Goal: Information Seeking & Learning: Learn about a topic

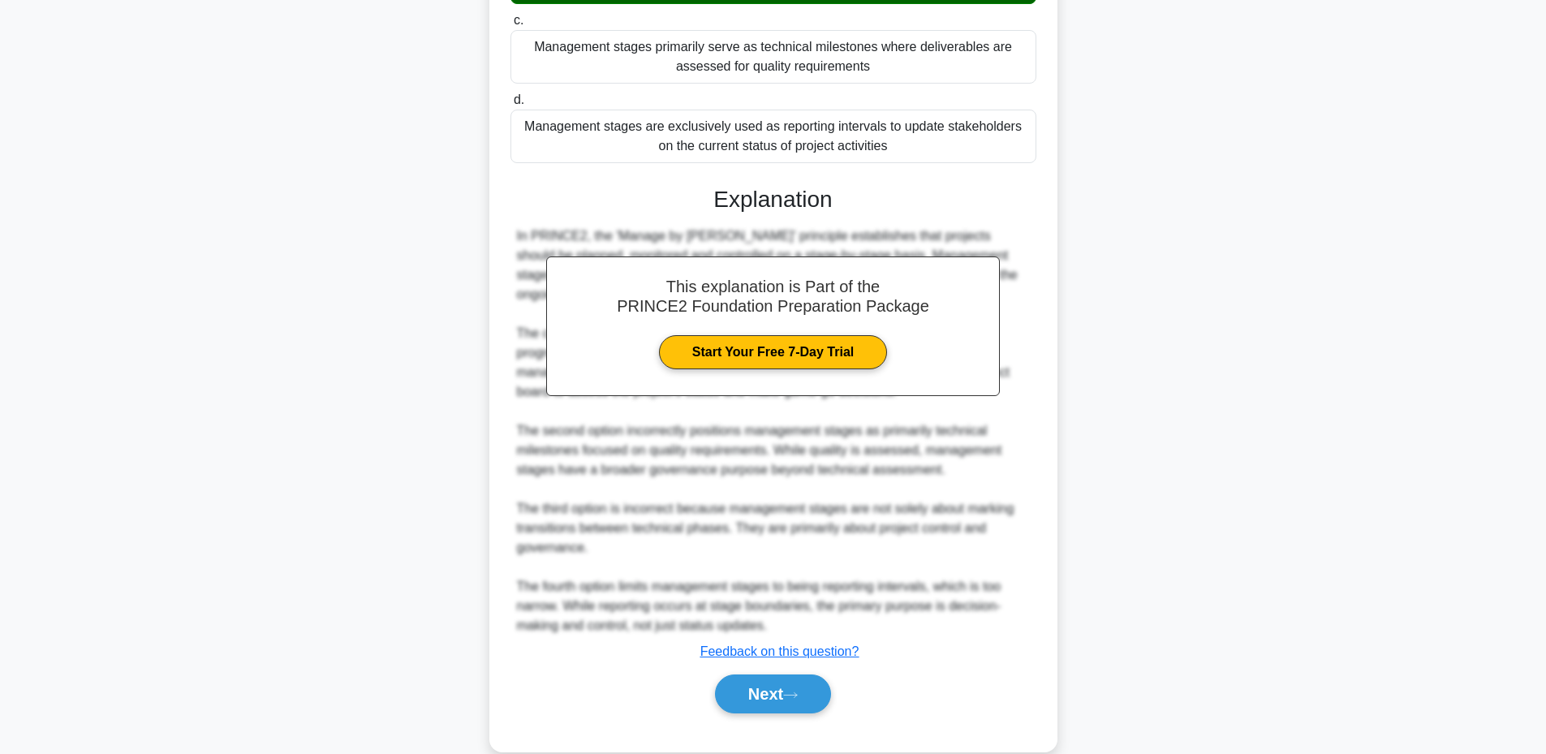
scroll to position [386, 0]
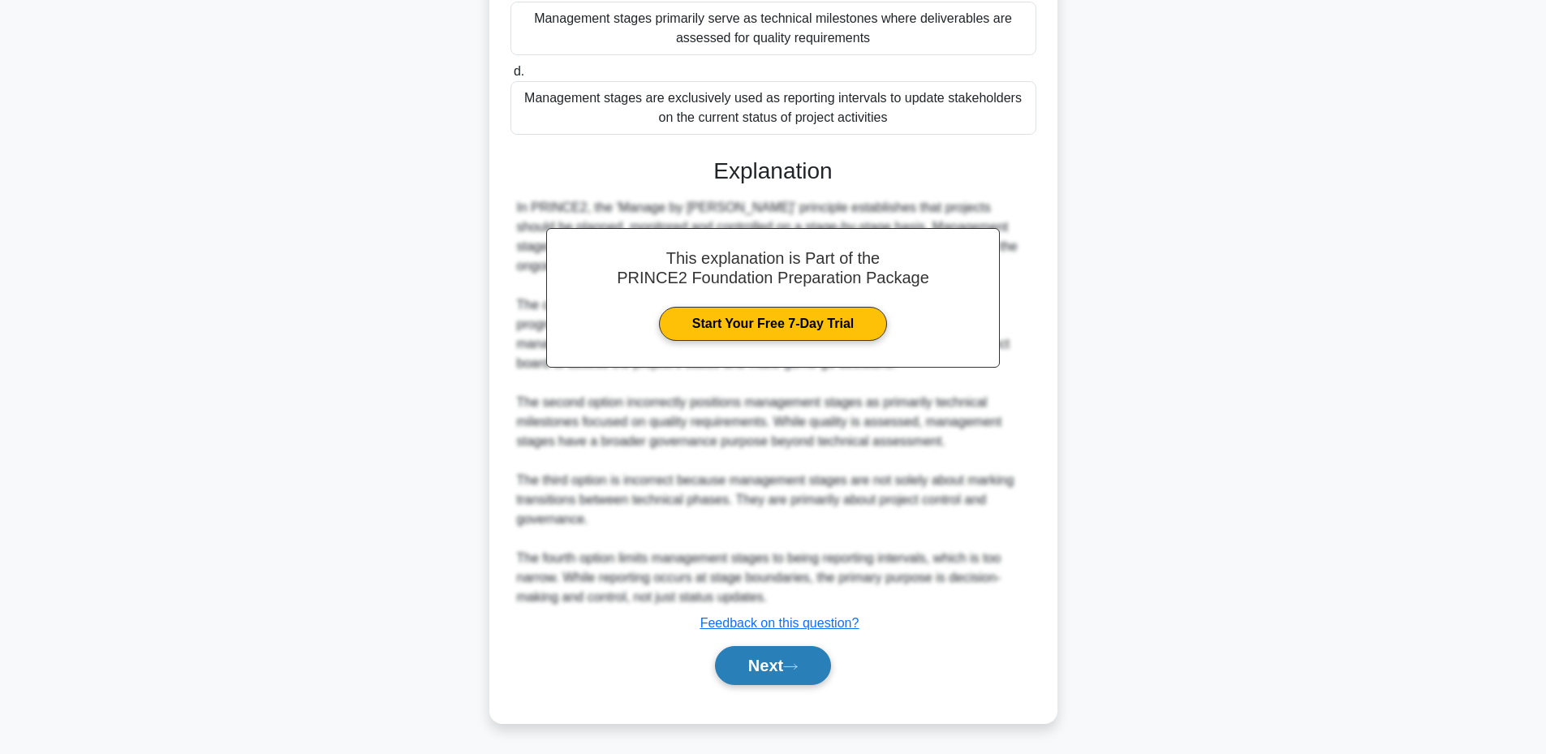
click at [743, 674] on button "Next" at bounding box center [773, 665] width 116 height 39
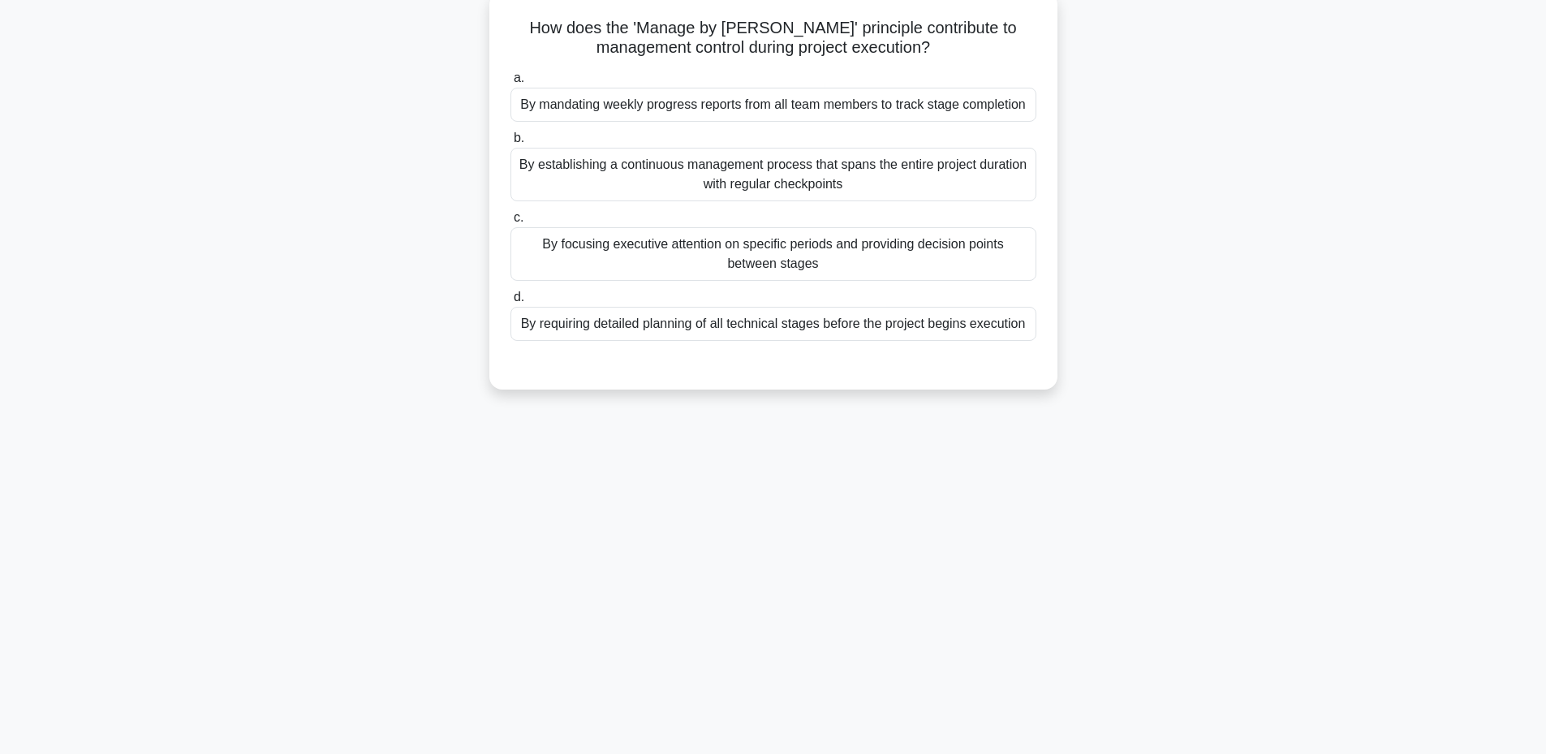
scroll to position [123, 0]
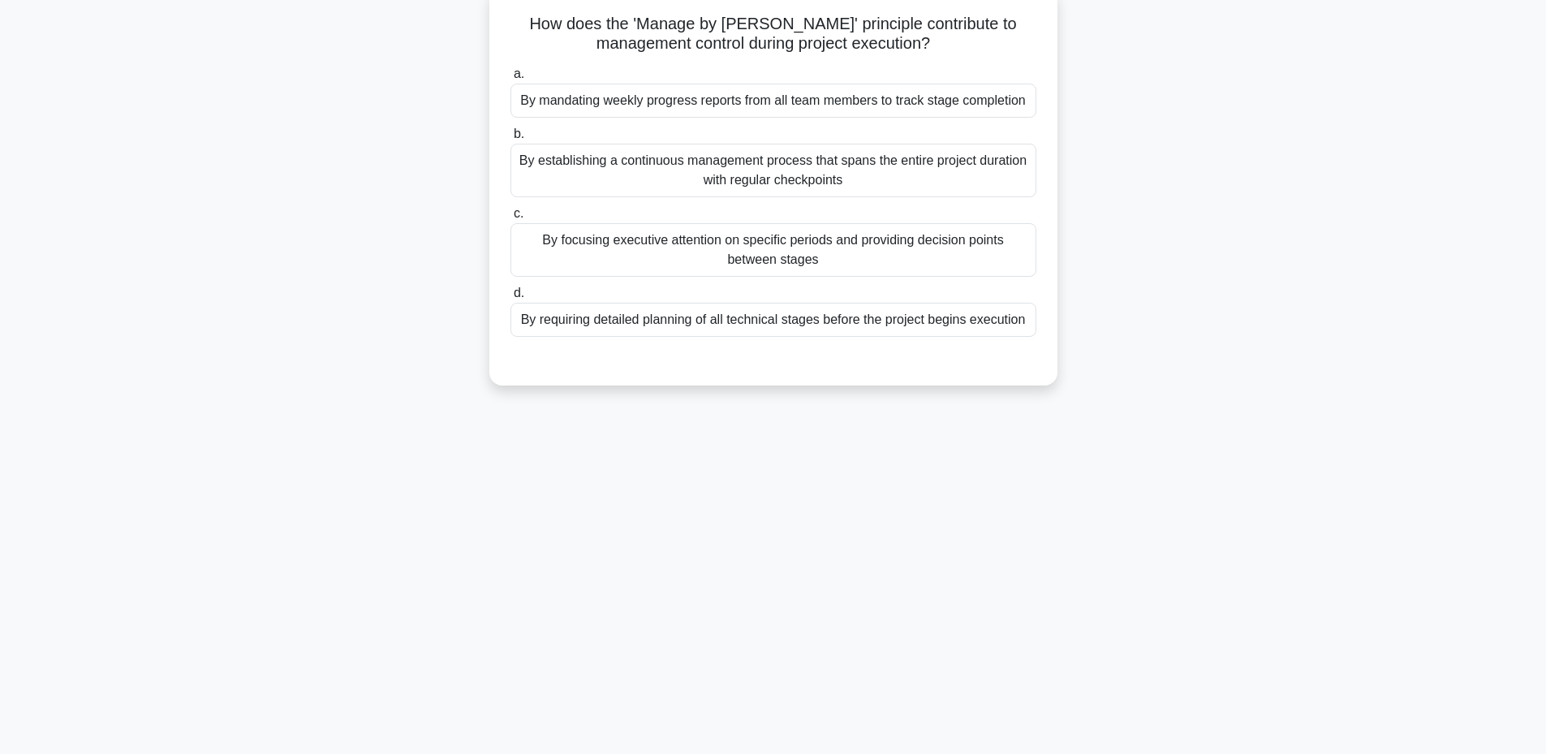
click at [830, 176] on div "By establishing a continuous management process that spans the entire project d…" at bounding box center [773, 171] width 526 height 54
click at [510, 140] on input "b. By establishing a continuous management process that spans the entire projec…" at bounding box center [510, 134] width 0 height 11
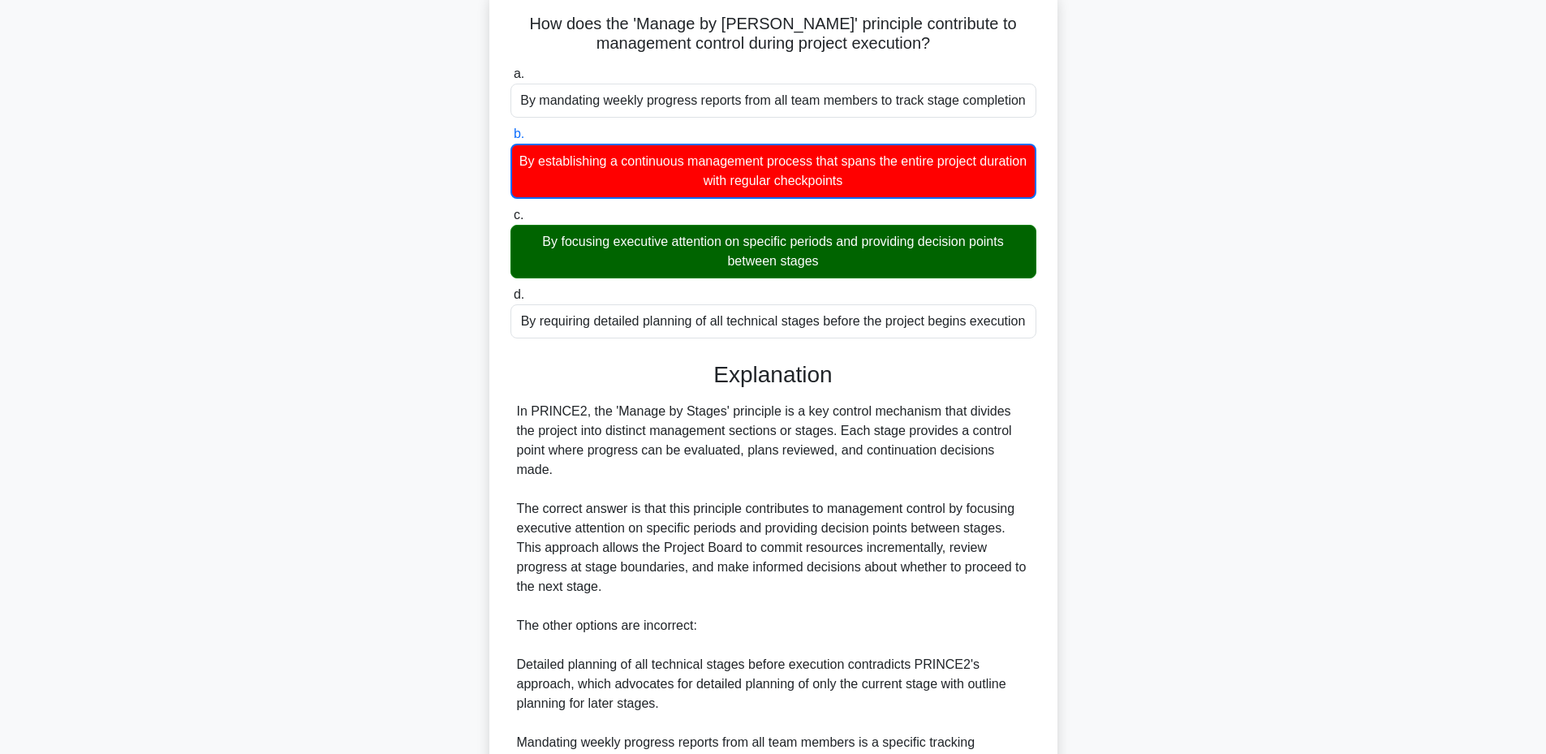
drag, startPoint x: 510, startPoint y: 21, endPoint x: 1027, endPoint y: 323, distance: 598.7
click at [1027, 323] on div "How does the 'Manage by Stages' principle contribute to management control duri…" at bounding box center [773, 476] width 555 height 965
copy div "How does the 'Manage by Stages' principle contribute to management control duri…"
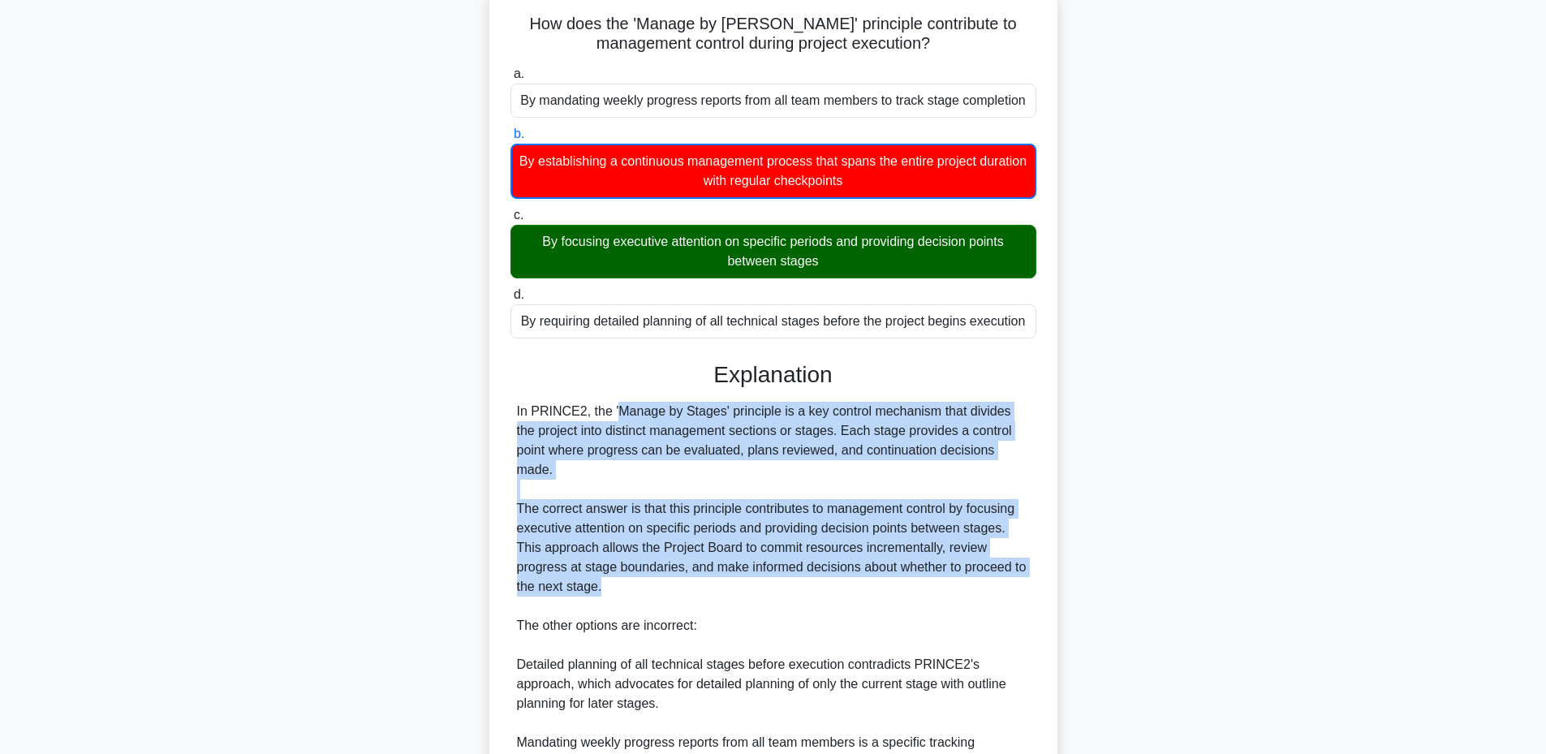
drag, startPoint x: 515, startPoint y: 408, endPoint x: 682, endPoint y: 575, distance: 236.4
click at [682, 575] on div "In PRINCE2, the 'Manage by Stages' principle is a key control mechanism that di…" at bounding box center [773, 626] width 526 height 448
copy div "In PRINCE2, the 'Manage by Stages' principle is a key control mechanism that di…"
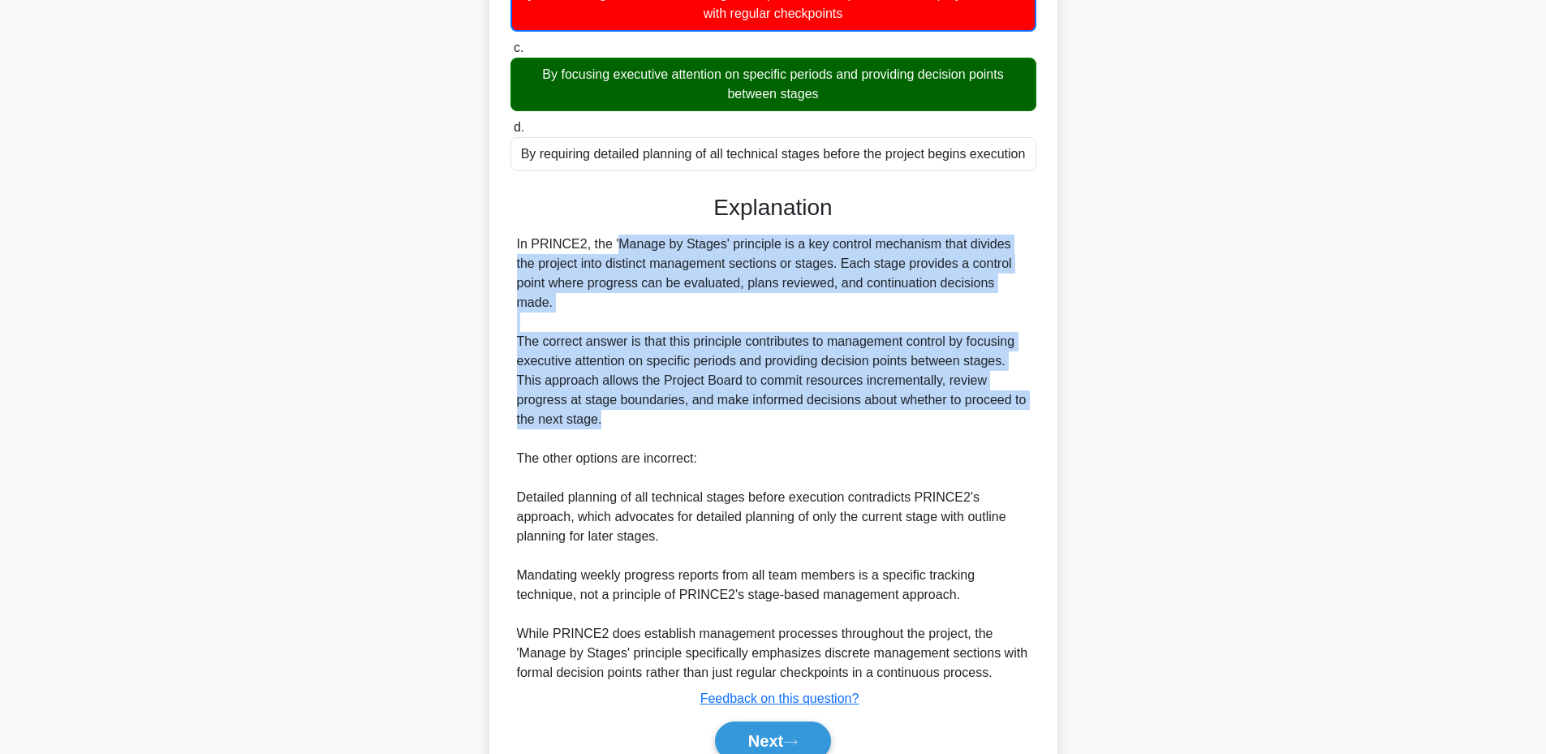
scroll to position [347, 0]
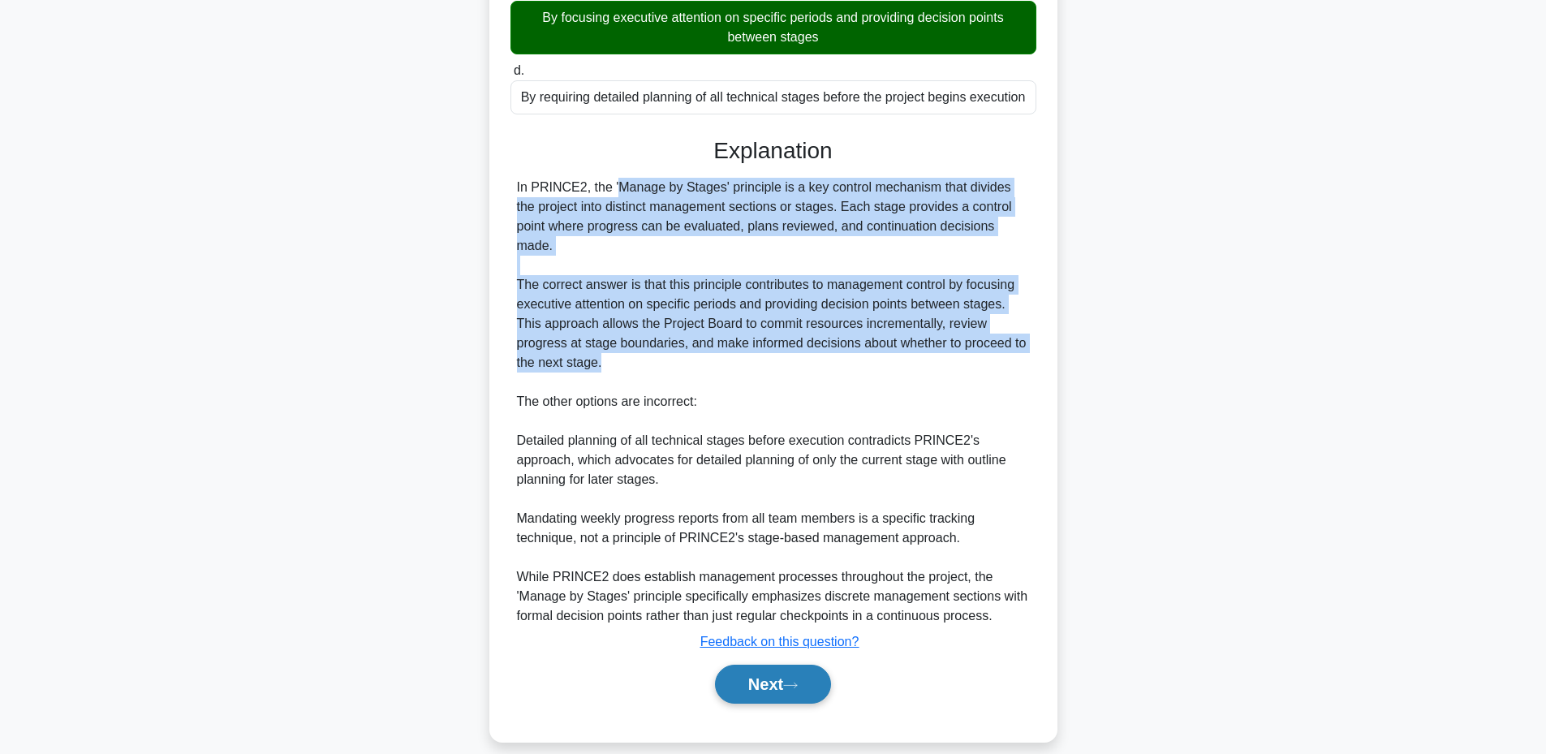
click at [743, 676] on button "Next" at bounding box center [773, 684] width 116 height 39
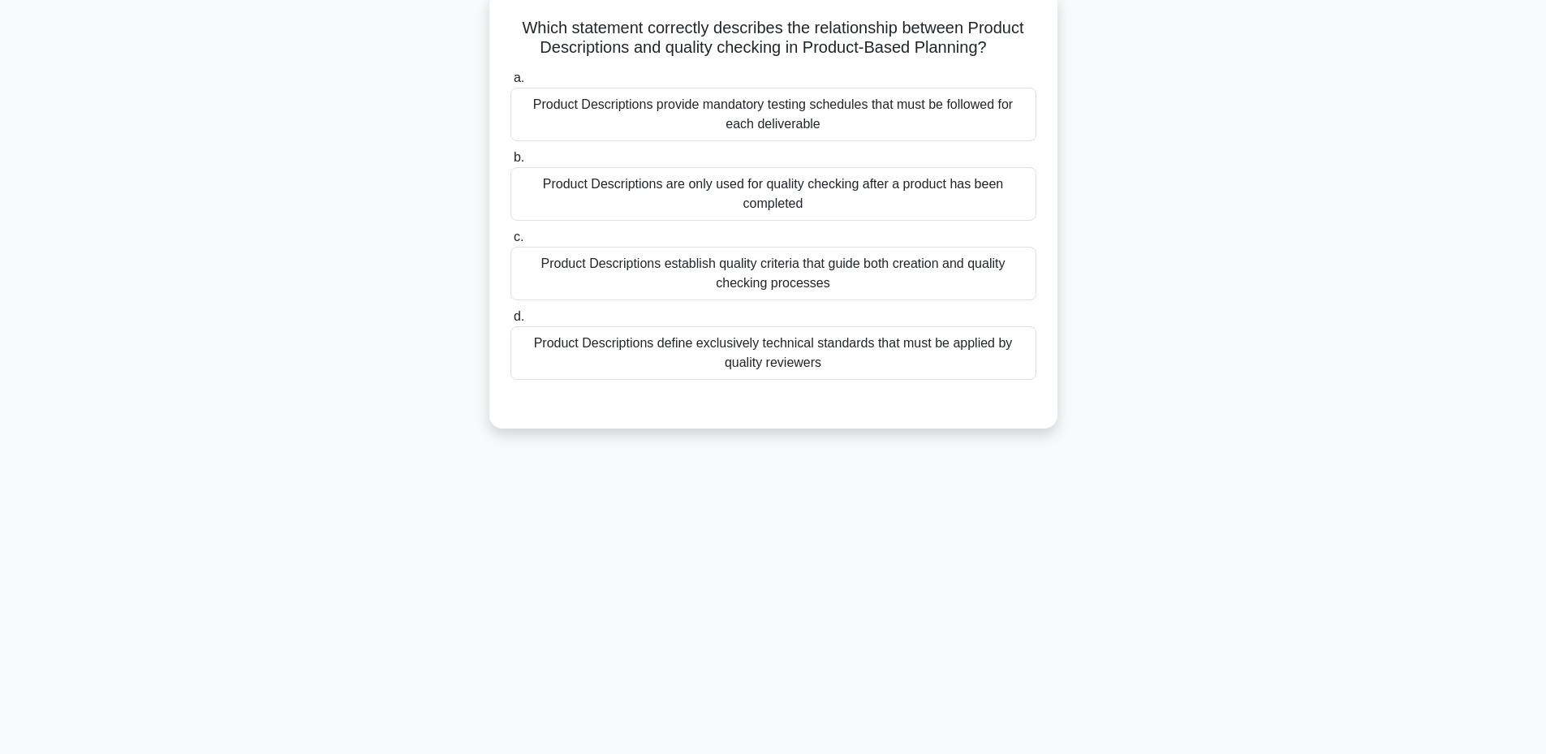
scroll to position [123, 0]
click at [820, 275] on div "Product Descriptions establish quality criteria that guide both creation and qu…" at bounding box center [773, 270] width 526 height 54
click at [510, 239] on input "c. Product Descriptions establish quality criteria that guide both creation and…" at bounding box center [510, 233] width 0 height 11
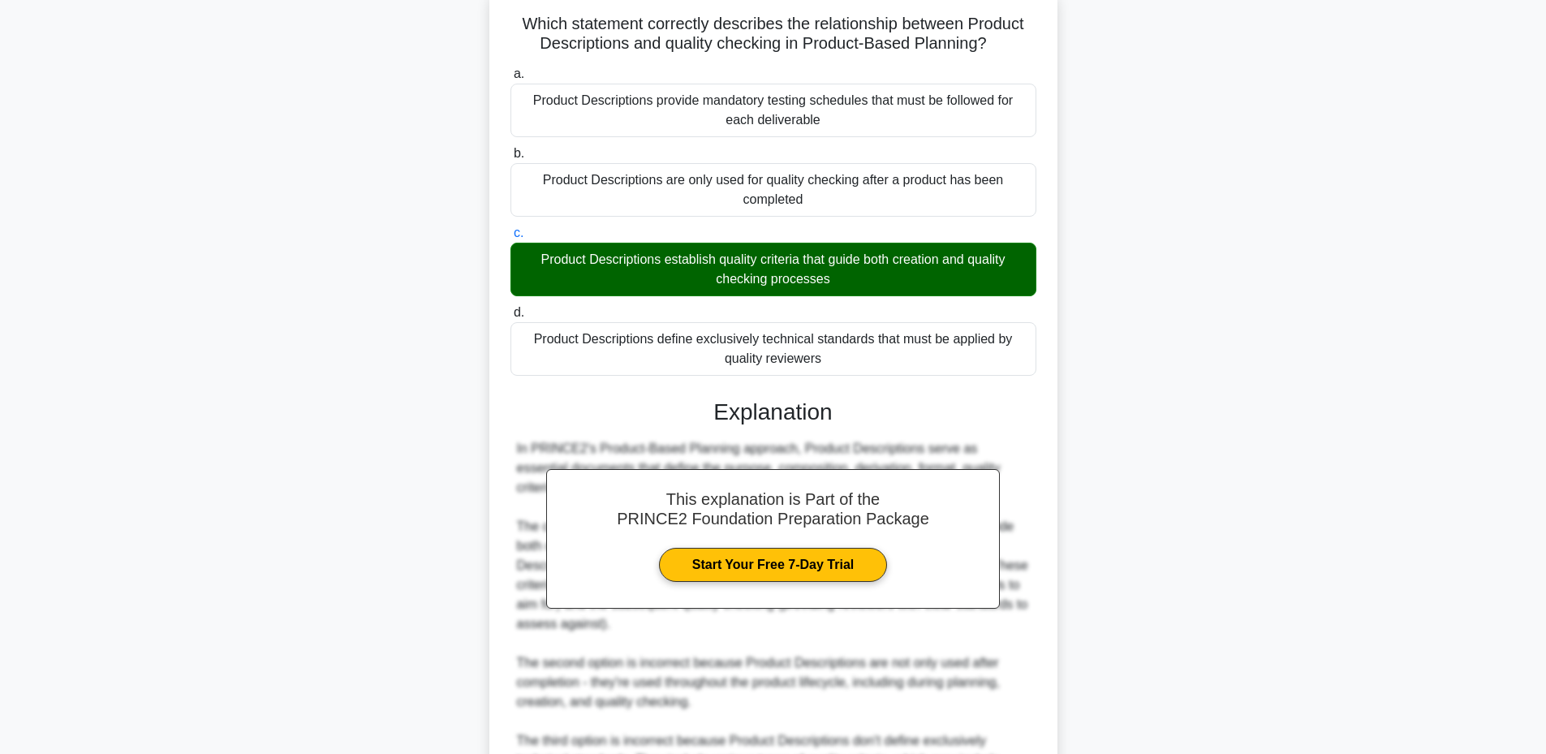
drag, startPoint x: 514, startPoint y: 20, endPoint x: 866, endPoint y: 357, distance: 487.3
click at [866, 357] on div "Which statement correctly describes the relationship between Product Descriptio…" at bounding box center [773, 505] width 555 height 1022
copy div "Which statement correctly describes the relationship between Product Descriptio…"
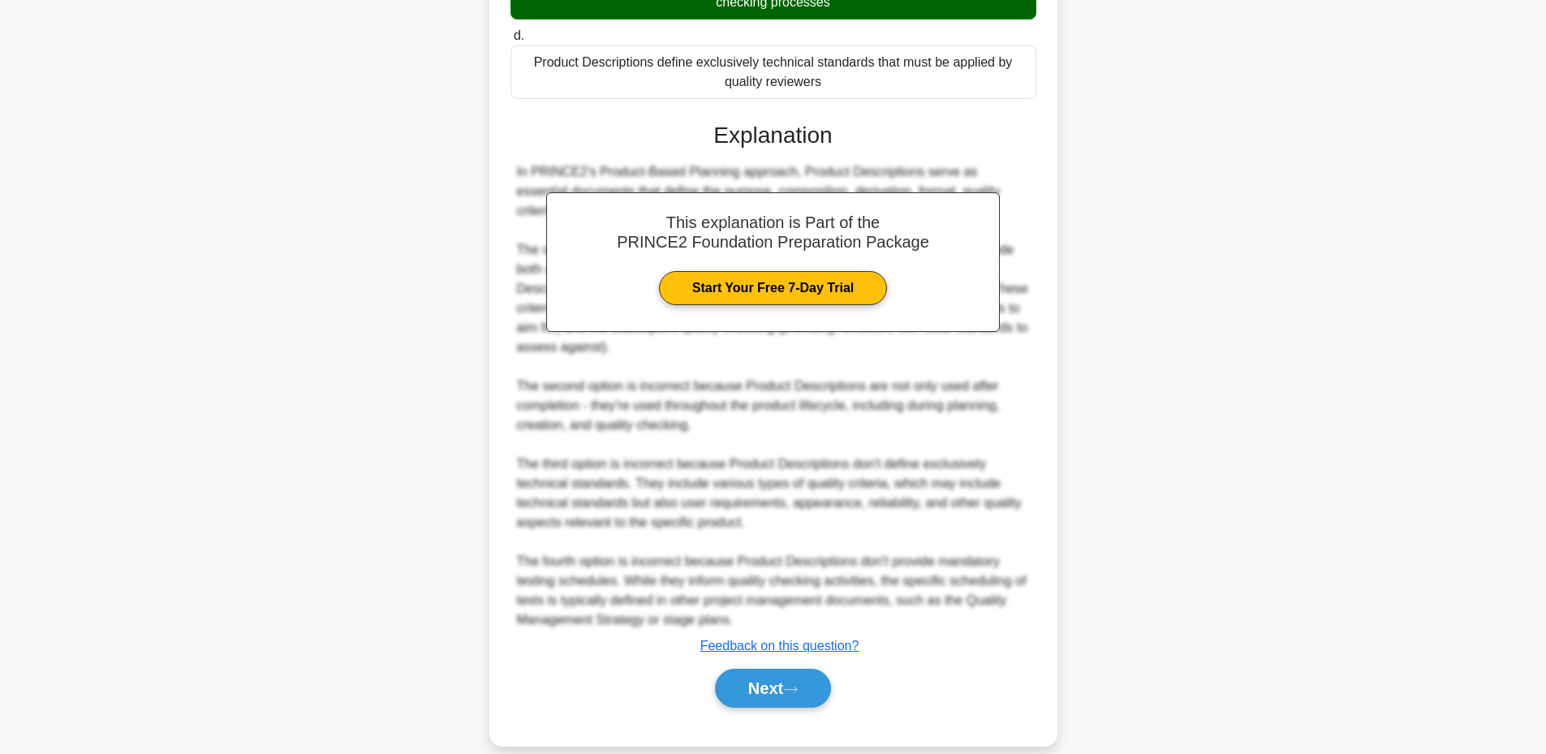
scroll to position [419, 0]
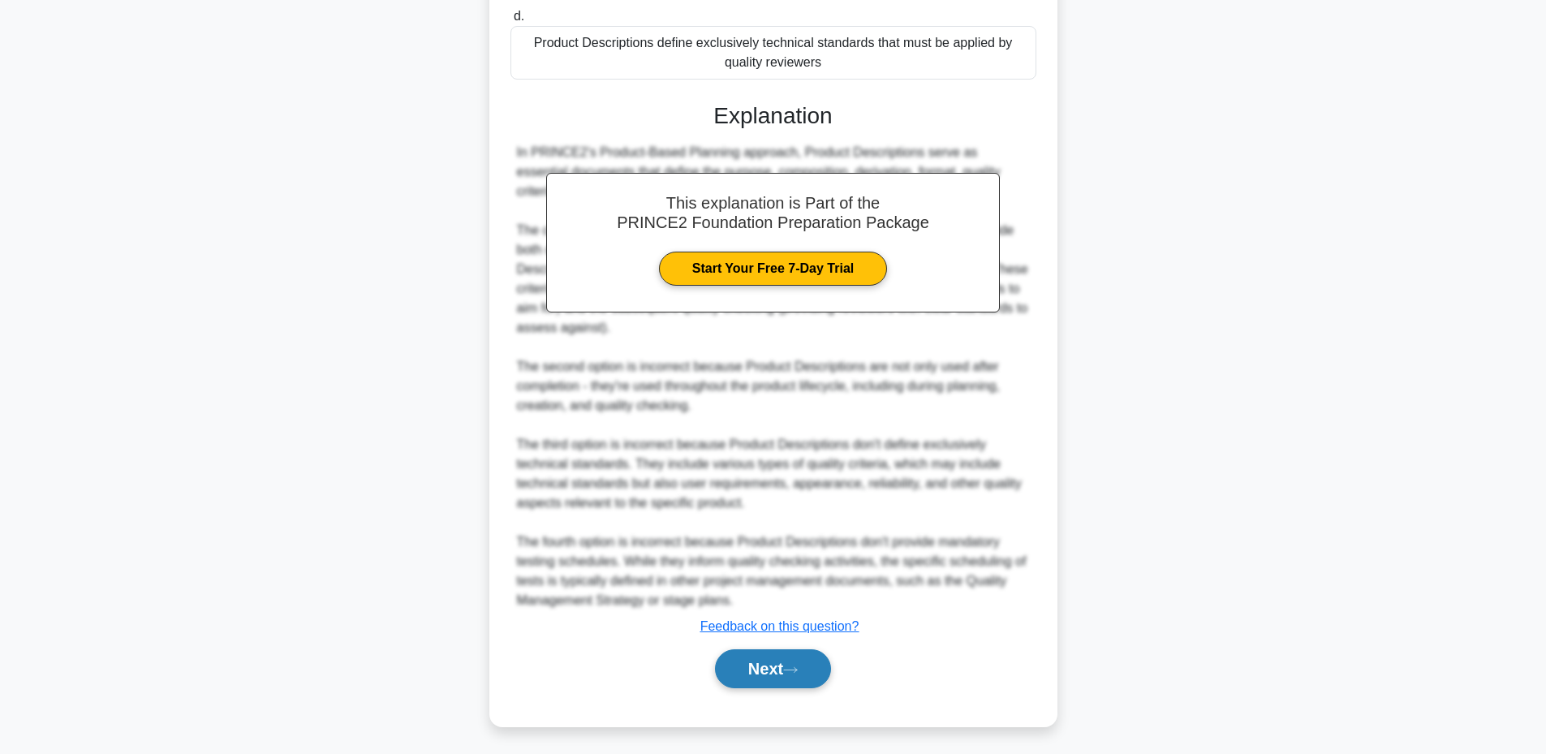
click at [761, 675] on button "Next" at bounding box center [773, 668] width 116 height 39
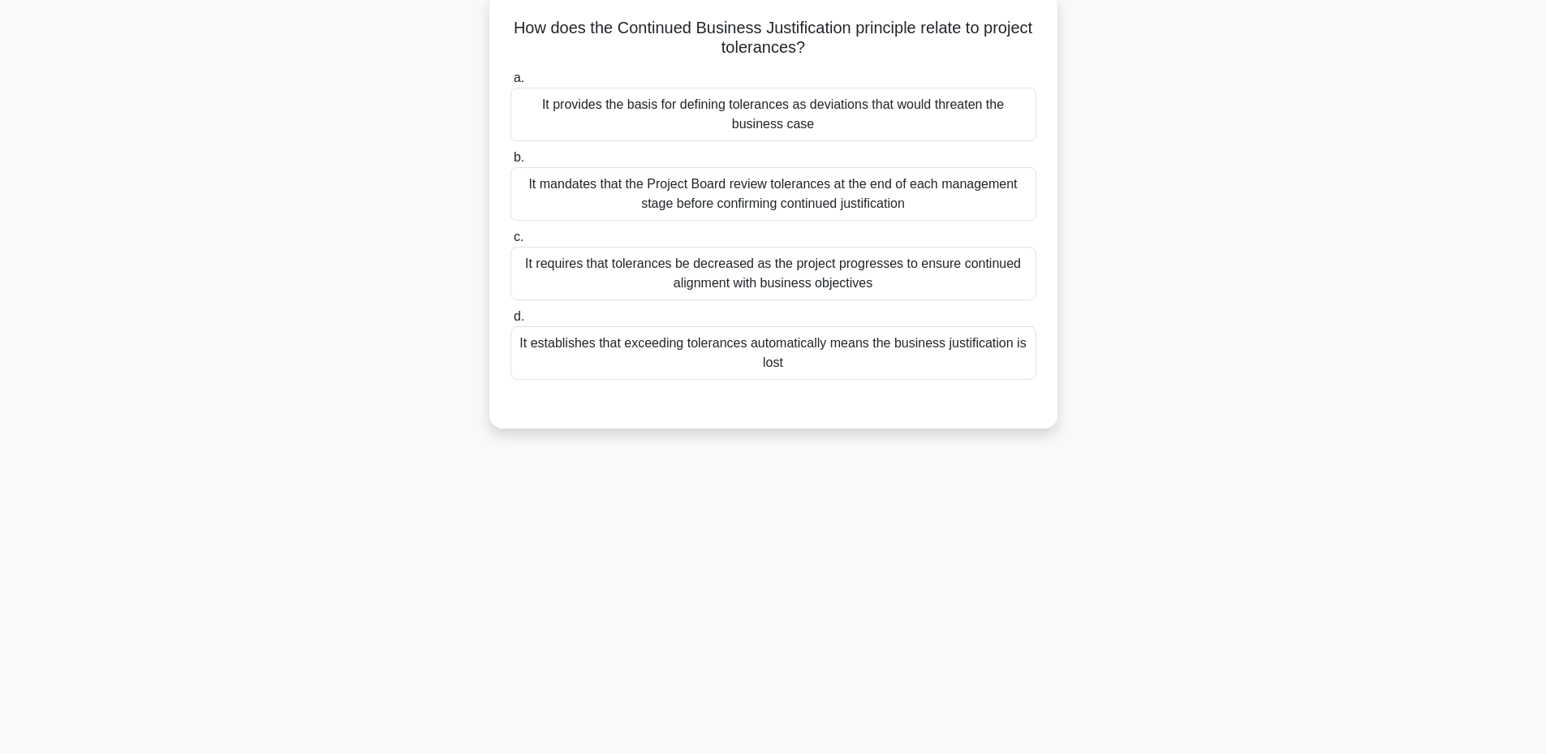
scroll to position [123, 0]
click at [718, 98] on div "It provides the basis for defining tolerances as deviations that would threaten…" at bounding box center [773, 111] width 526 height 54
click at [510, 80] on input "a. It provides the basis for defining tolerances as deviations that would threa…" at bounding box center [510, 74] width 0 height 11
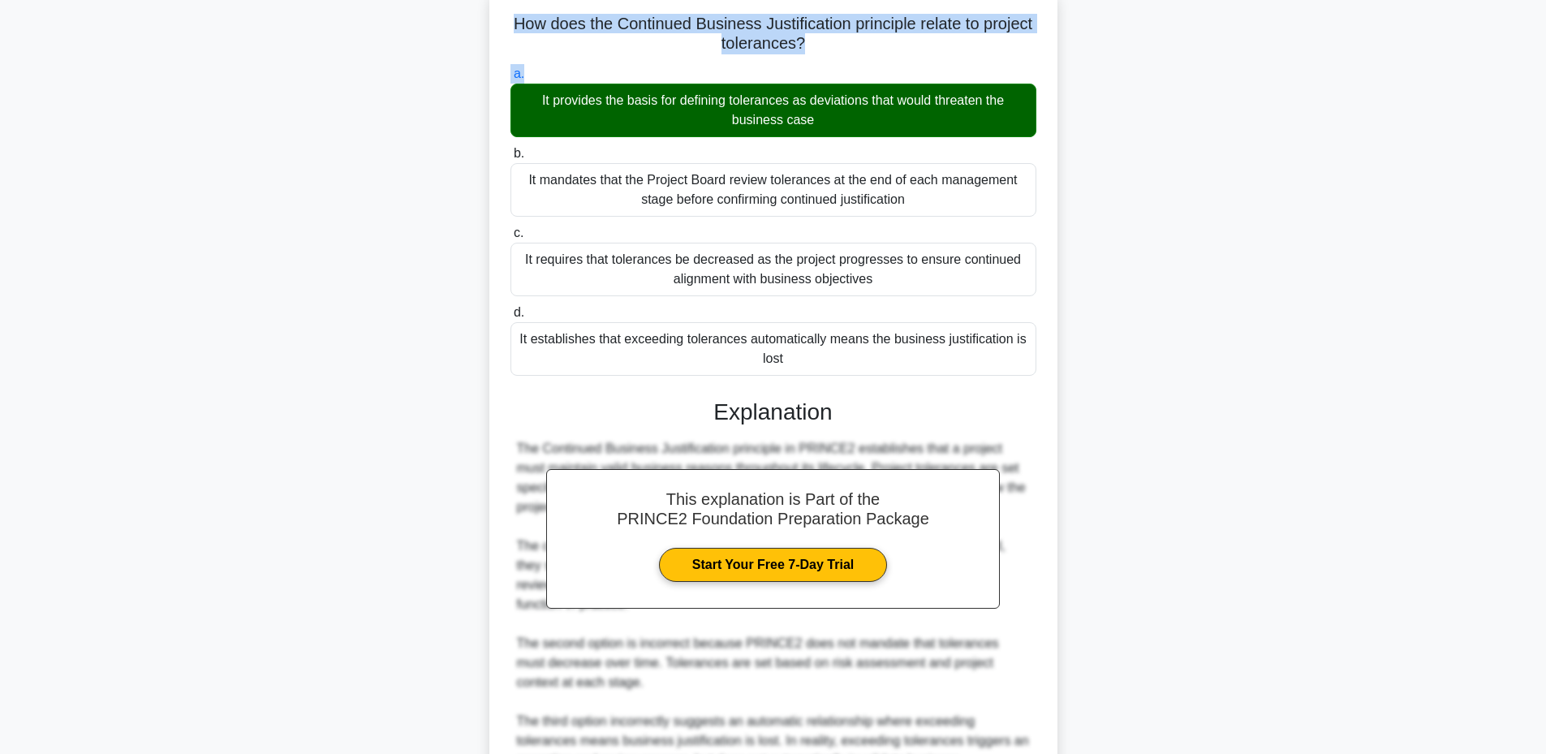
drag, startPoint x: 532, startPoint y: 18, endPoint x: 676, endPoint y: 136, distance: 185.7
click at [664, 119] on div "How does the Continued Business Justification principle relate to project toler…" at bounding box center [773, 485] width 555 height 983
drag, startPoint x: 1019, startPoint y: 360, endPoint x: 1026, endPoint y: 349, distance: 13.5
click at [1026, 349] on div "It establishes that exceeding tolerances automatically means the business justi…" at bounding box center [773, 349] width 526 height 54
drag, startPoint x: 529, startPoint y: 19, endPoint x: 808, endPoint y: 374, distance: 451.5
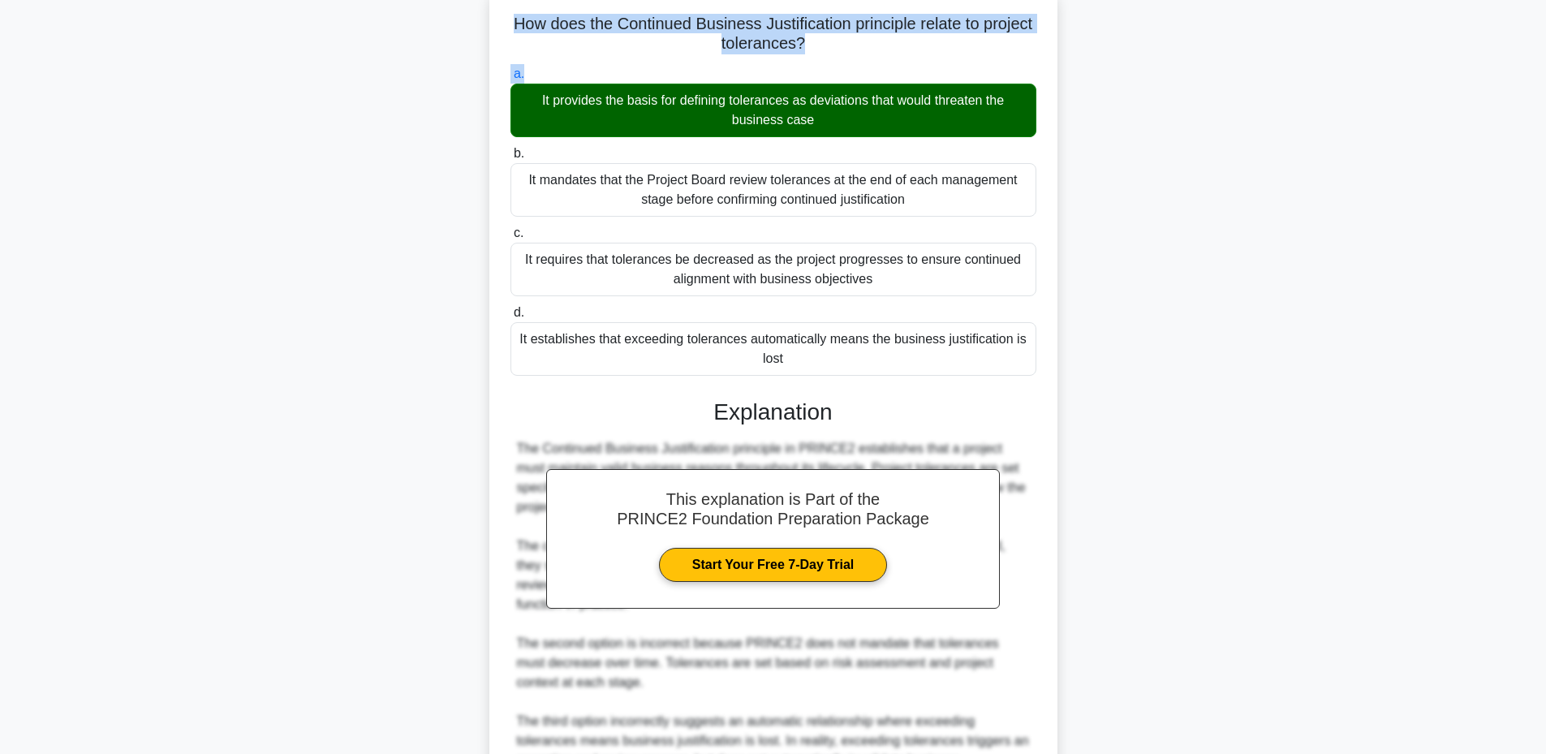
click at [808, 374] on div "How does the Continued Business Justification principle relate to project toler…" at bounding box center [773, 485] width 555 height 983
copy div "How does the Continued Business Justification principle relate to project toler…"
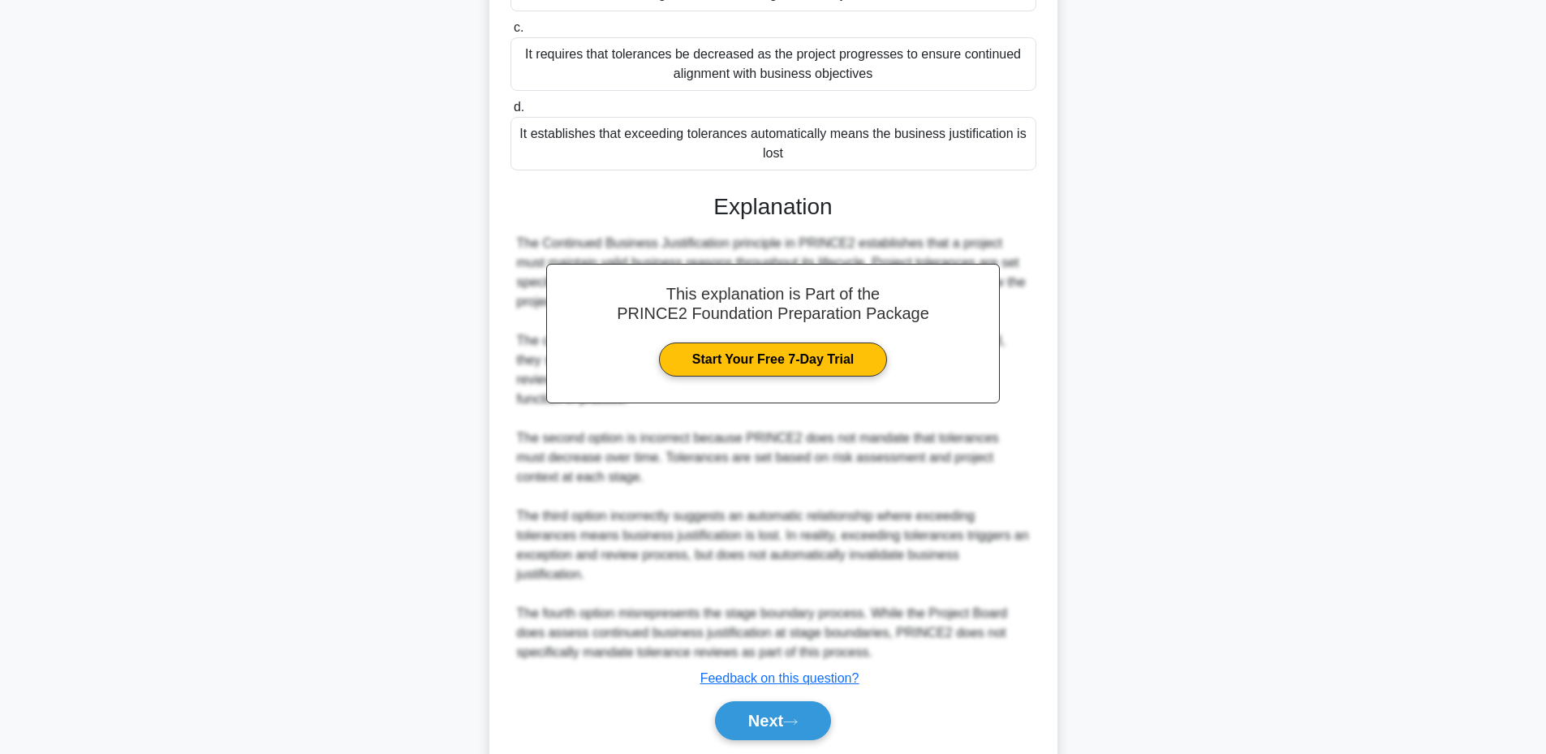
scroll to position [364, 0]
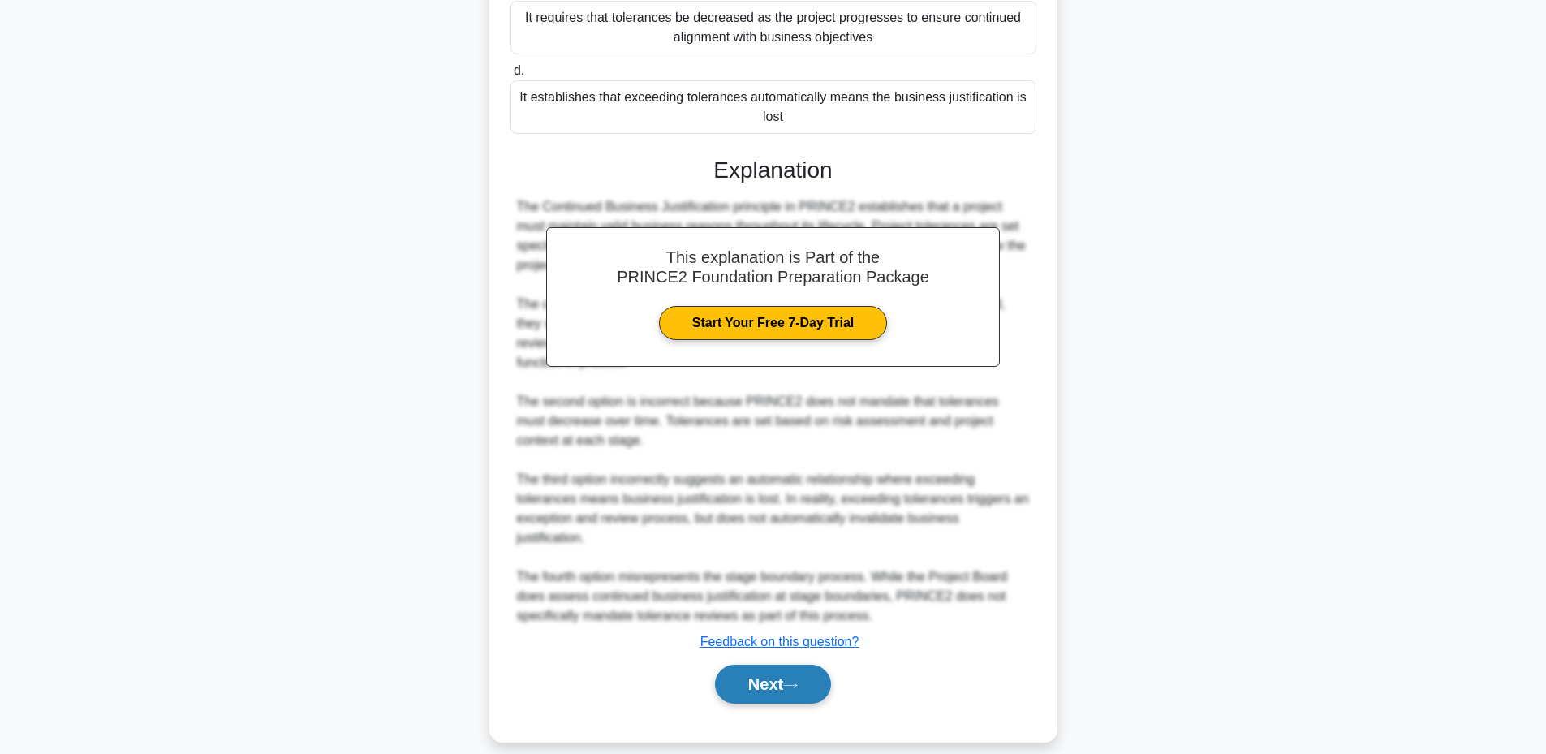
click at [741, 665] on button "Next" at bounding box center [773, 684] width 116 height 39
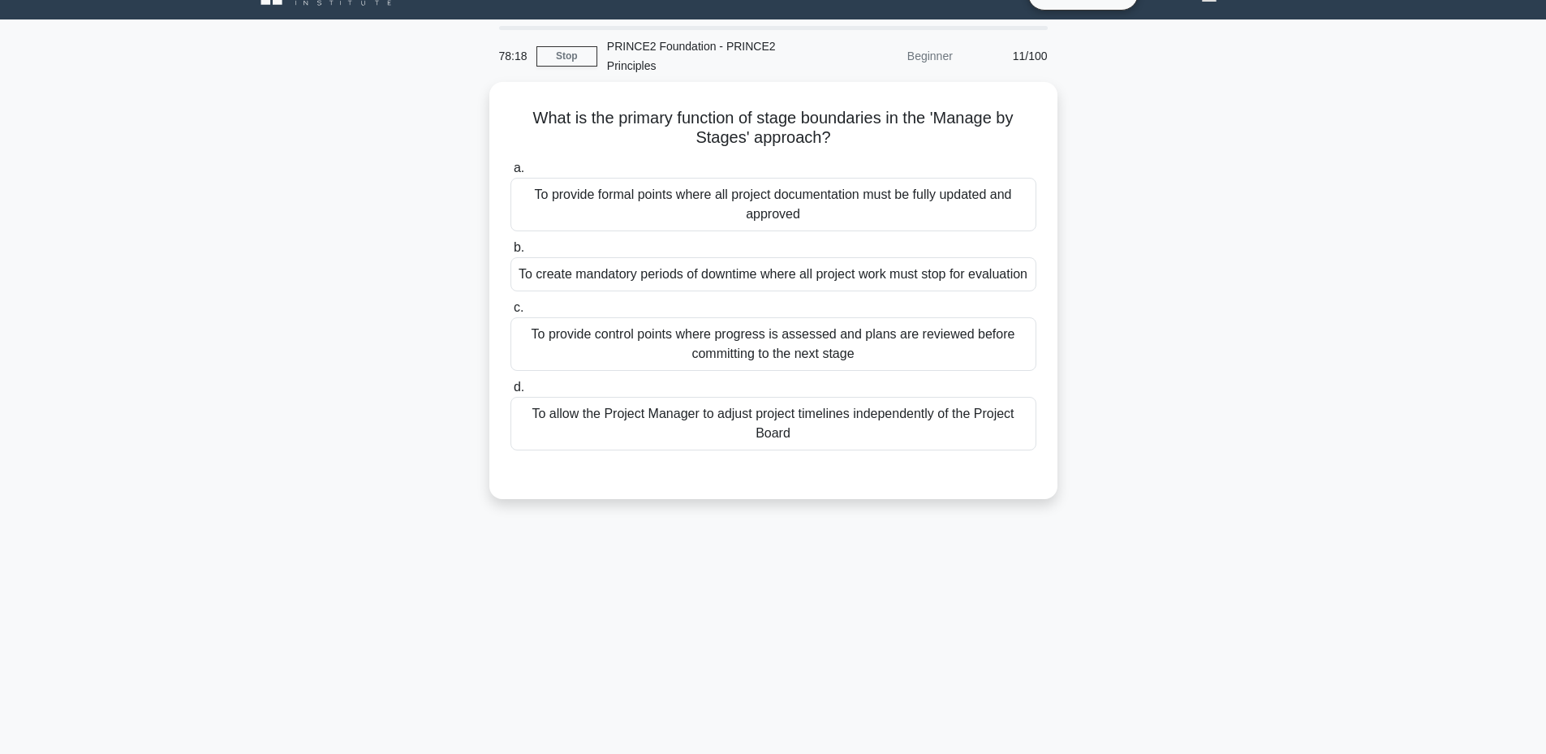
scroll to position [0, 0]
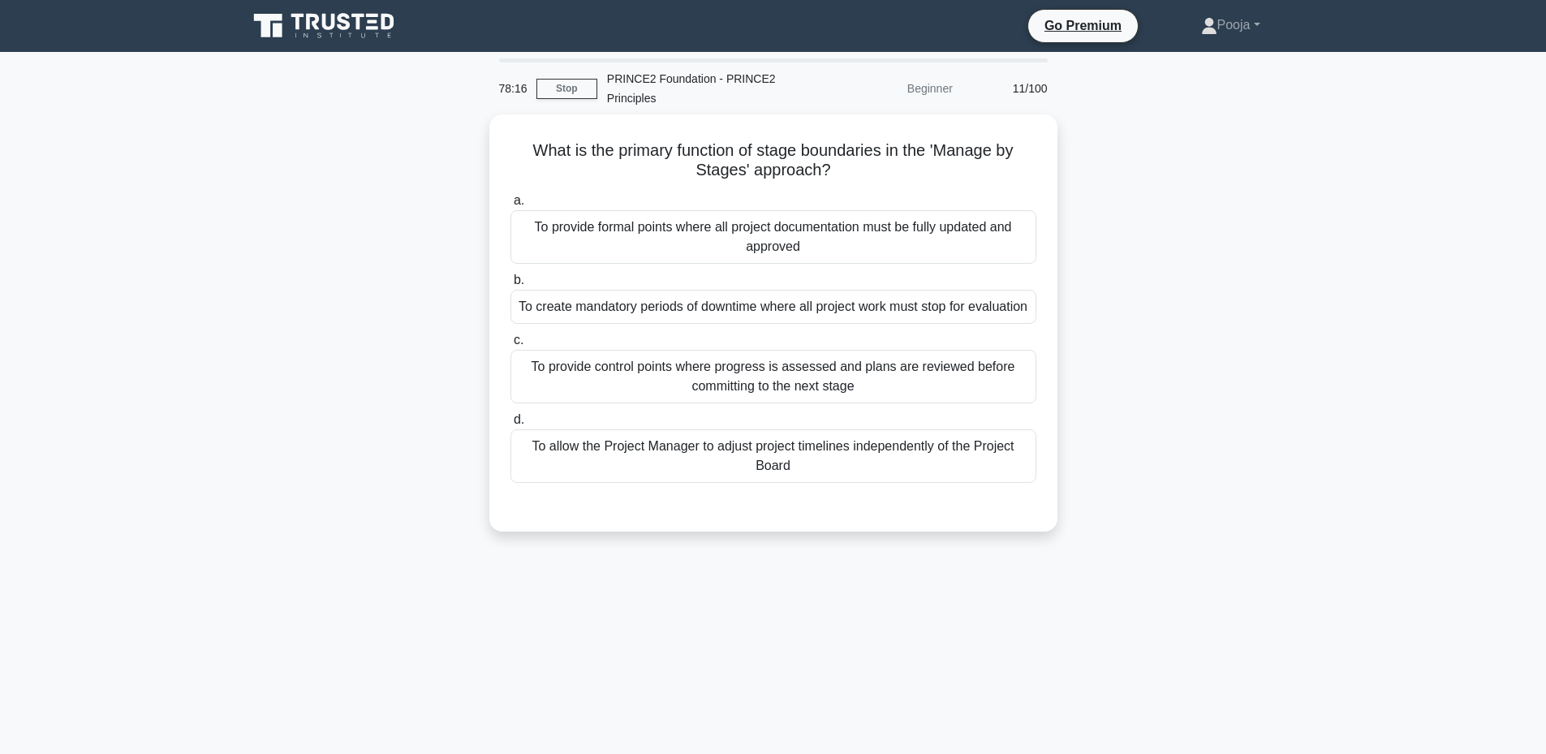
click at [1541, 320] on main "78:16 Stop PRINCE2 Foundation - PRINCE2 Principles Beginner 11/100 What is the …" at bounding box center [773, 464] width 1546 height 825
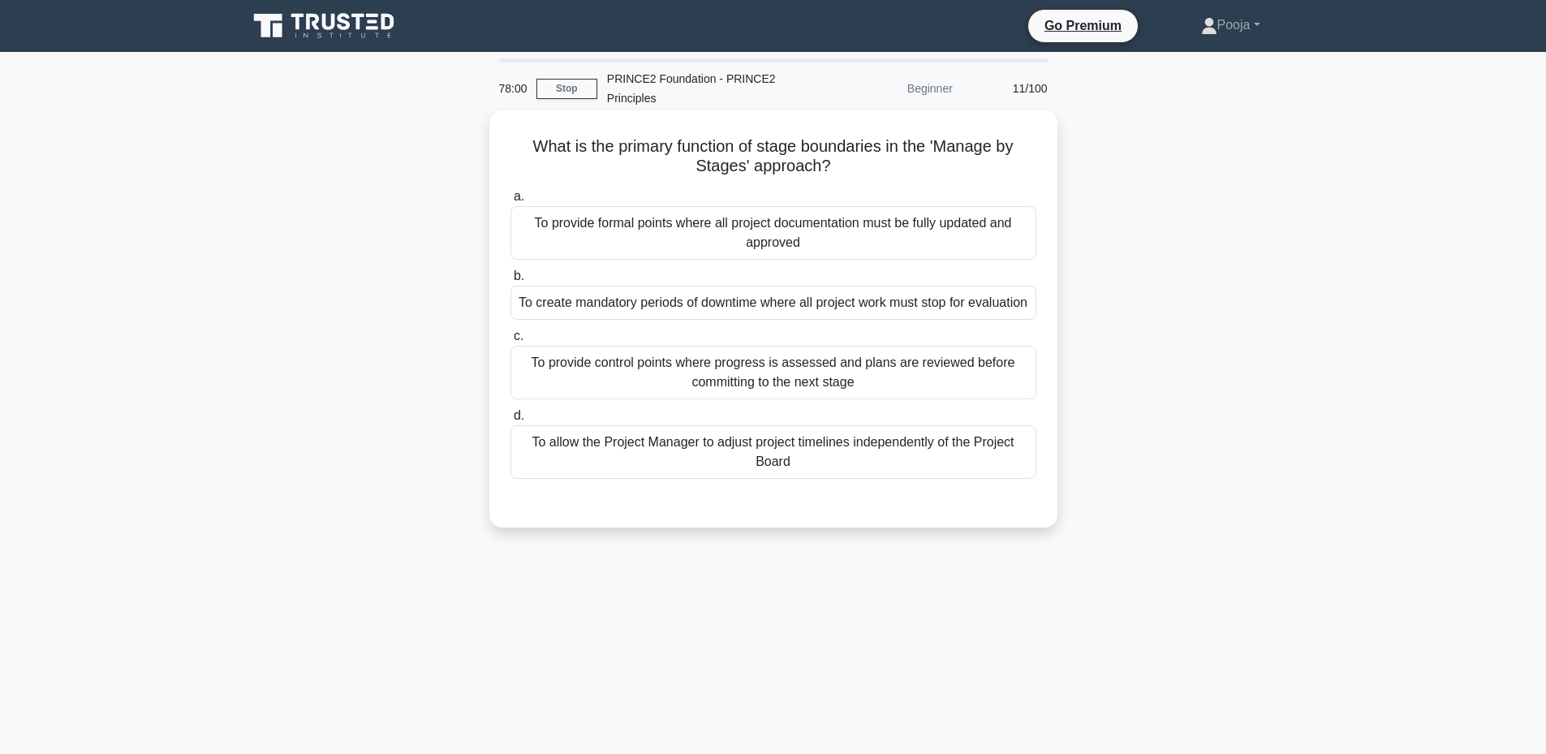
click at [834, 399] on div "To provide control points where progress is assessed and plans are reviewed bef…" at bounding box center [773, 373] width 526 height 54
click at [510, 342] on input "c. To provide control points where progress is assessed and plans are reviewed …" at bounding box center [510, 336] width 0 height 11
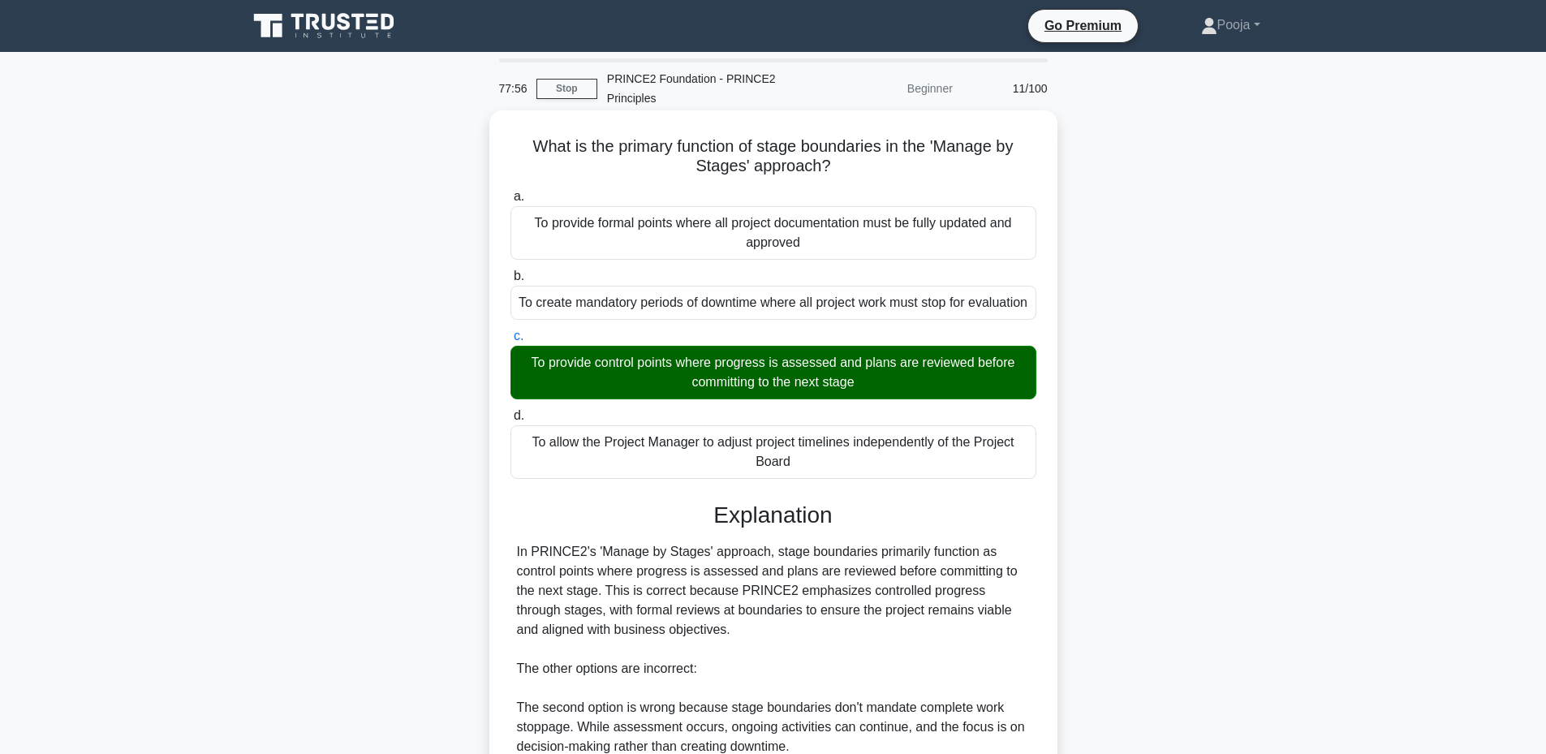
drag, startPoint x: 526, startPoint y: 142, endPoint x: 842, endPoint y: 478, distance: 461.6
click at [842, 478] on div "What is the primary function of stage boundaries in the 'Manage by Stages' appr…" at bounding box center [773, 579] width 555 height 924
copy div "What is the primary function of stage boundaries in the 'Manage by Stages' appr…"
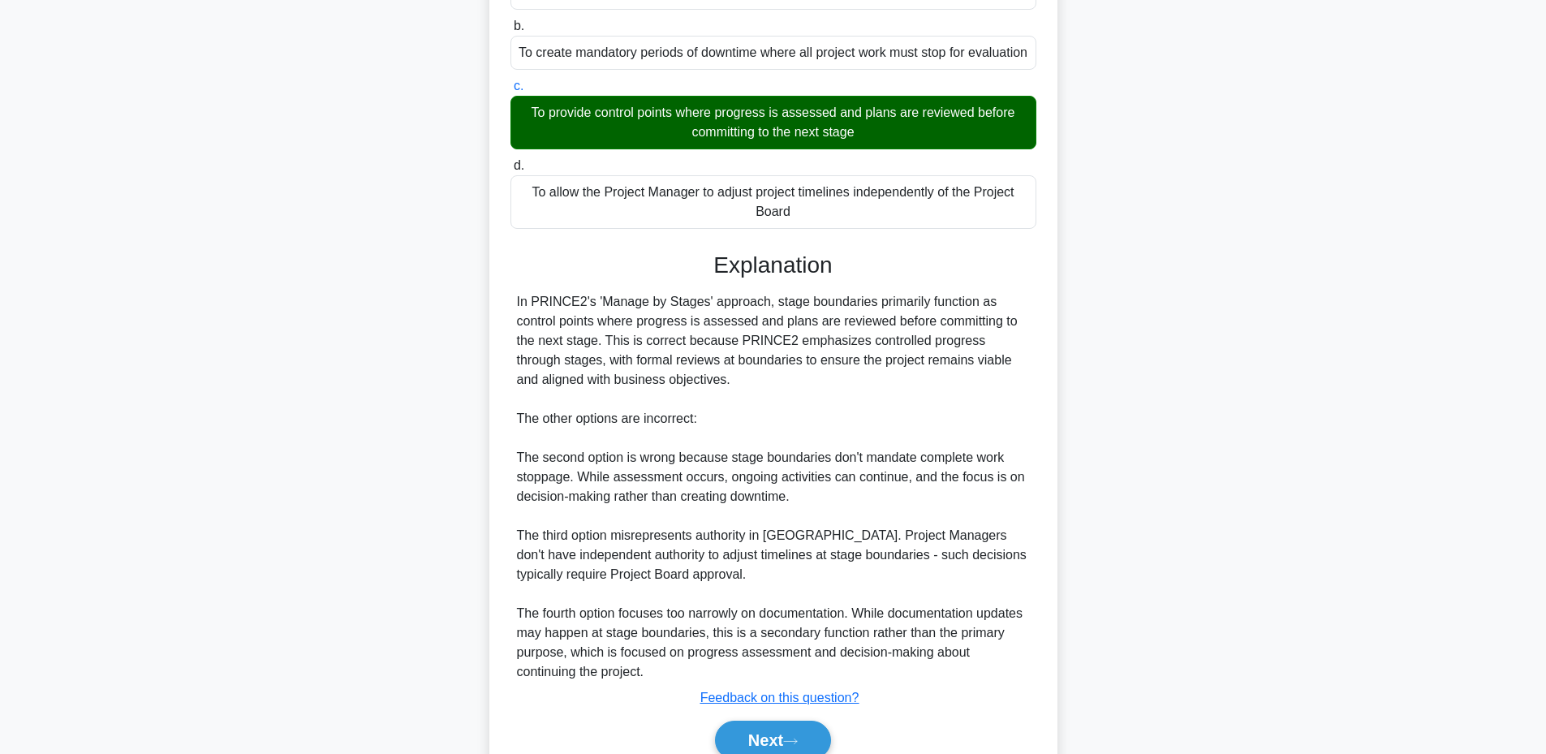
scroll to position [345, 0]
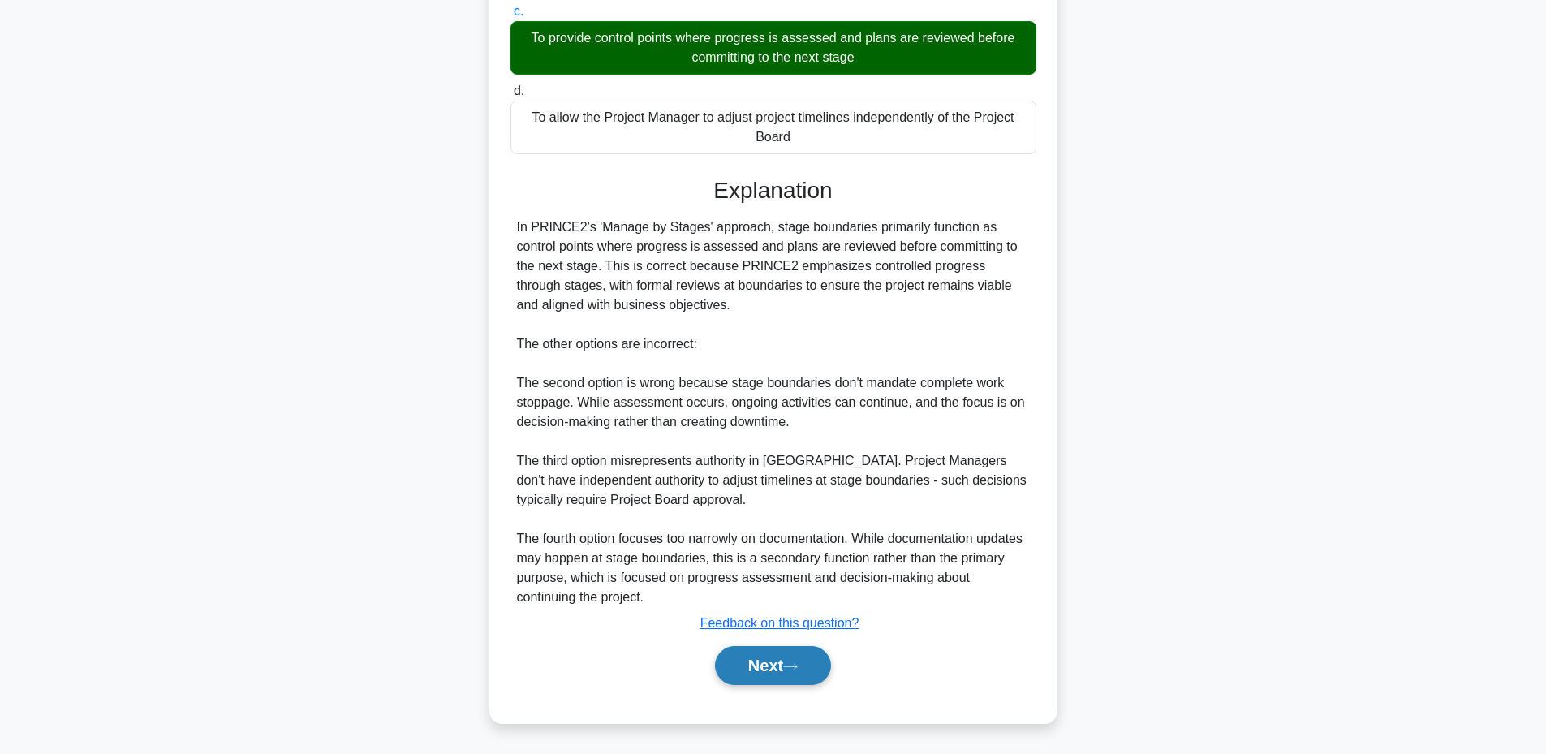
click at [753, 671] on button "Next" at bounding box center [773, 665] width 116 height 39
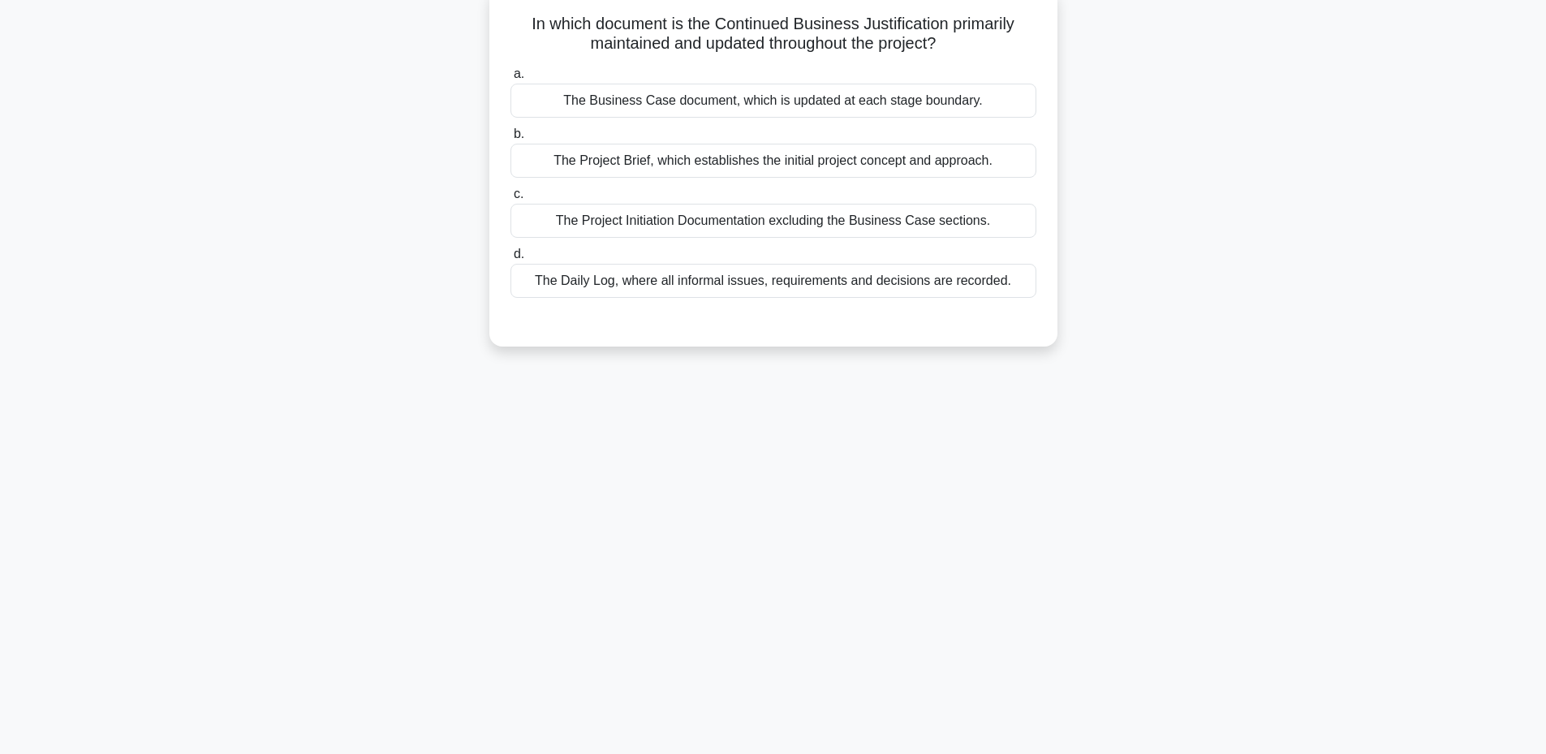
click at [636, 243] on div "a. The Business Case document, which is updated at each stage boundary. b. The …" at bounding box center [773, 181] width 545 height 240
click at [635, 230] on div "The Project Initiation Documentation excluding the Business Case sections." at bounding box center [773, 221] width 526 height 34
click at [510, 200] on input "c. The Project Initiation Documentation excluding the Business Case sections." at bounding box center [510, 194] width 0 height 11
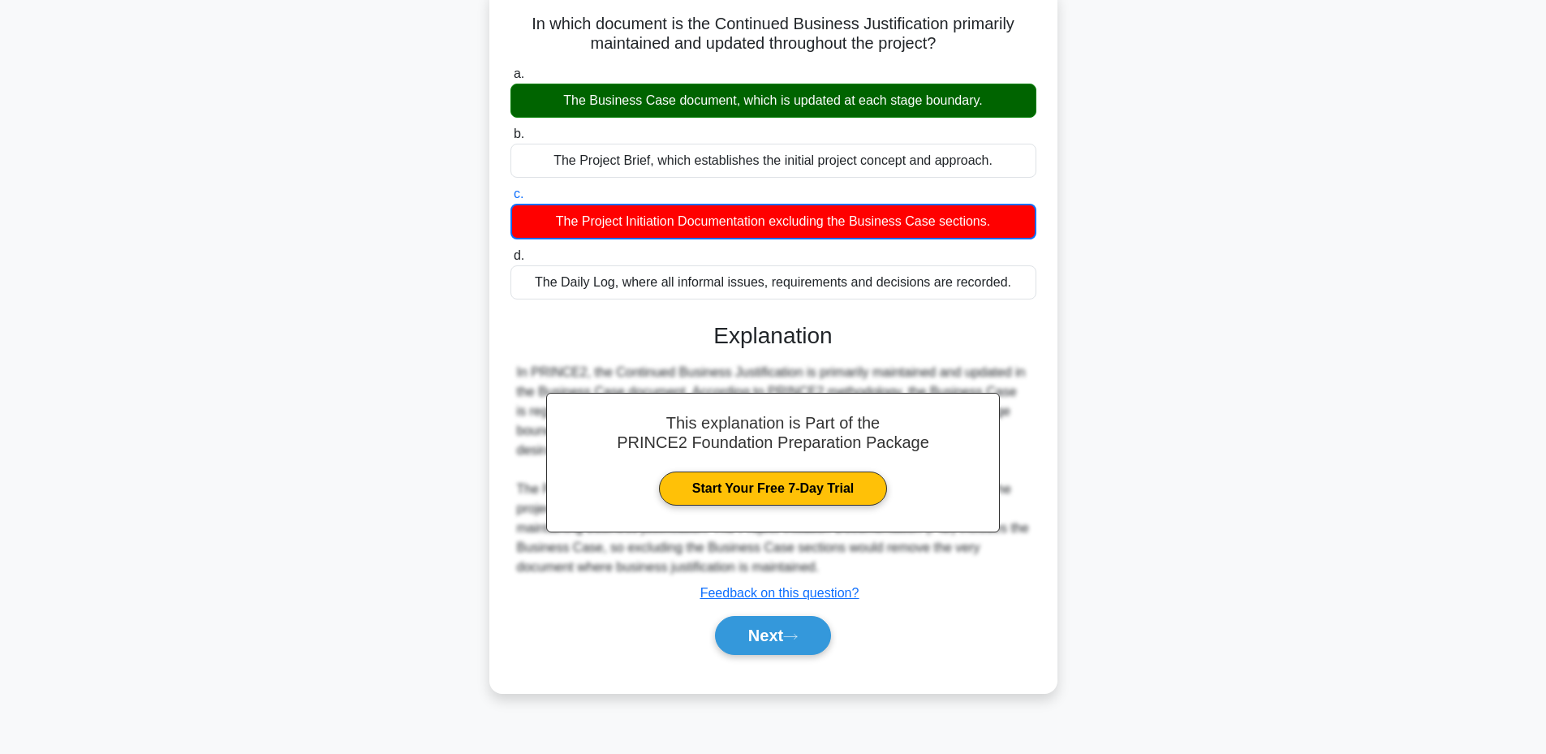
drag, startPoint x: 523, startPoint y: 24, endPoint x: 1025, endPoint y: 303, distance: 574.3
click at [1025, 303] on div "In which document is the Continued Business Justification primarily maintained …" at bounding box center [773, 340] width 555 height 692
copy div "In which document is the Continued Business Justification primarily maintained …"
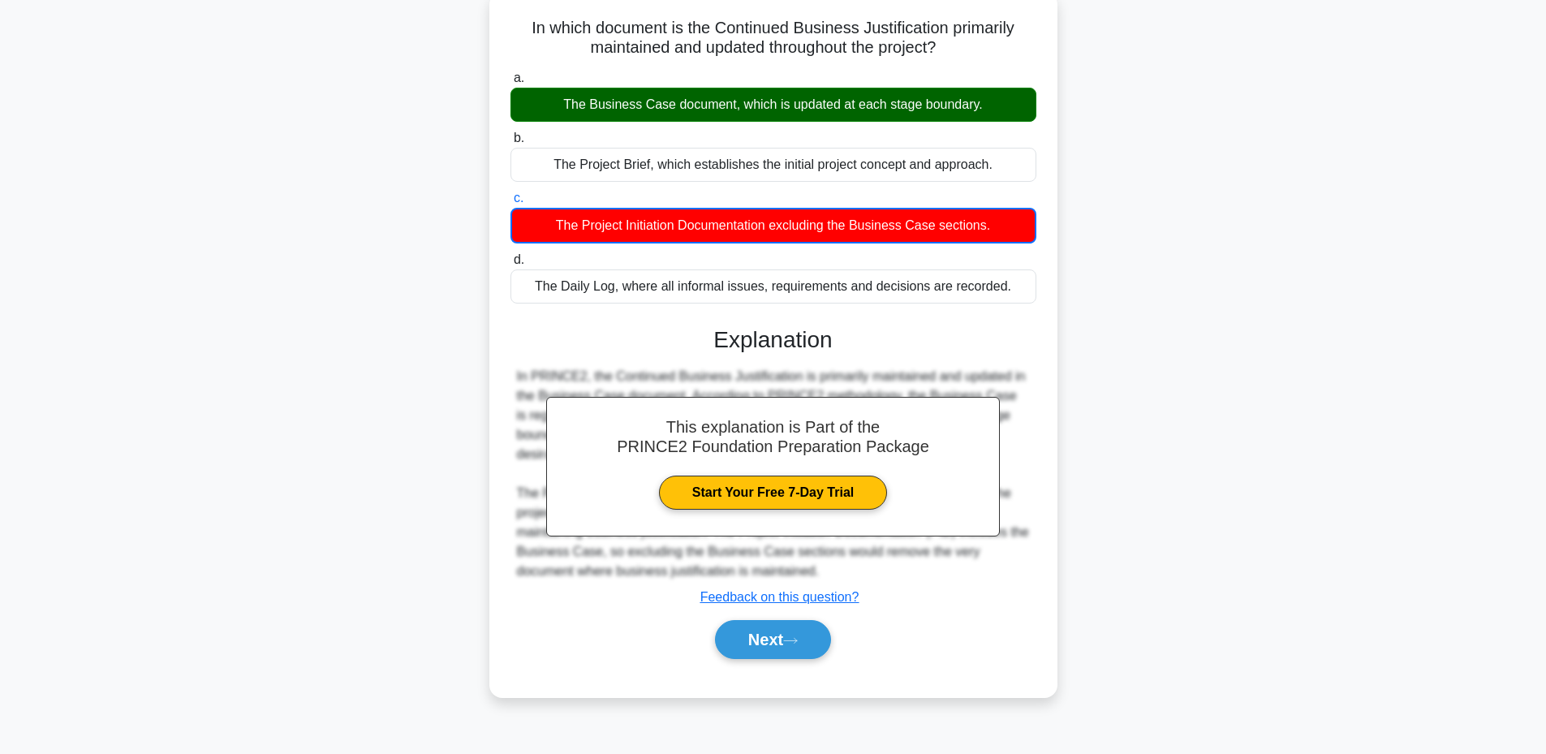
click at [451, 653] on div "In which document is the Continued Business Justification primarily maintained …" at bounding box center [773, 354] width 1071 height 725
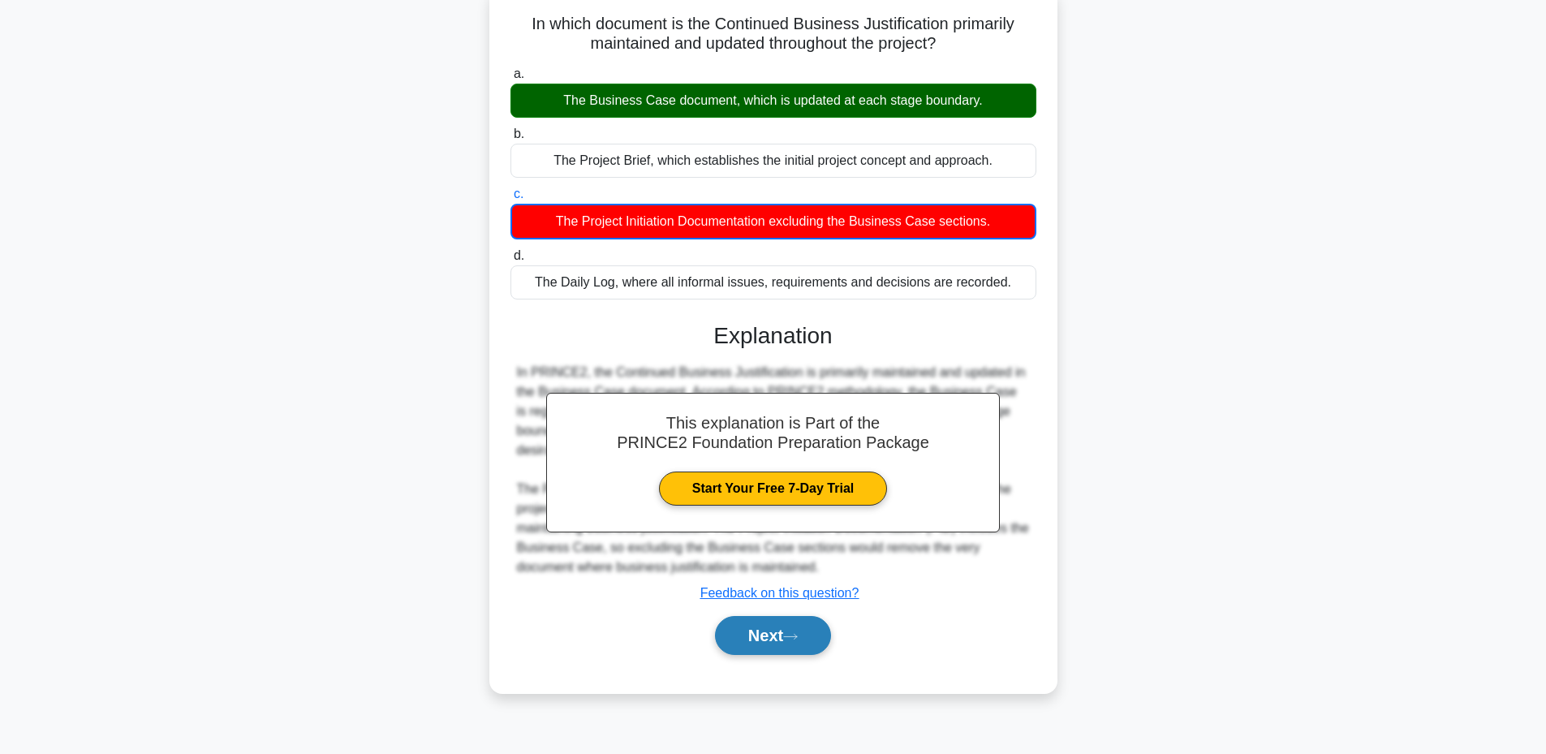
click at [784, 630] on button "Next" at bounding box center [773, 635] width 116 height 39
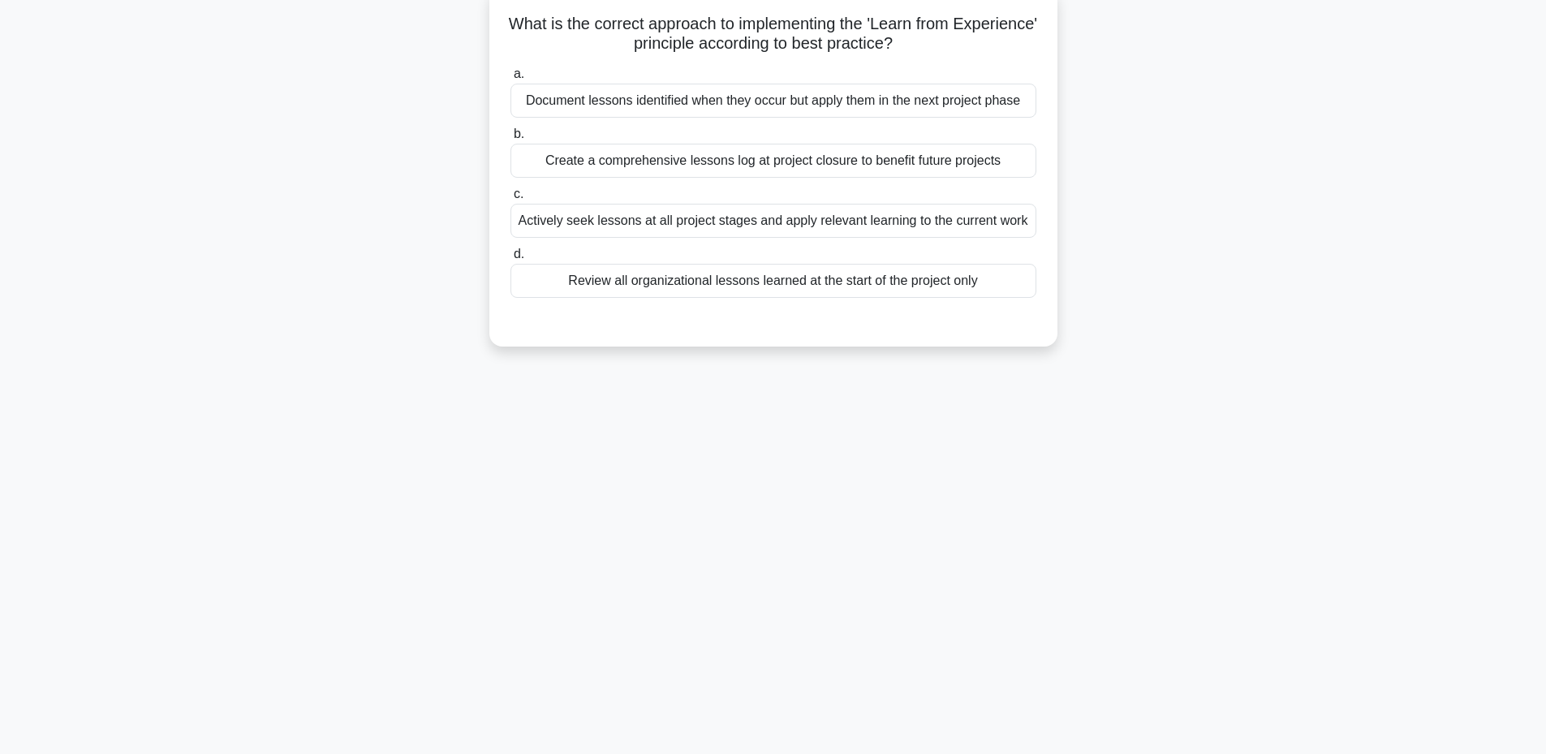
click at [726, 167] on div "Create a comprehensive lessons log at project closure to benefit future projects" at bounding box center [773, 161] width 526 height 34
click at [510, 140] on input "b. Create a comprehensive lessons log at project closure to benefit future proj…" at bounding box center [510, 134] width 0 height 11
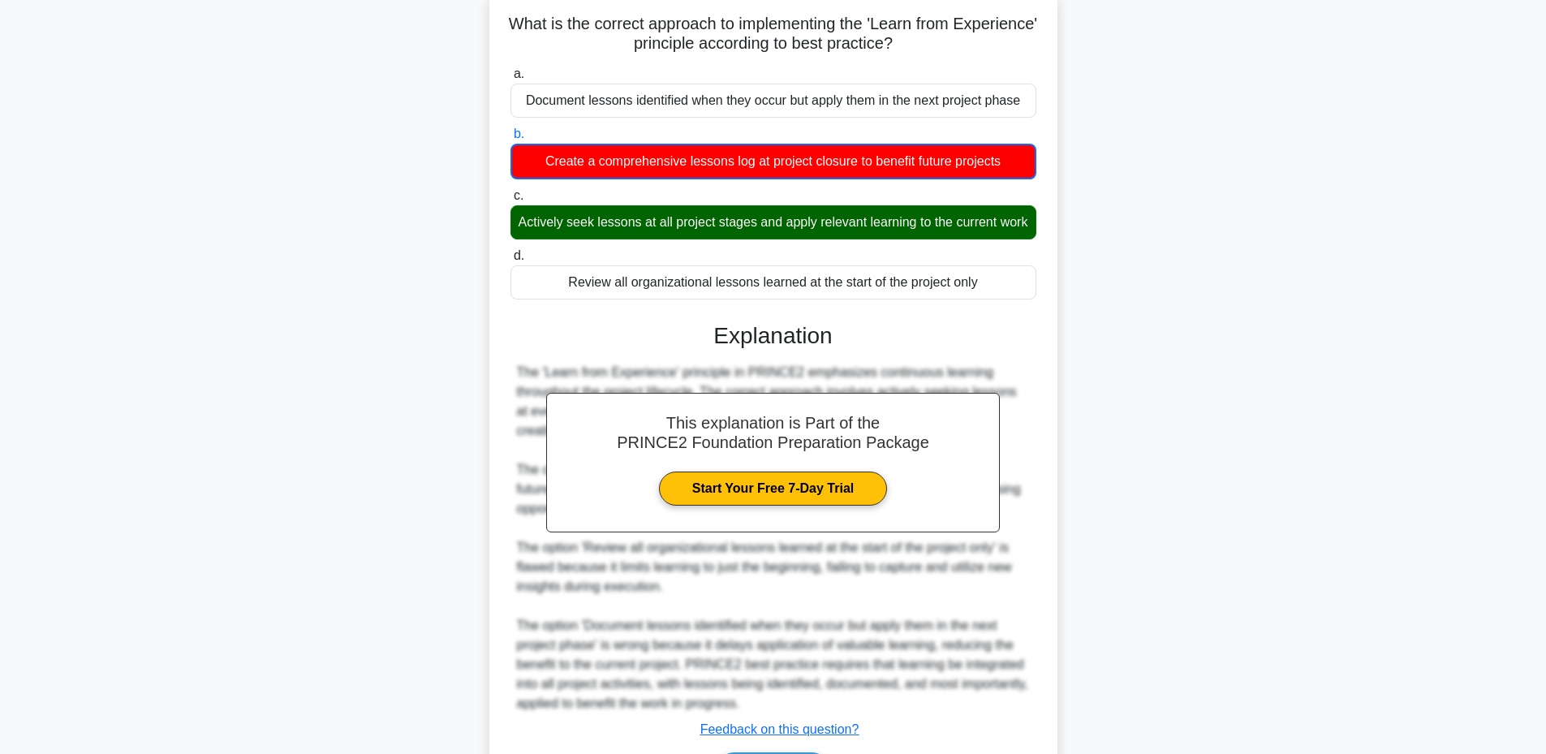
drag, startPoint x: 542, startPoint y: 21, endPoint x: 996, endPoint y: 304, distance: 534.8
click at [996, 304] on div "What is the correct approach to implementing the 'Learn from Experience' princi…" at bounding box center [773, 408] width 555 height 829
copy div "What is the correct approach to implementing the 'Learn from Experience' princi…"
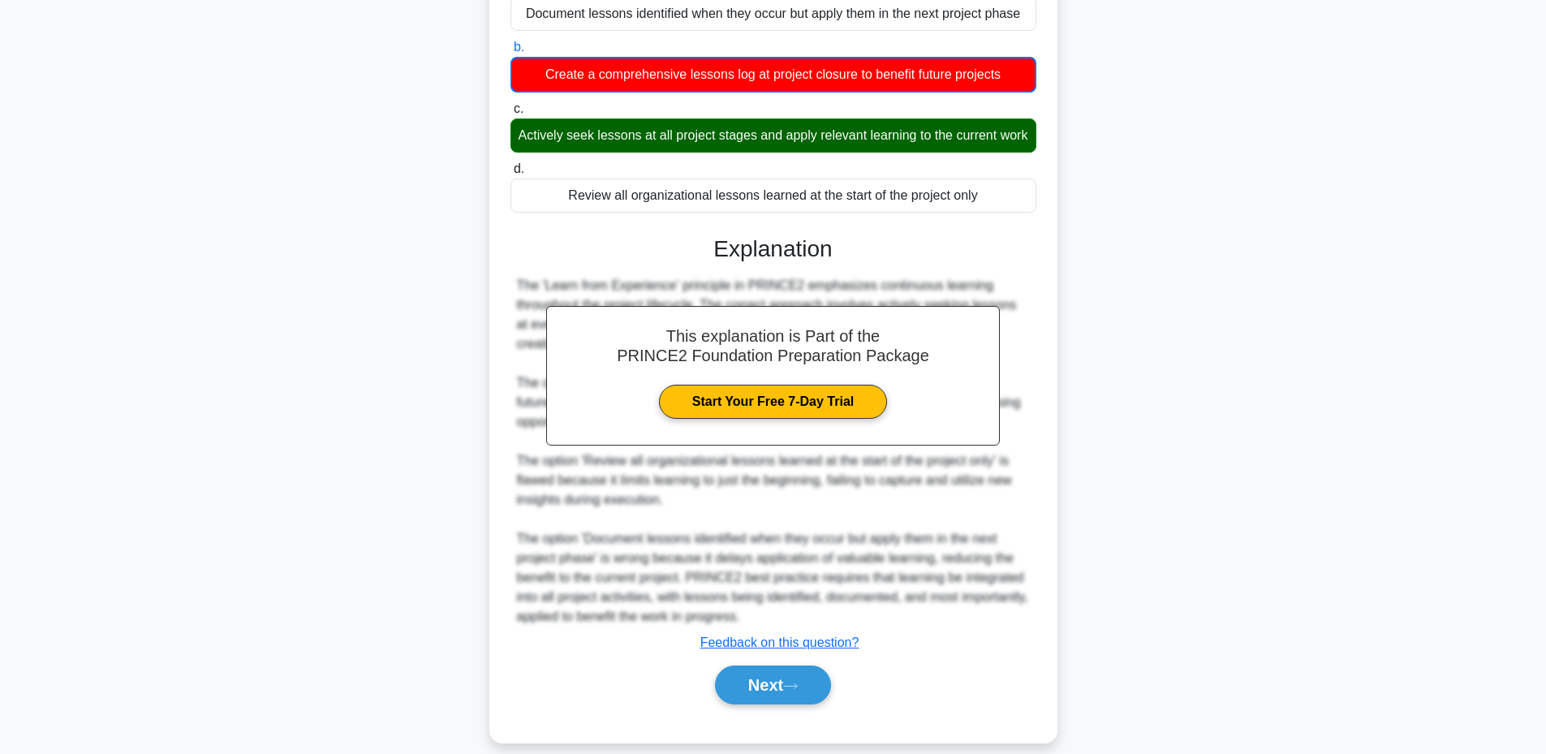
scroll to position [249, 0]
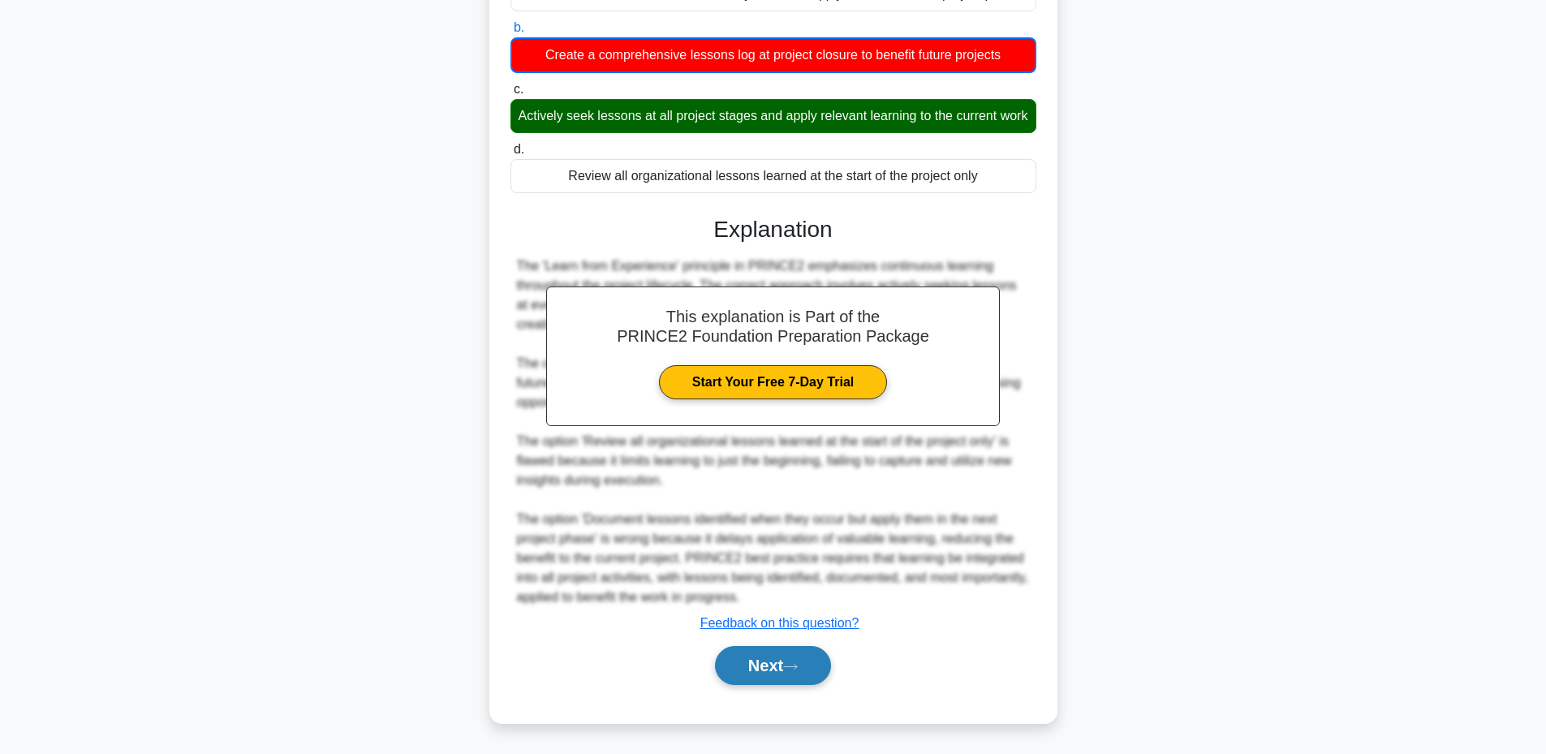
click at [759, 671] on button "Next" at bounding box center [773, 665] width 116 height 39
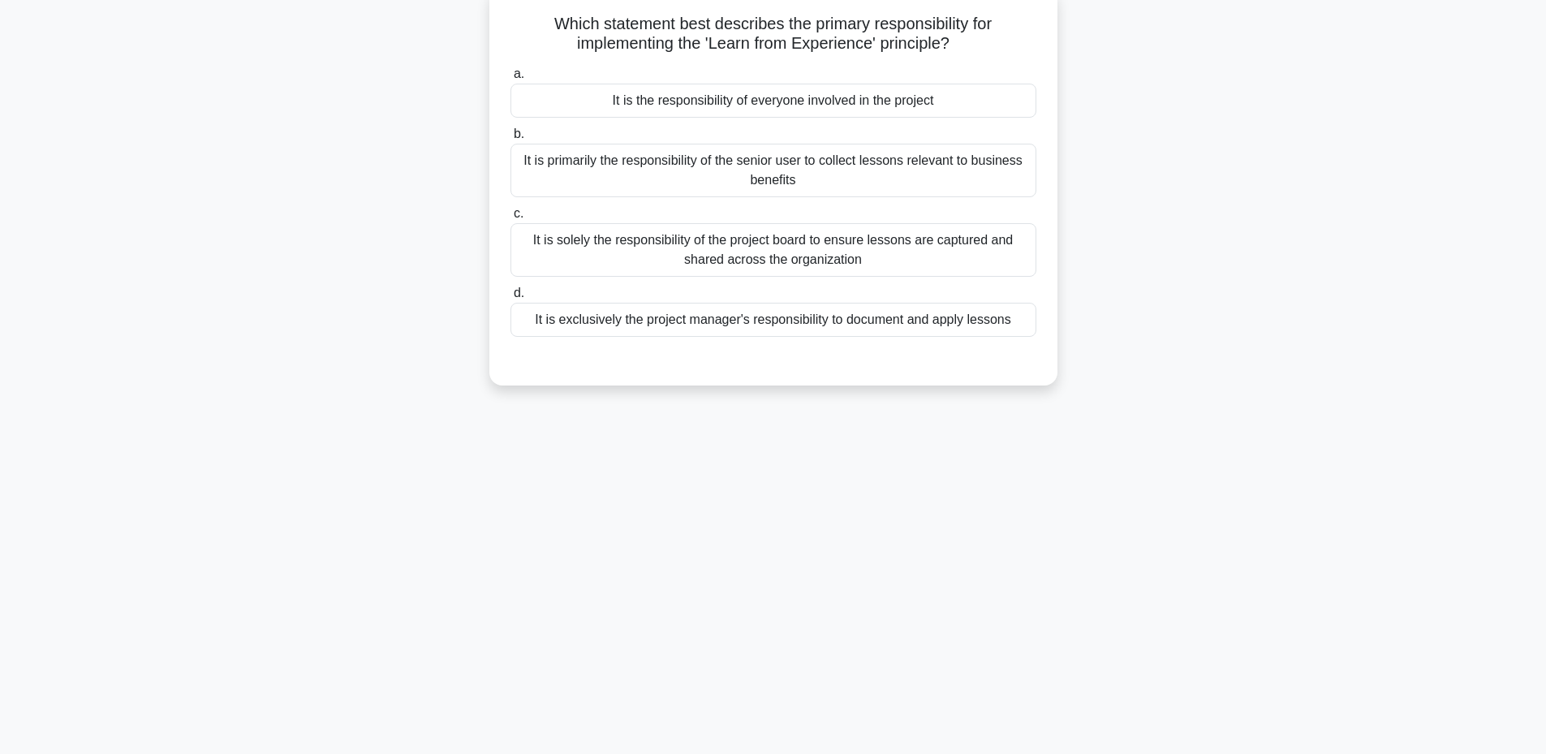
click at [838, 110] on div "It is the responsibility of everyone involved in the project" at bounding box center [773, 101] width 526 height 34
click at [510, 80] on input "a. It is the responsibility of everyone involved in the project" at bounding box center [510, 74] width 0 height 11
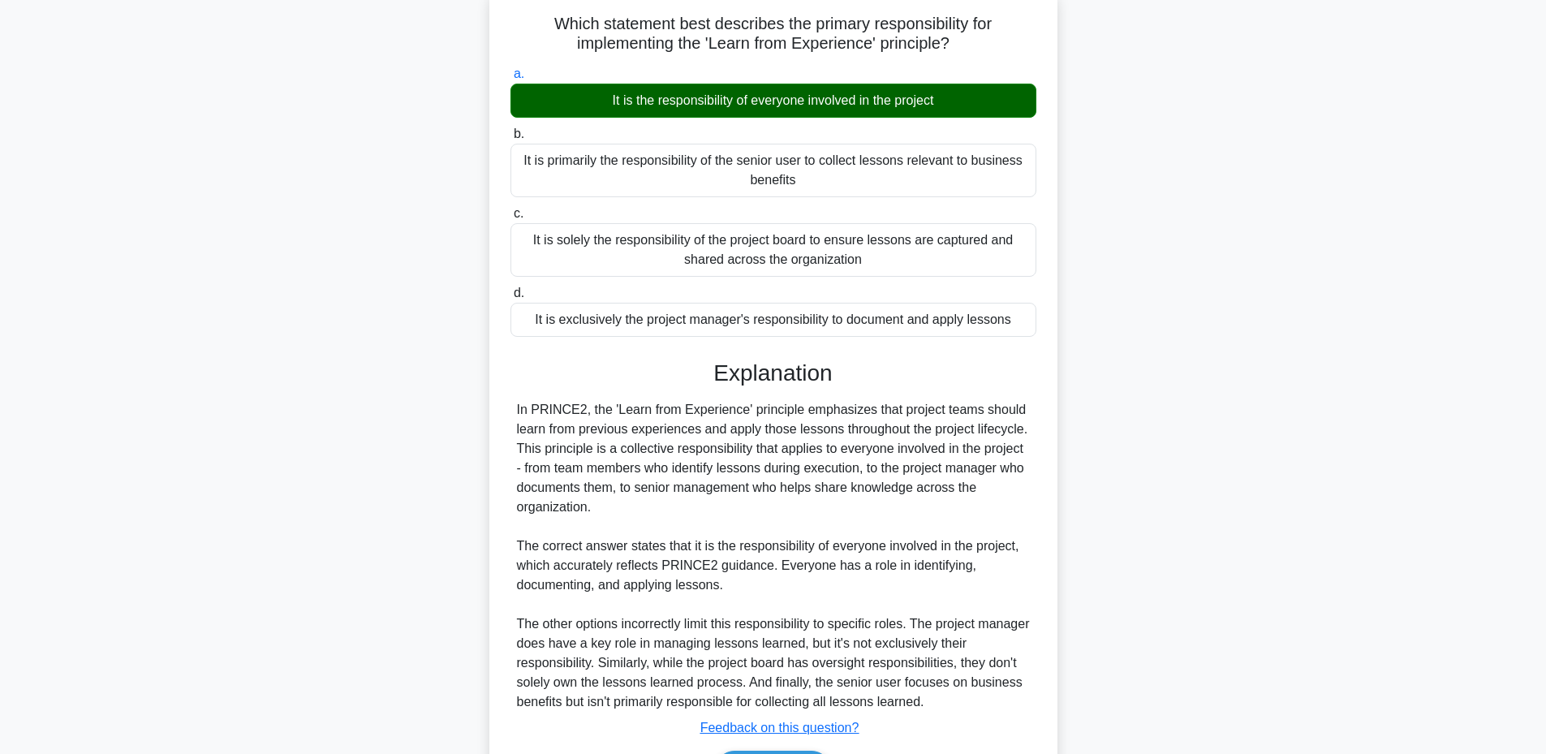
click at [772, 432] on div "In PRINCE2, the 'Learn from Experience' principle emphasizes that project teams…" at bounding box center [773, 556] width 513 height 312
drag, startPoint x: 545, startPoint y: 19, endPoint x: 1017, endPoint y: 329, distance: 563.9
click at [1017, 329] on div "Which statement best describes the primary responsibility for implementing the …" at bounding box center [773, 407] width 555 height 827
copy div "Which statement best describes the primary responsibility for implementing the …"
click at [539, 29] on h5 "Which statement best describes the primary responsibility for implementing the …" at bounding box center [773, 34] width 529 height 41
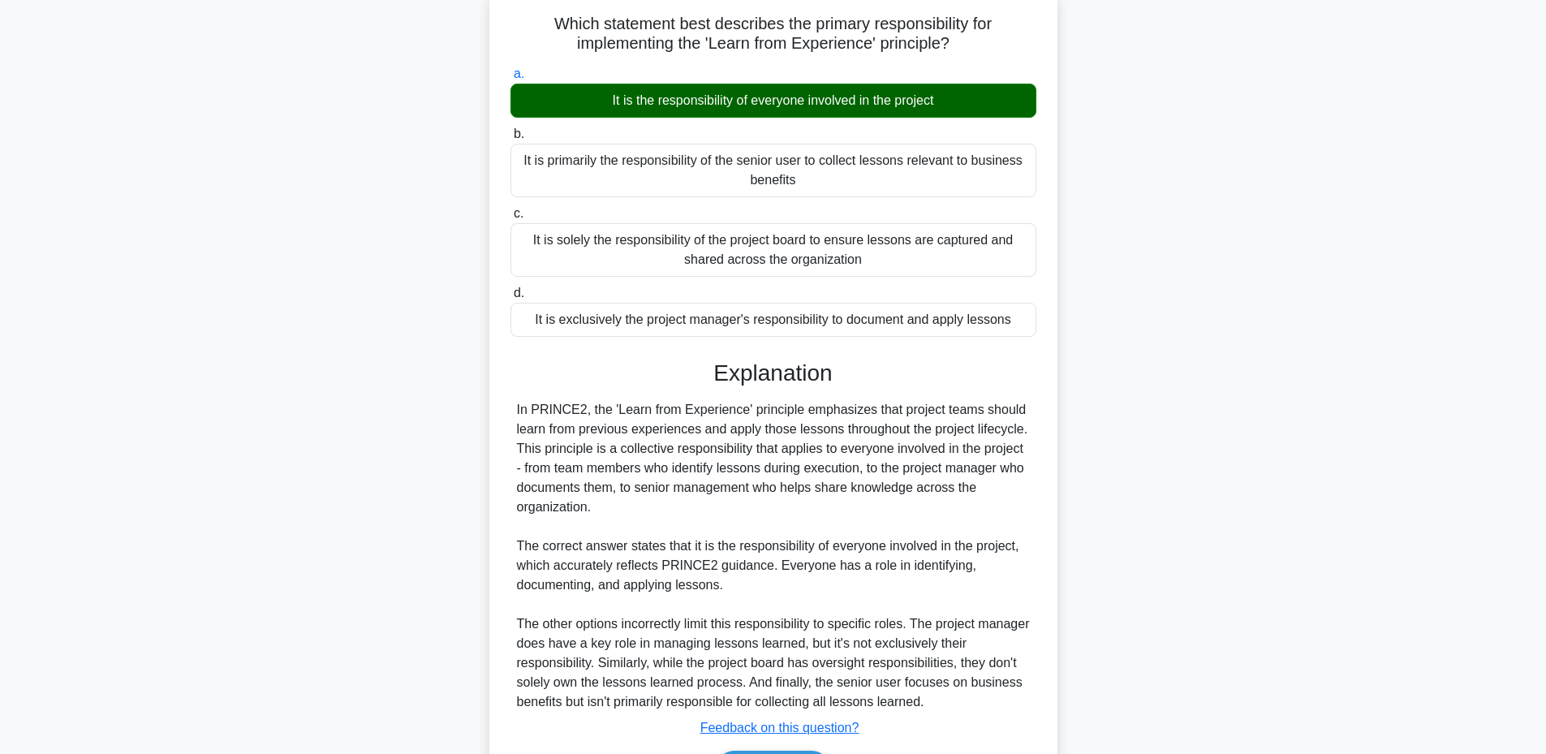
drag, startPoint x: 545, startPoint y: 24, endPoint x: 1041, endPoint y: 335, distance: 585.3
click at [1041, 335] on div "Which statement best describes the primary responsibility for implementing the …" at bounding box center [773, 407] width 555 height 827
copy div "Which statement best describes the primary responsibility for implementing the …"
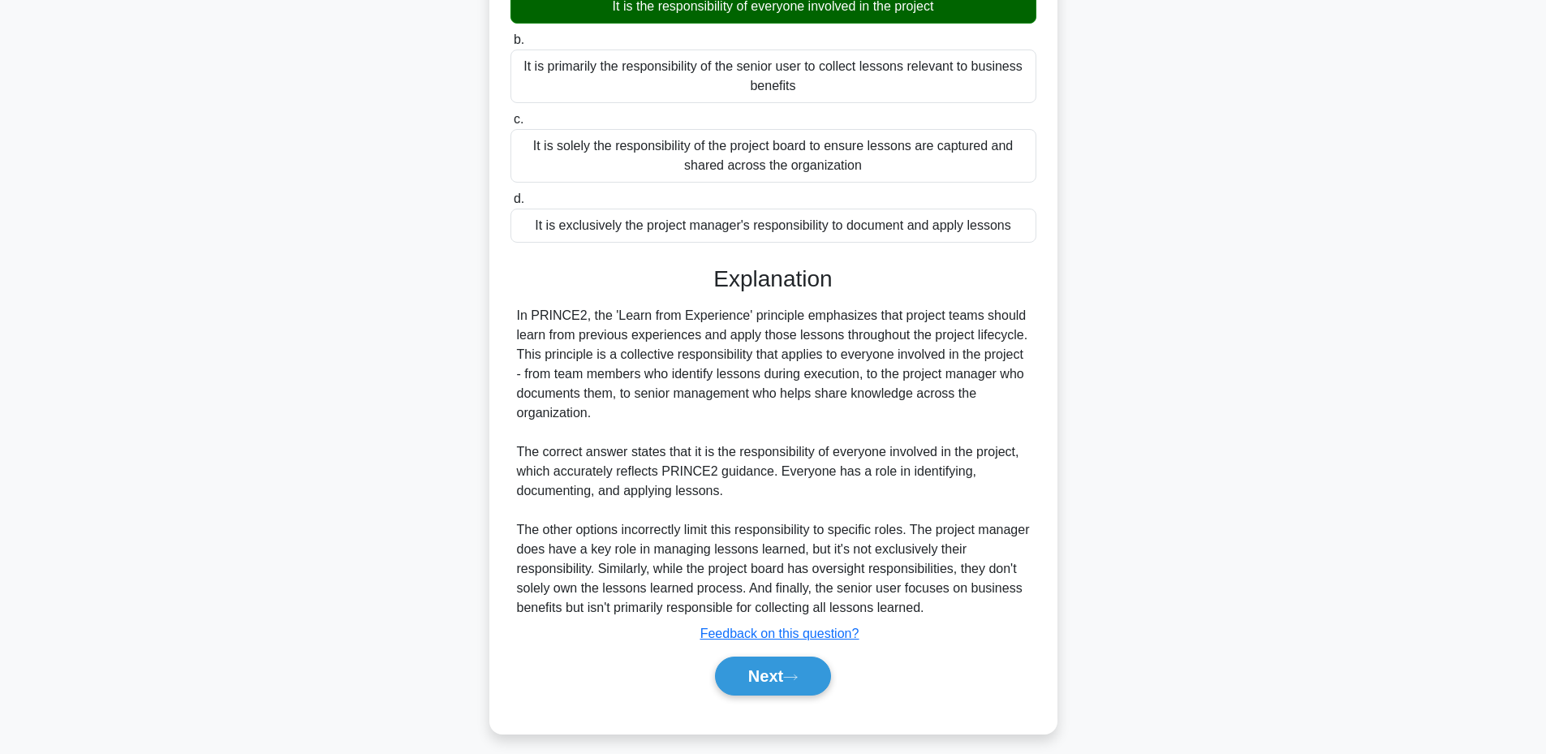
scroll to position [228, 0]
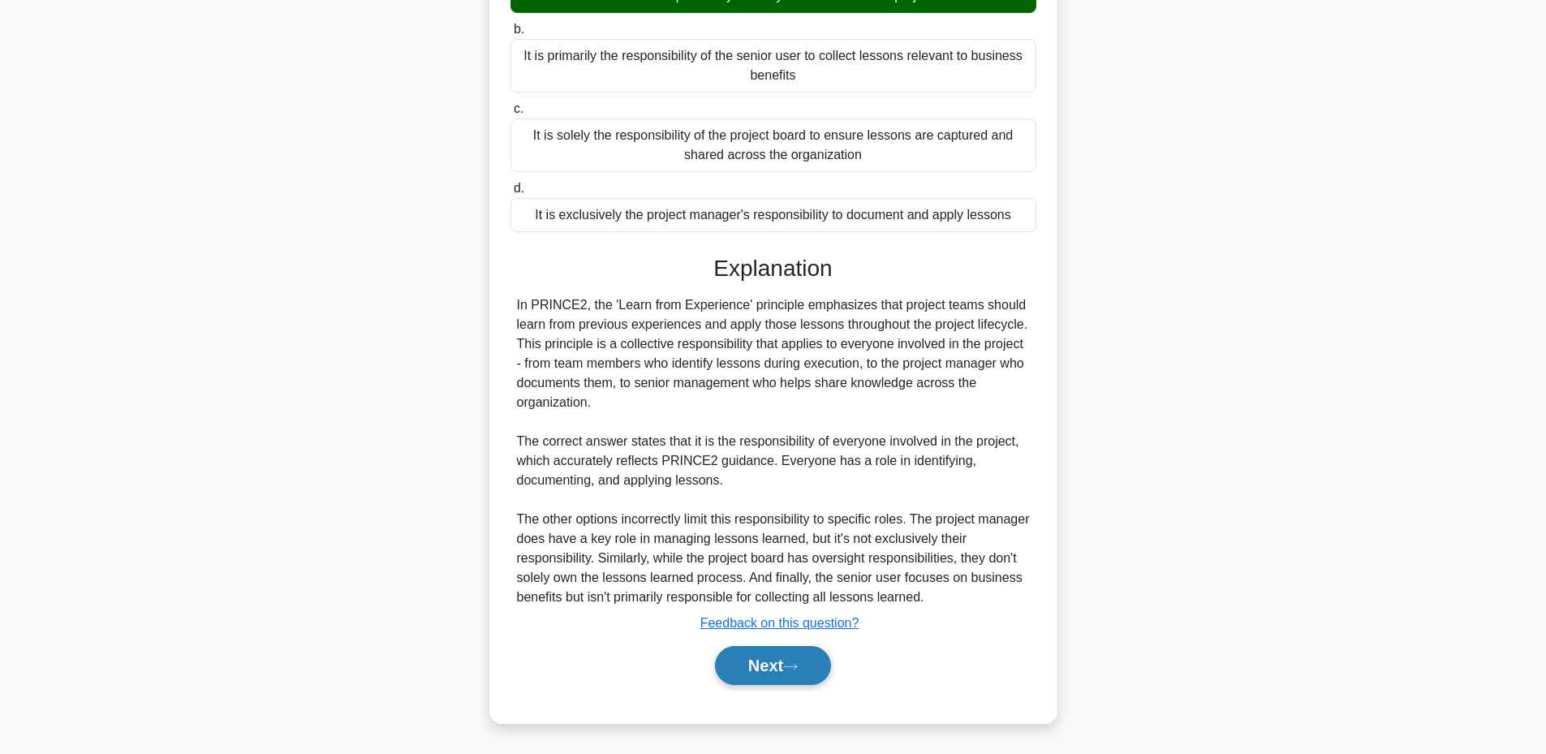
click at [760, 666] on button "Next" at bounding box center [773, 665] width 116 height 39
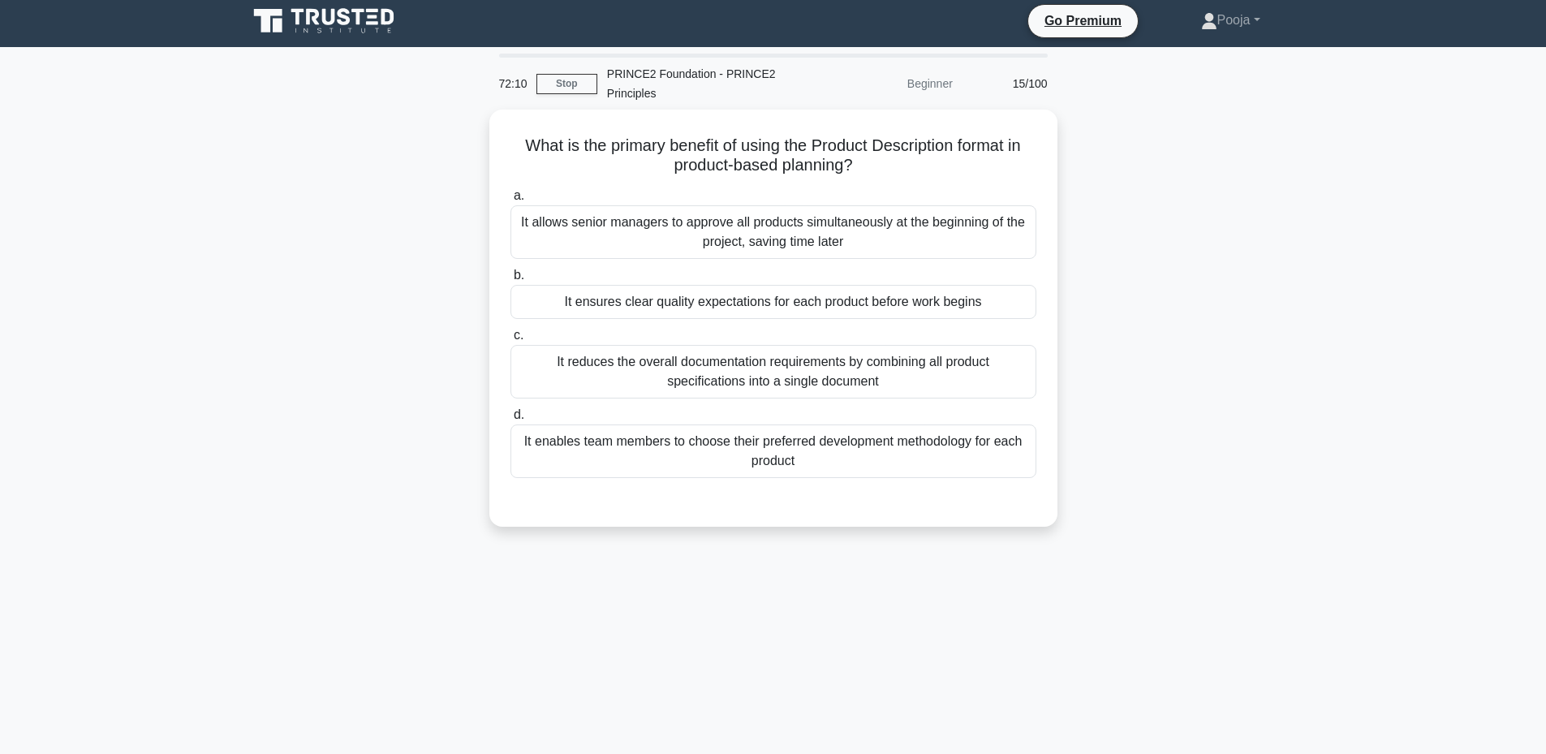
scroll to position [4, 0]
click at [748, 229] on div "It allows senior managers to approve all products simultaneously at the beginni…" at bounding box center [773, 229] width 526 height 54
click at [510, 198] on input "a. It allows senior managers to approve all products simultaneously at the begi…" at bounding box center [510, 192] width 0 height 11
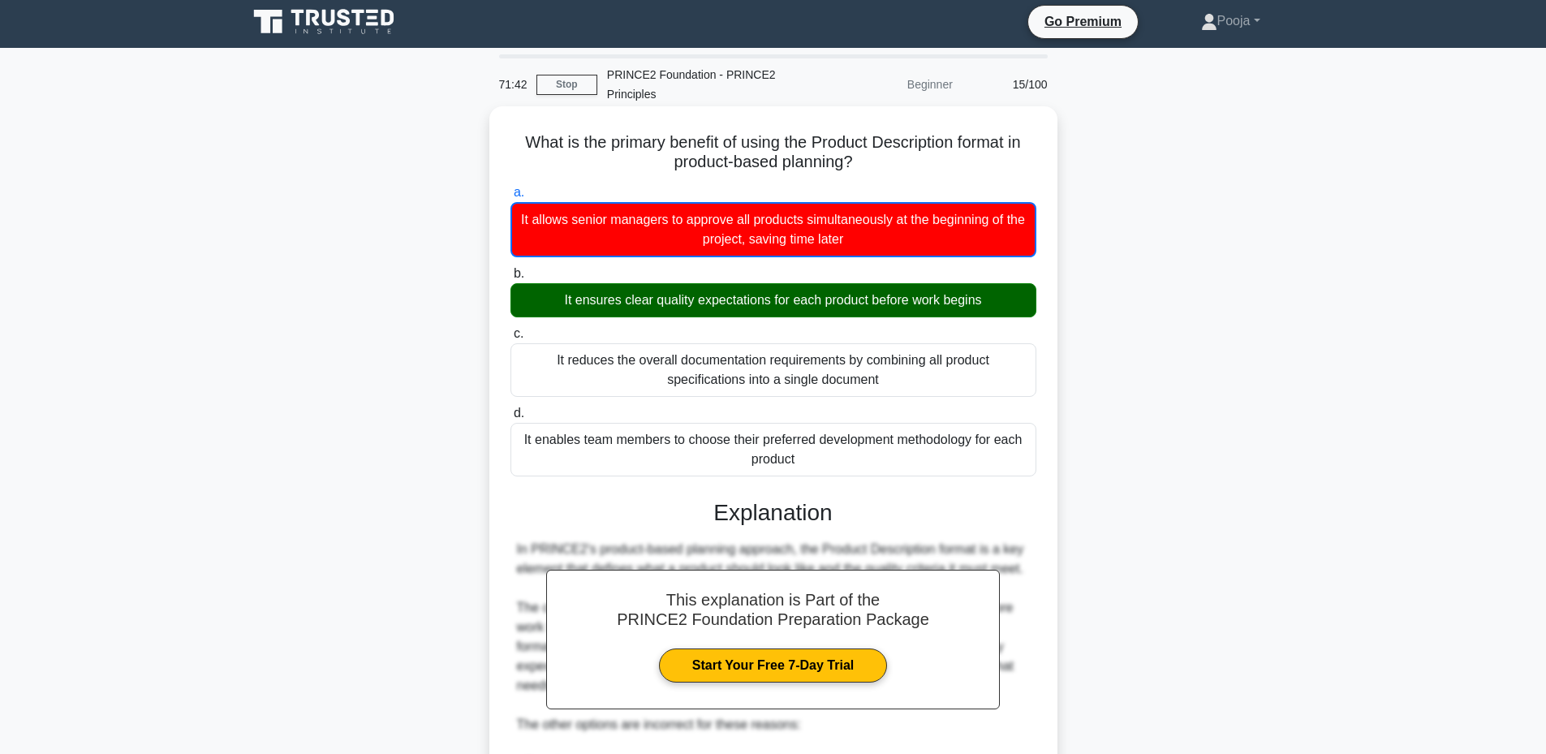
drag, startPoint x: 516, startPoint y: 137, endPoint x: 859, endPoint y: 467, distance: 475.3
click at [859, 467] on div "What is the primary benefit of using the Product Description format in product-…" at bounding box center [773, 595] width 555 height 965
copy div "What is the primary benefit of using the Product Description format in product-…"
click at [644, 498] on div "This explanation is Part of the PRINCE2 Foundation Preparation Package Start Yo…" at bounding box center [773, 766] width 526 height 573
drag, startPoint x: 514, startPoint y: 140, endPoint x: 835, endPoint y: 461, distance: 454.5
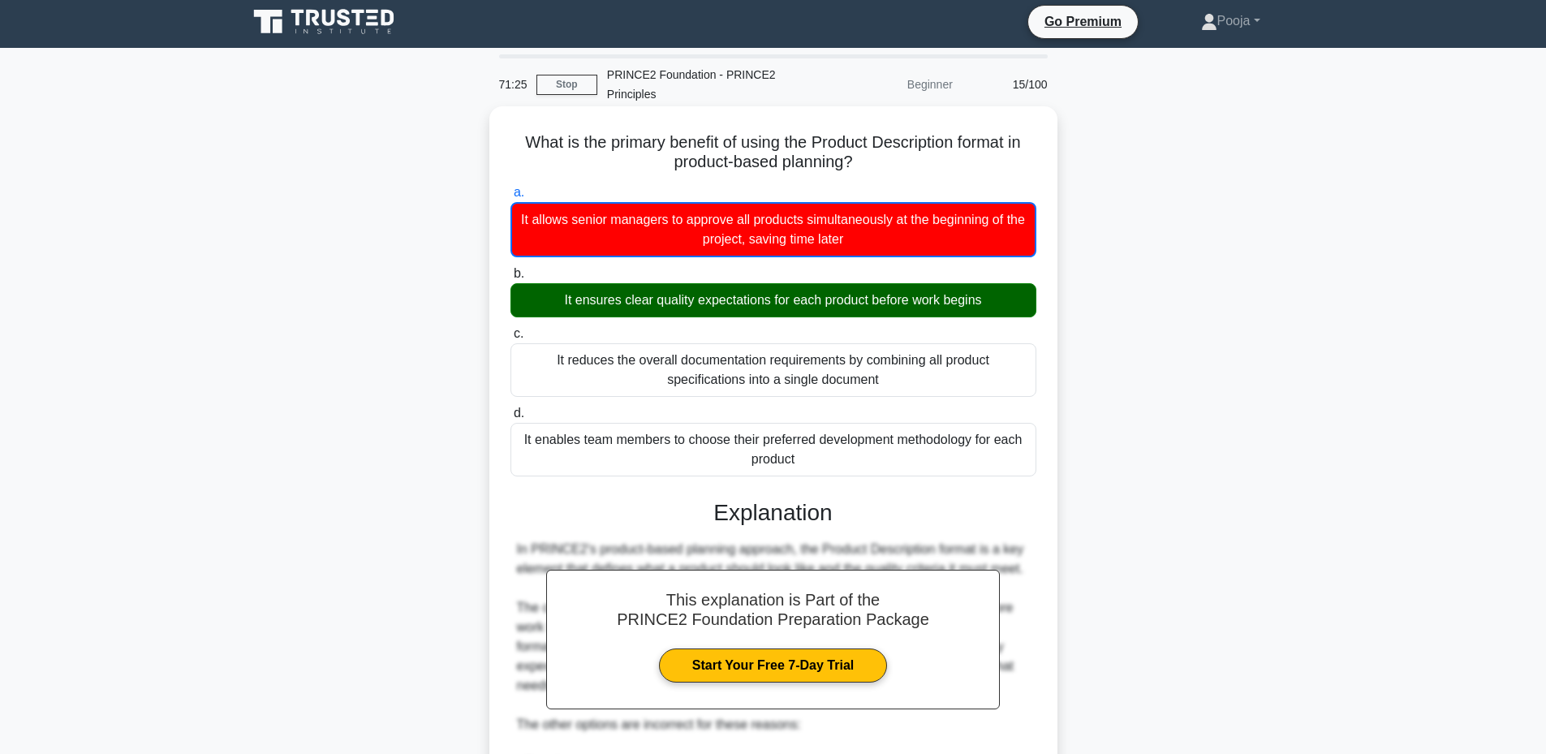
click at [835, 461] on div "What is the primary benefit of using the Product Description format in product-…" at bounding box center [773, 595] width 555 height 965
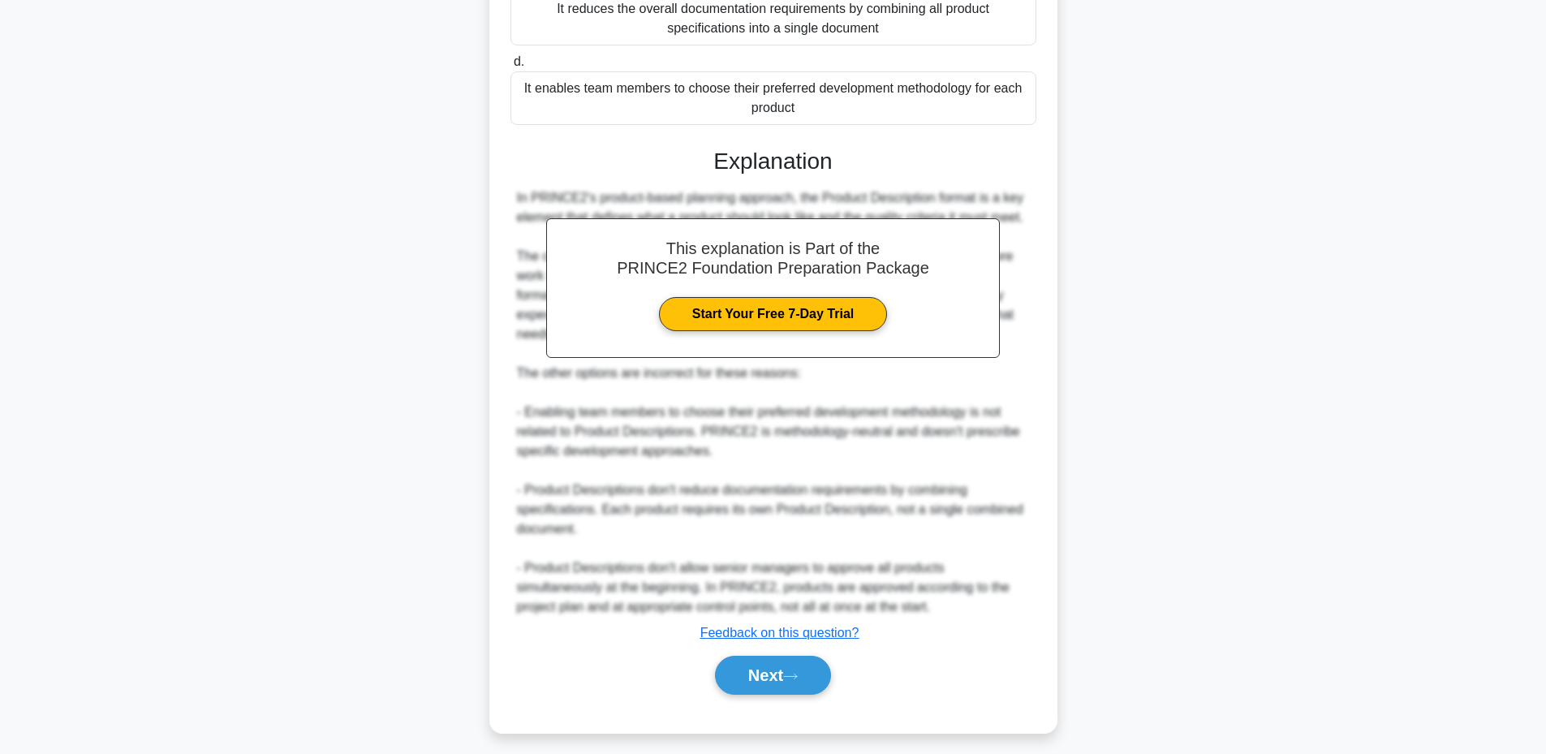
scroll to position [361, 0]
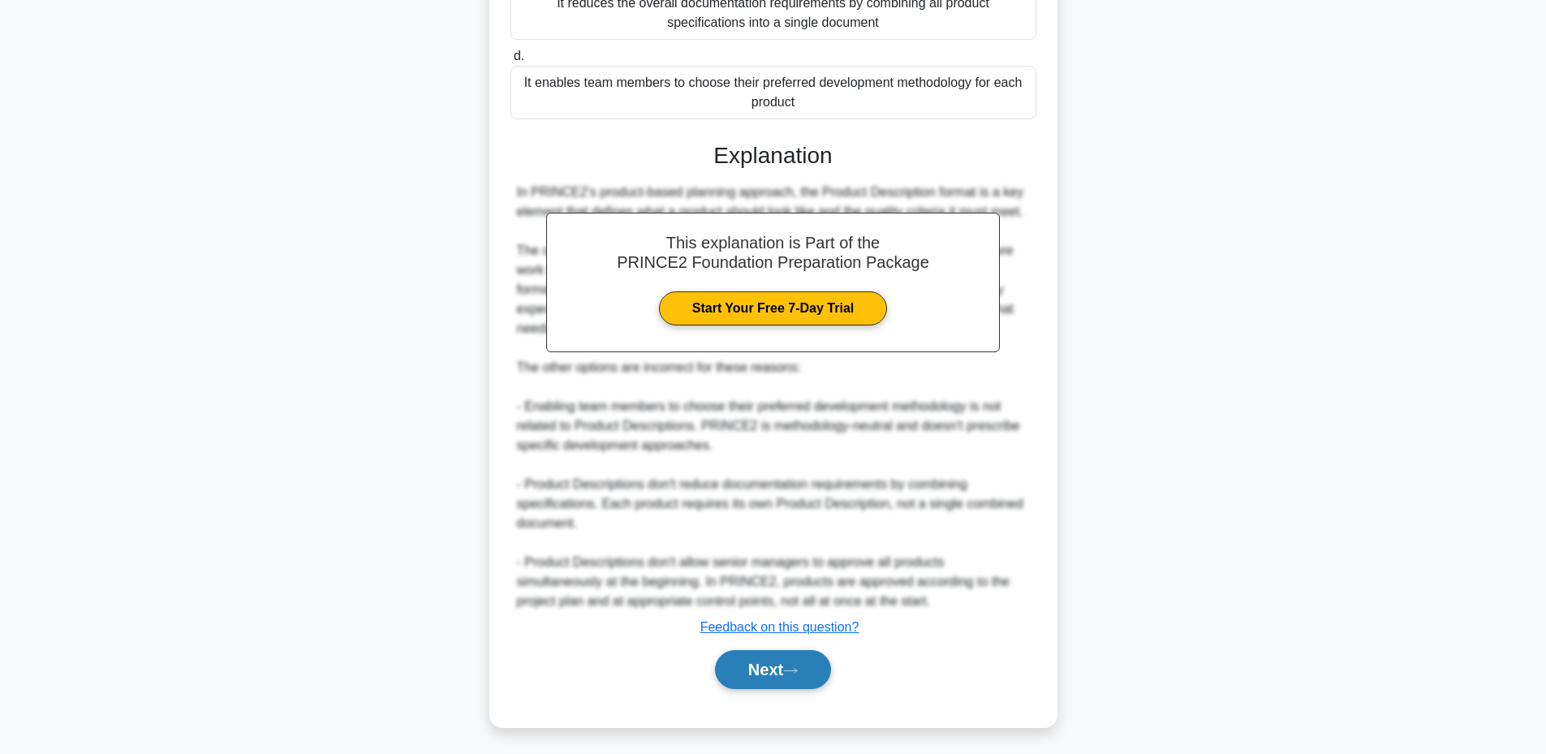
click at [757, 674] on button "Next" at bounding box center [773, 669] width 116 height 39
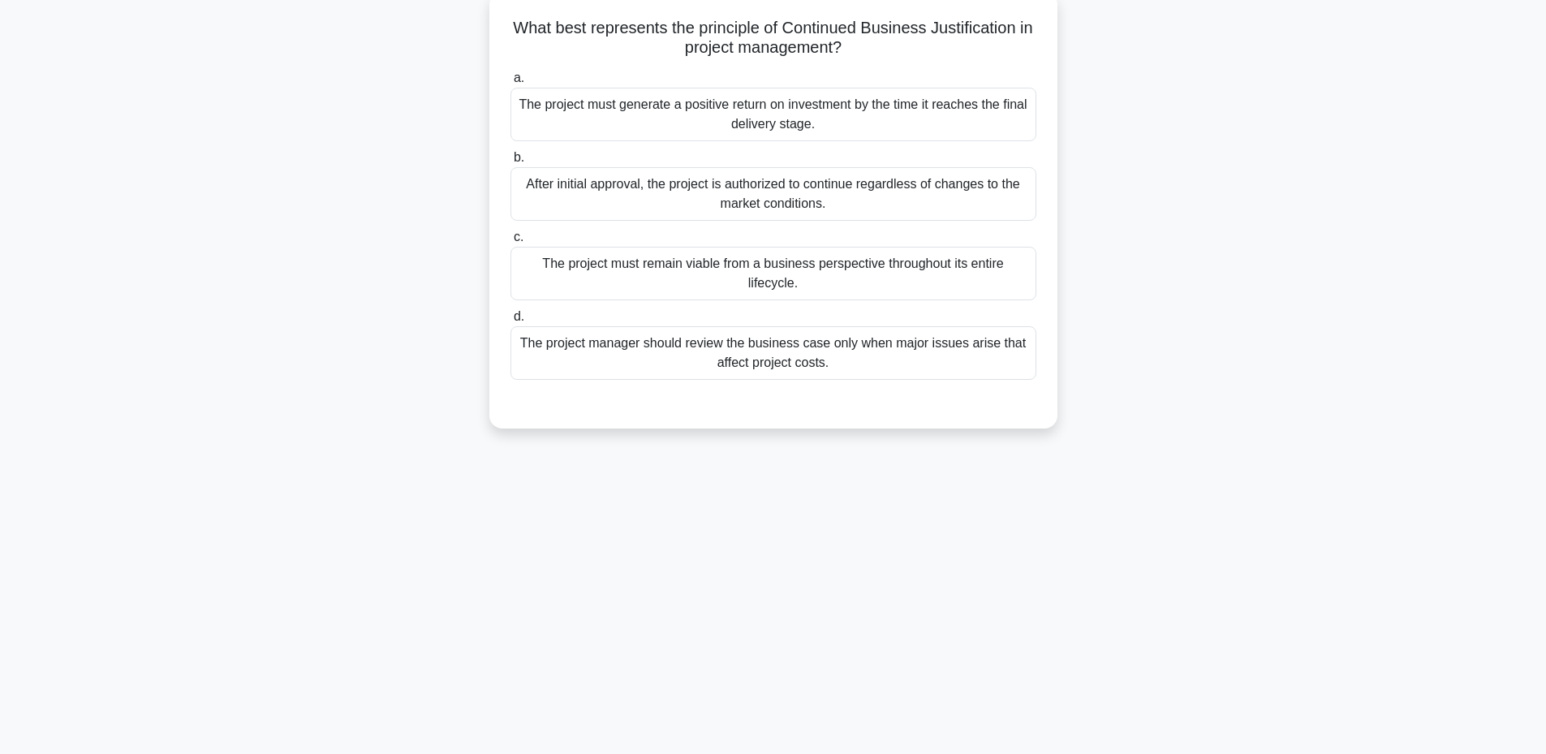
scroll to position [123, 0]
click at [821, 286] on div "The project must remain viable from a business perspective throughout its entir…" at bounding box center [773, 270] width 526 height 54
click at [510, 239] on input "c. The project must remain viable from a business perspective throughout its en…" at bounding box center [510, 233] width 0 height 11
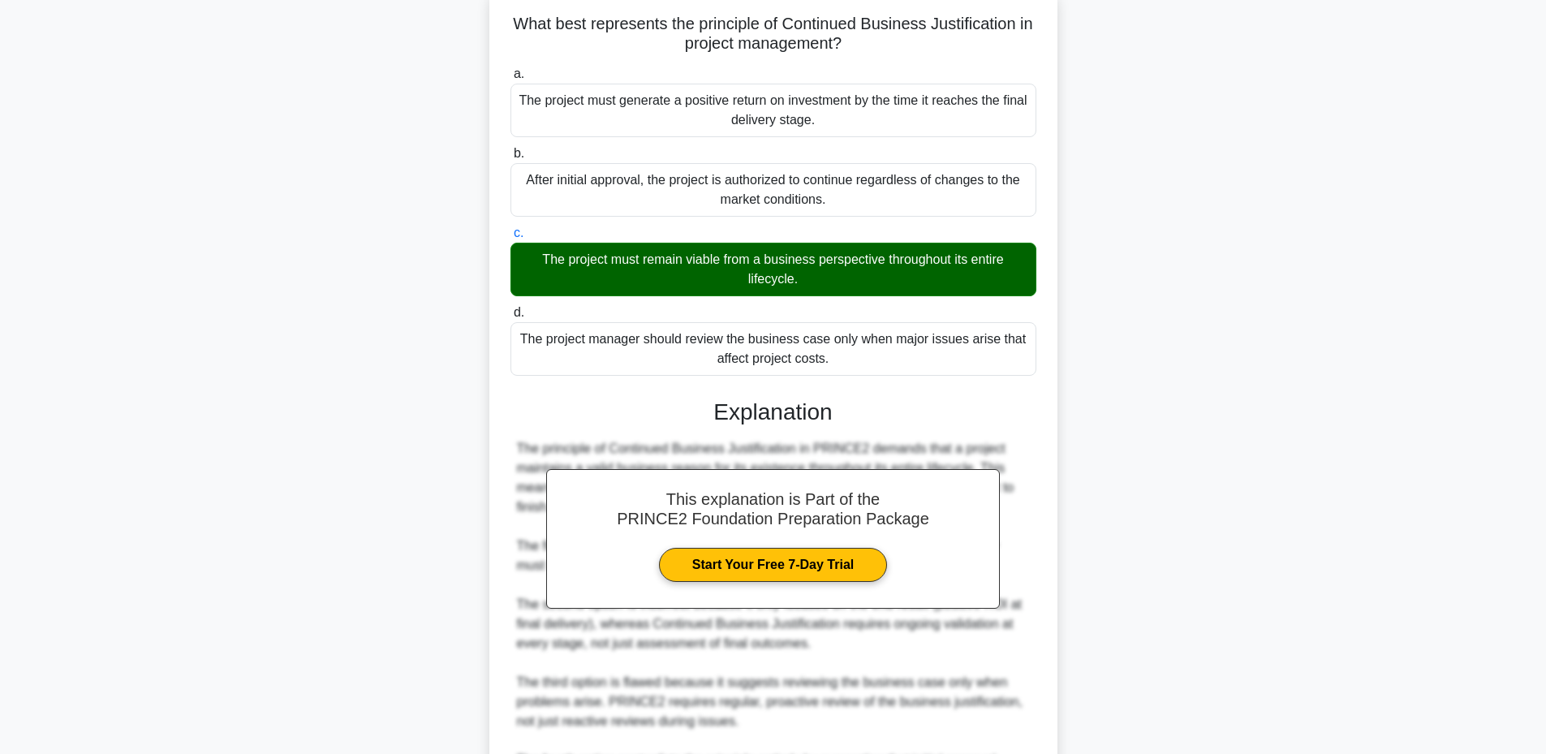
drag, startPoint x: 510, startPoint y: 20, endPoint x: 859, endPoint y: 374, distance: 497.0
click at [859, 374] on div "What best represents the principle of Continued Business Justification in proje…" at bounding box center [773, 466] width 555 height 944
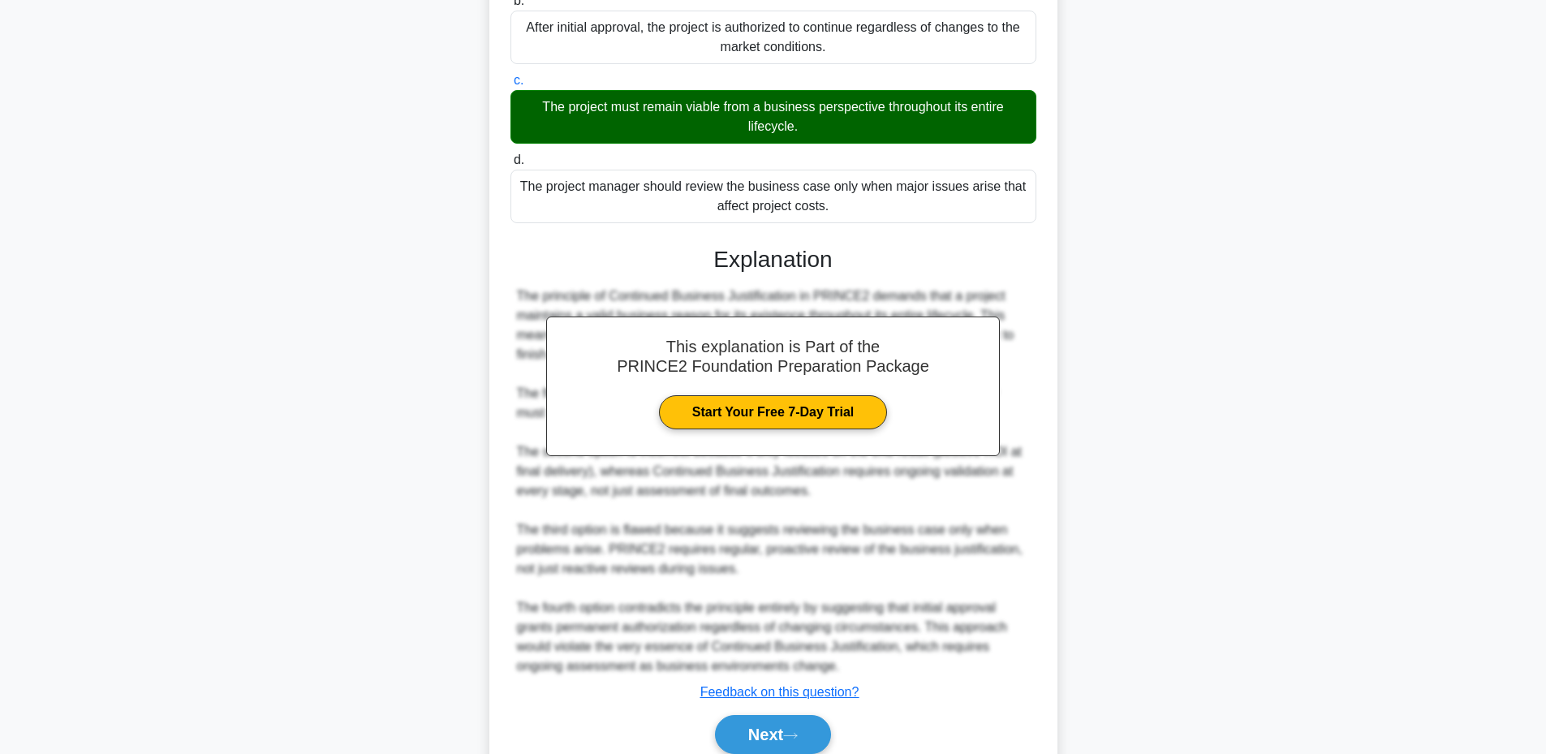
scroll to position [345, 0]
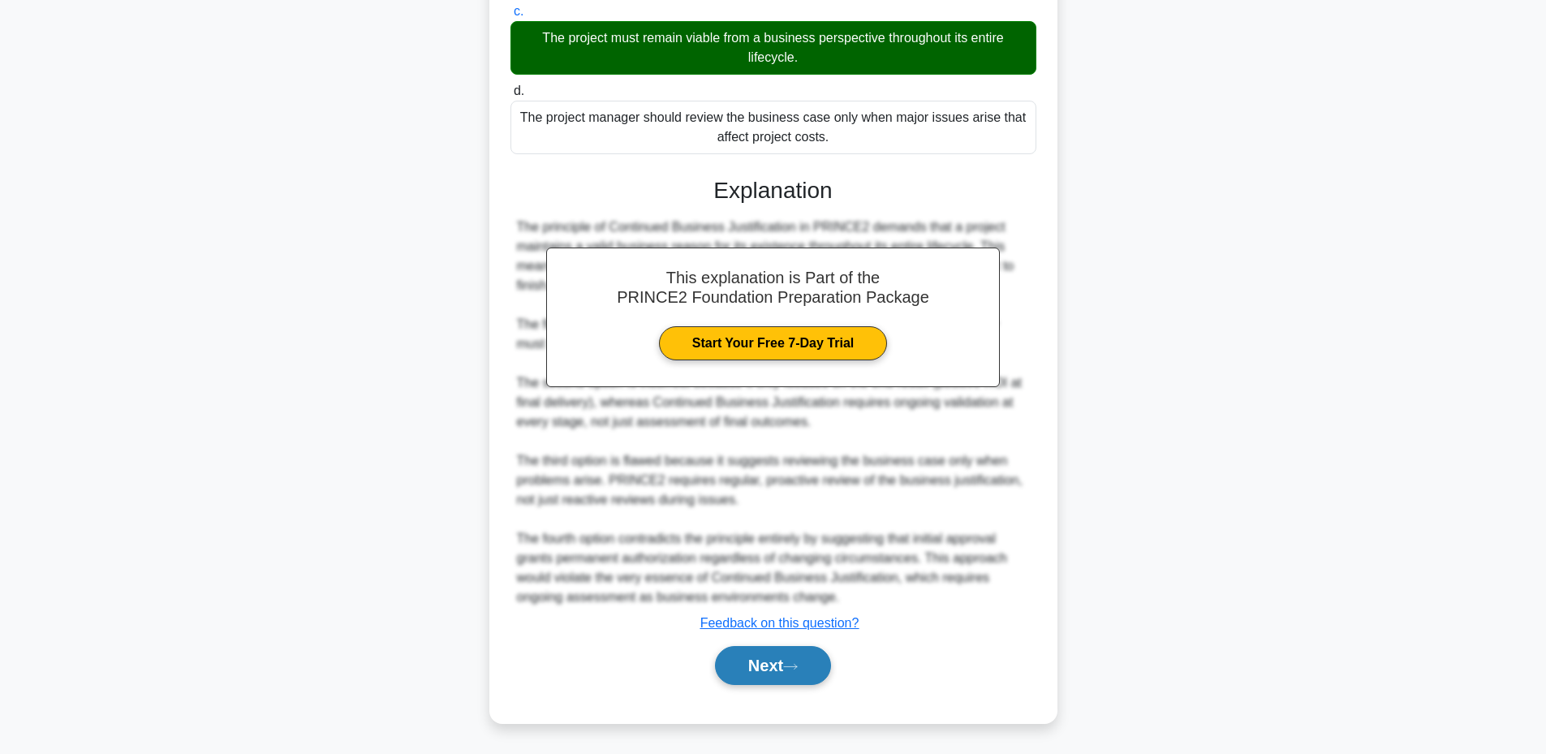
click at [740, 658] on button "Next" at bounding box center [773, 665] width 116 height 39
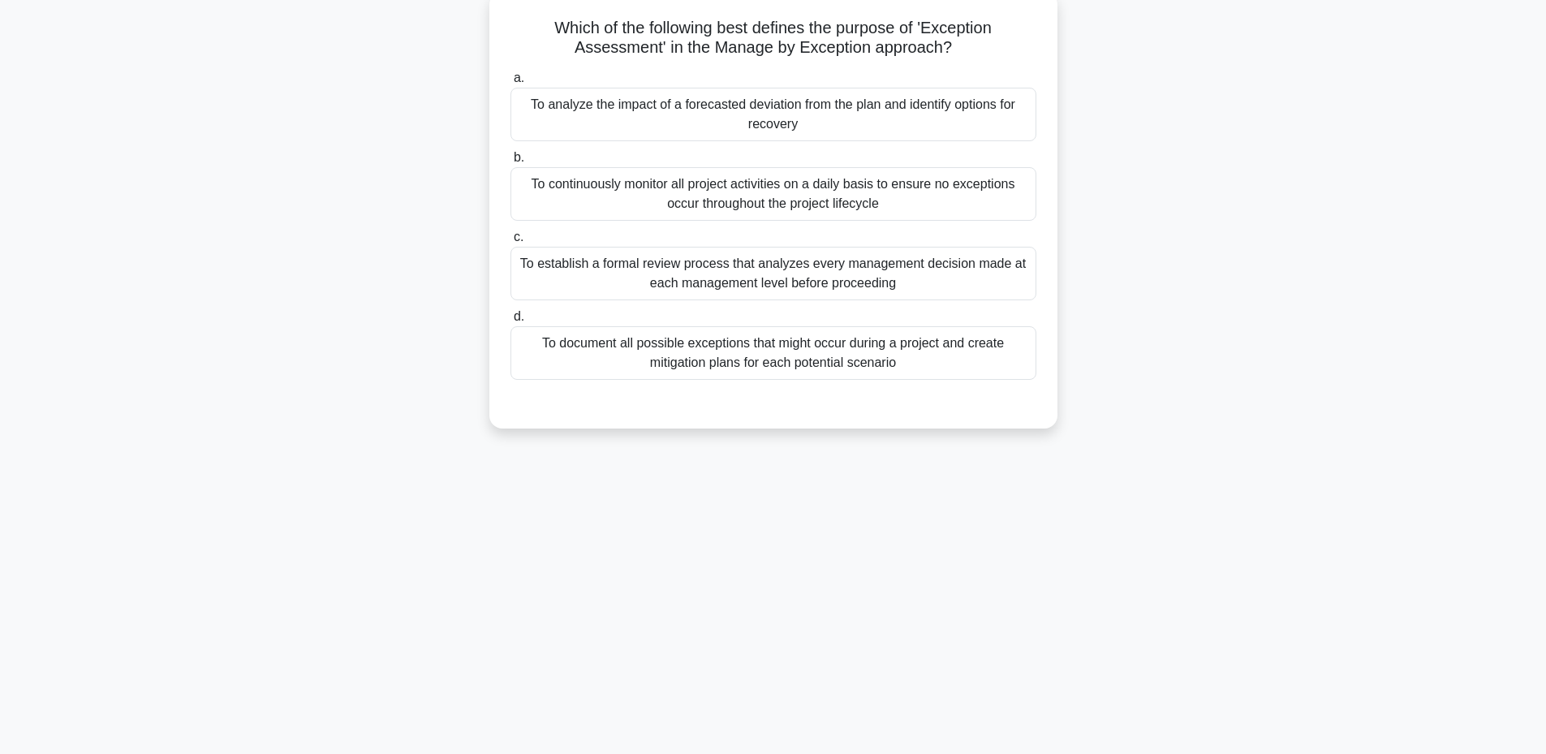
scroll to position [123, 0]
click at [661, 365] on div "To document all possible exceptions that might occur during a project and creat…" at bounding box center [773, 349] width 526 height 54
click at [510, 318] on input "d. To document all possible exceptions that might occur during a project and cr…" at bounding box center [510, 313] width 0 height 11
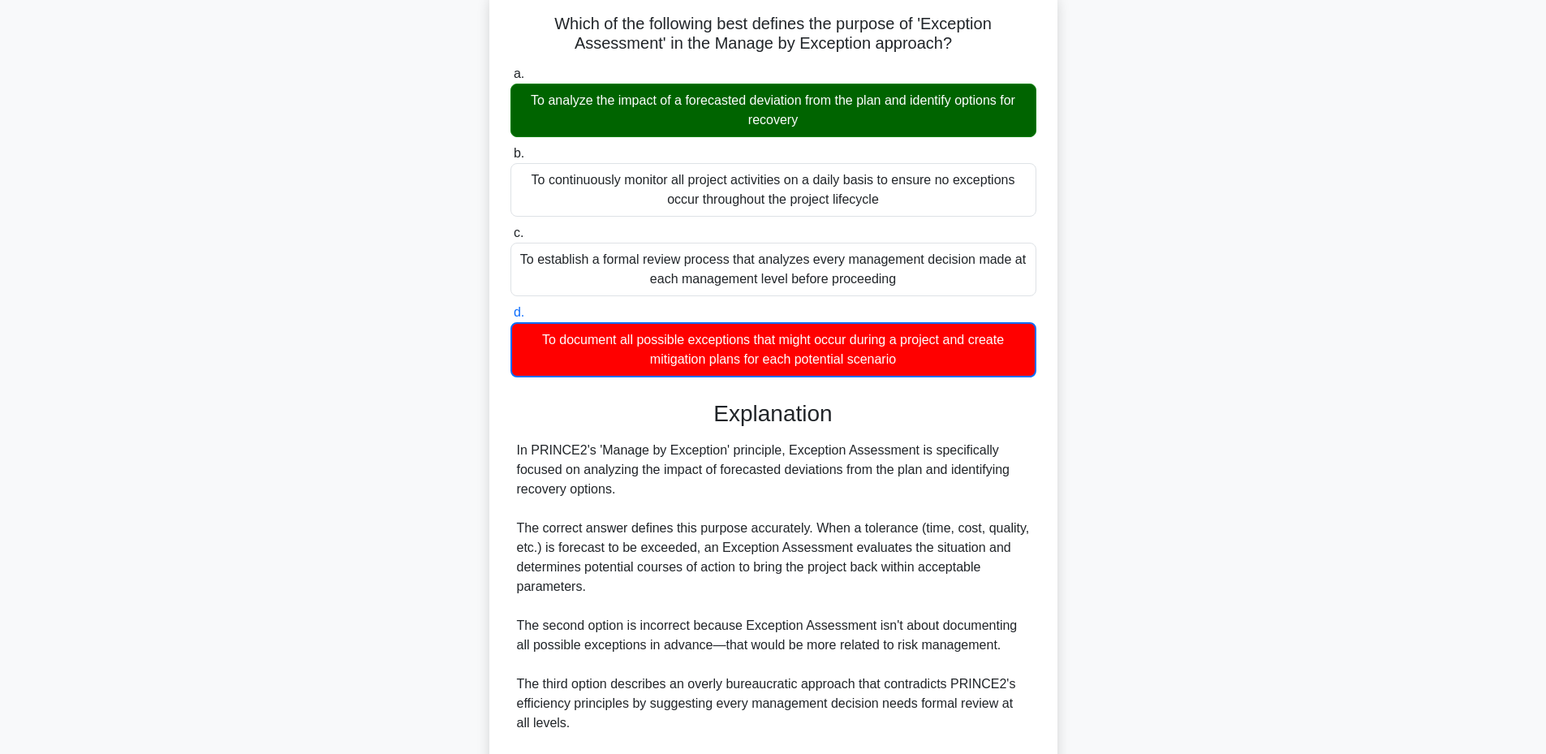
drag, startPoint x: 541, startPoint y: 20, endPoint x: 911, endPoint y: 365, distance: 506.5
click at [911, 365] on div "Which of the following best defines the purpose of 'Exception Assessment' in th…" at bounding box center [773, 457] width 555 height 926
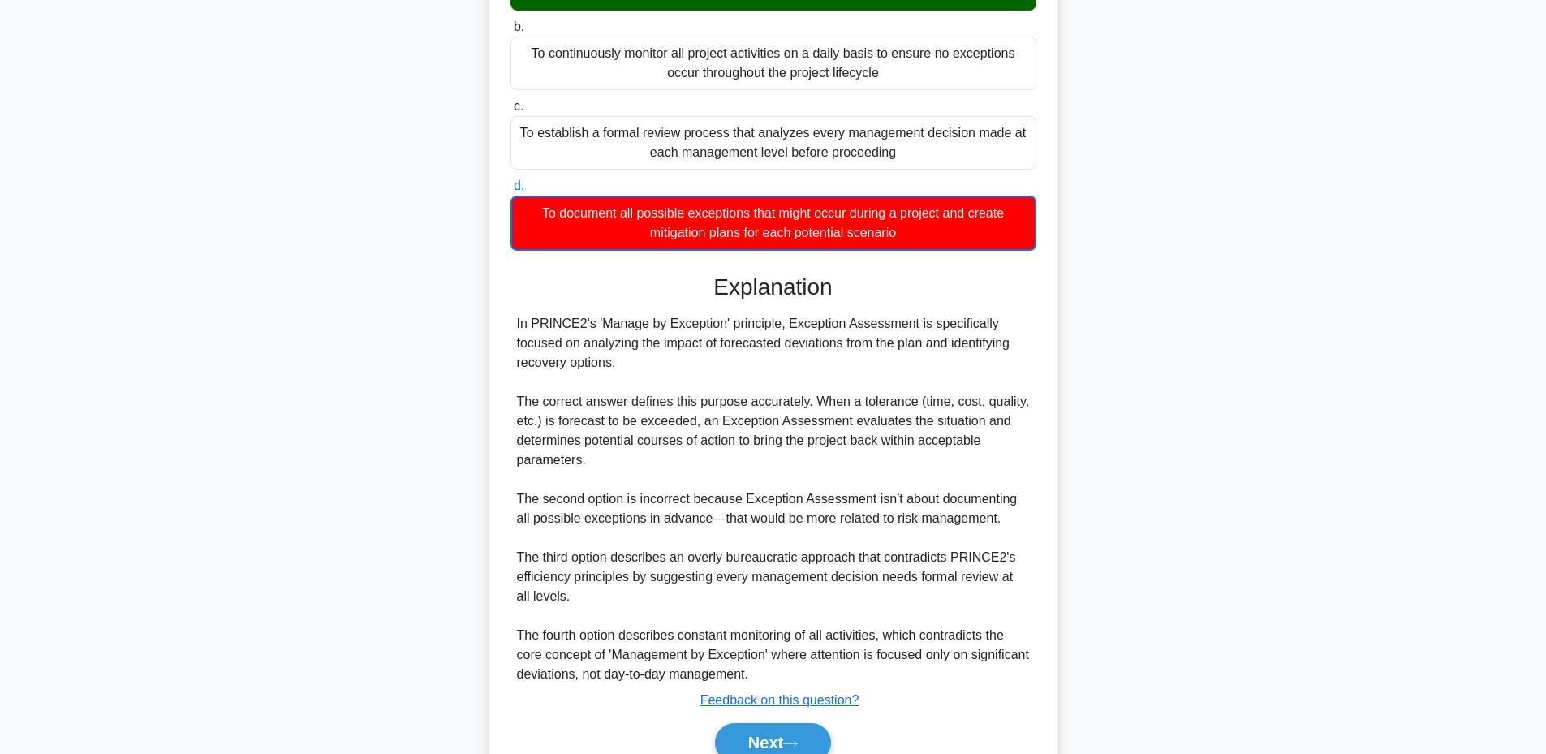
scroll to position [265, 0]
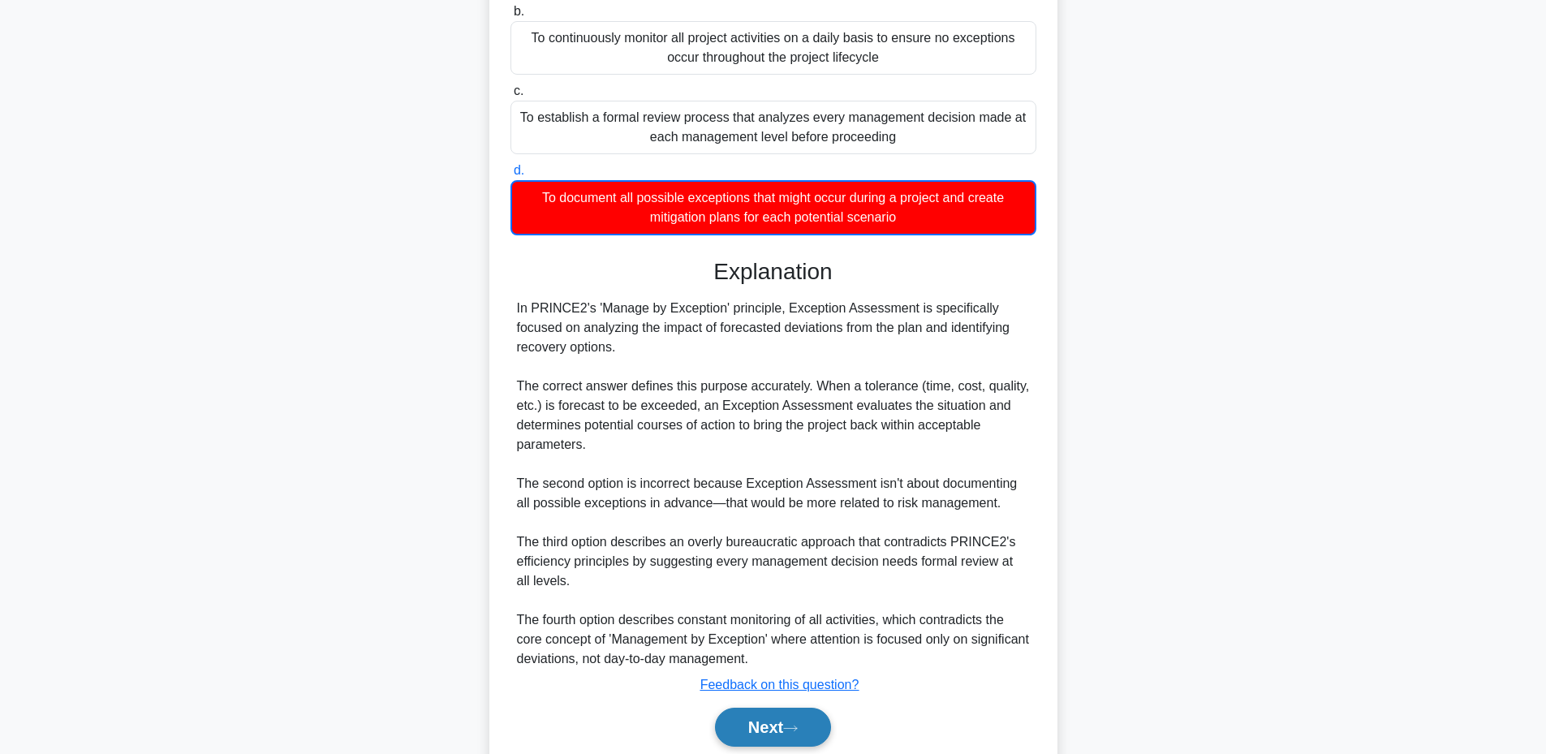
click at [747, 732] on button "Next" at bounding box center [773, 727] width 116 height 39
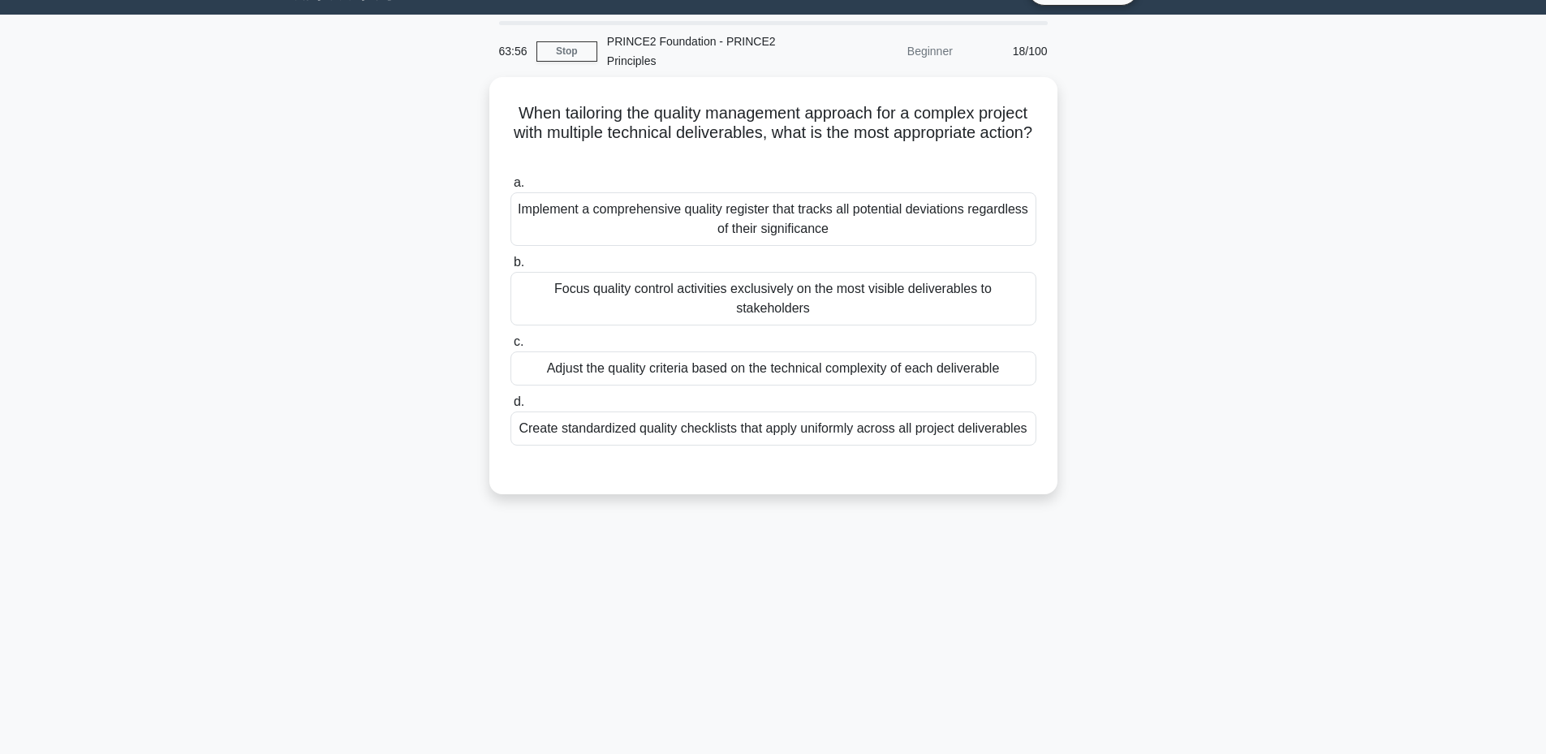
scroll to position [36, 0]
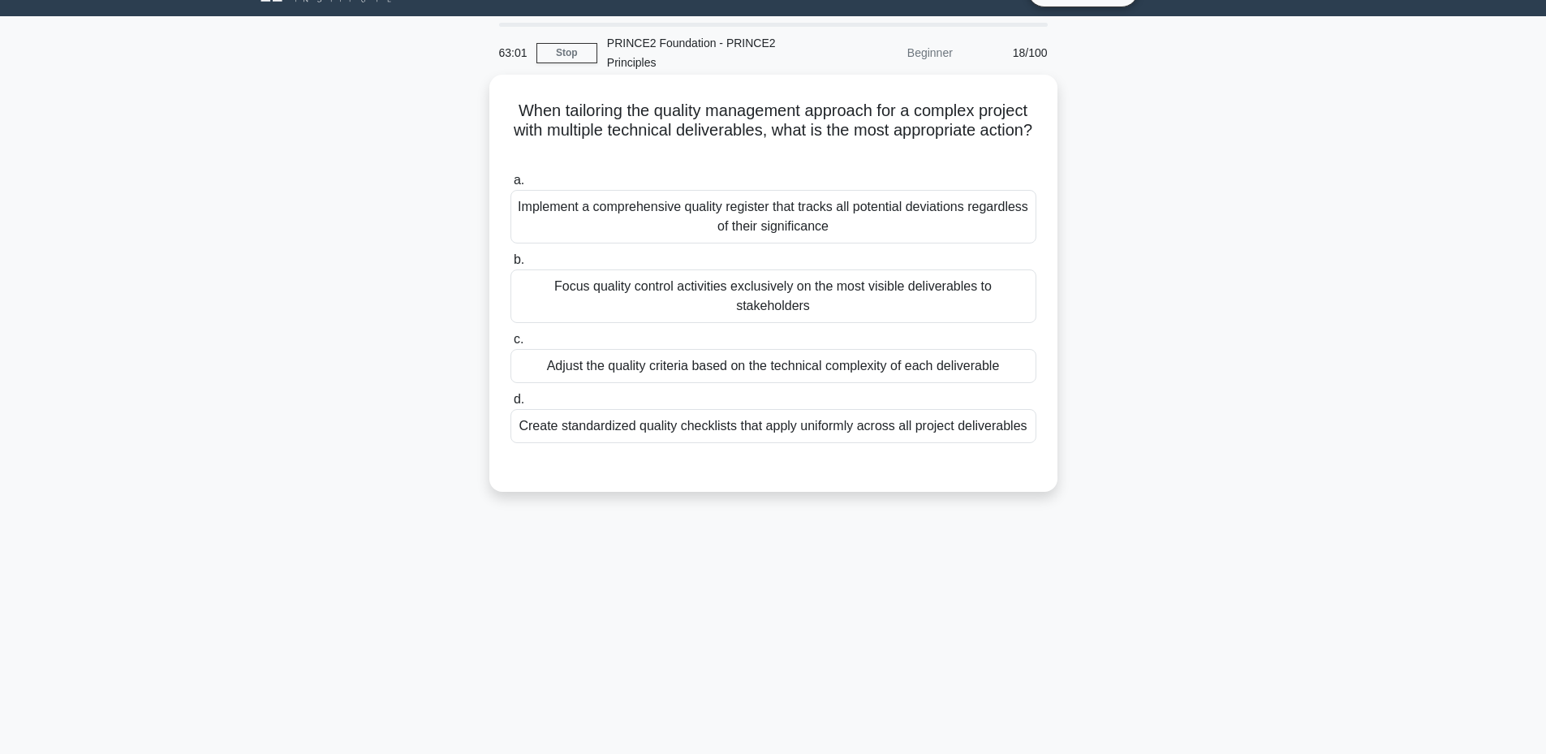
click at [839, 222] on div "Implement a comprehensive quality register that tracks all potential deviations…" at bounding box center [773, 217] width 526 height 54
click at [510, 186] on input "a. Implement a comprehensive quality register that tracks all potential deviati…" at bounding box center [510, 180] width 0 height 11
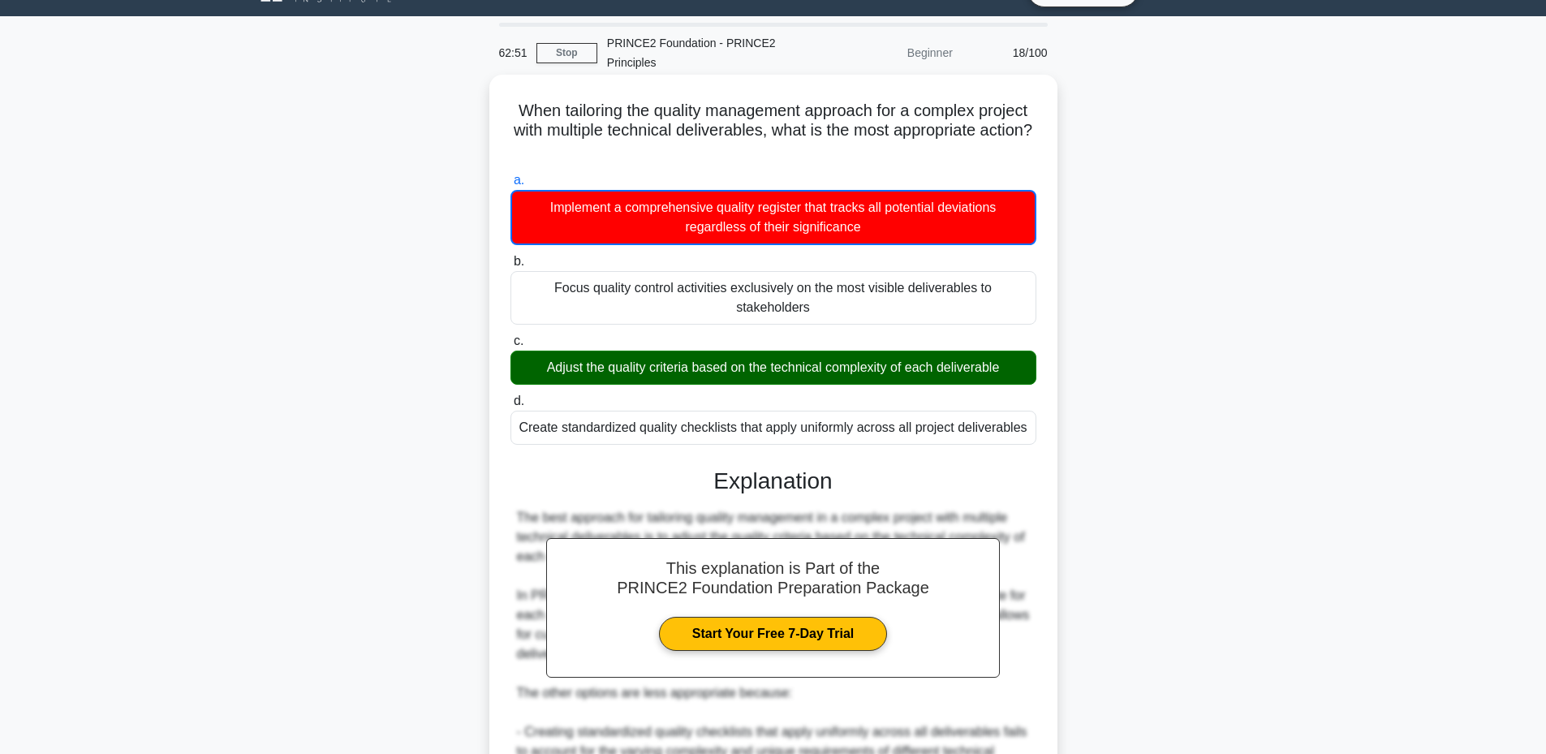
drag, startPoint x: 1028, startPoint y: 416, endPoint x: 528, endPoint y: 116, distance: 583.2
click at [528, 116] on div "When tailoring the quality management approach for a complex project with multi…" at bounding box center [773, 573] width 555 height 984
click at [584, 467] on h3 "Explanation" at bounding box center [773, 481] width 506 height 28
drag, startPoint x: 540, startPoint y: 112, endPoint x: 1027, endPoint y: 422, distance: 578.0
click at [1027, 422] on div "When tailoring the quality management approach for a complex project with multi…" at bounding box center [773, 573] width 555 height 984
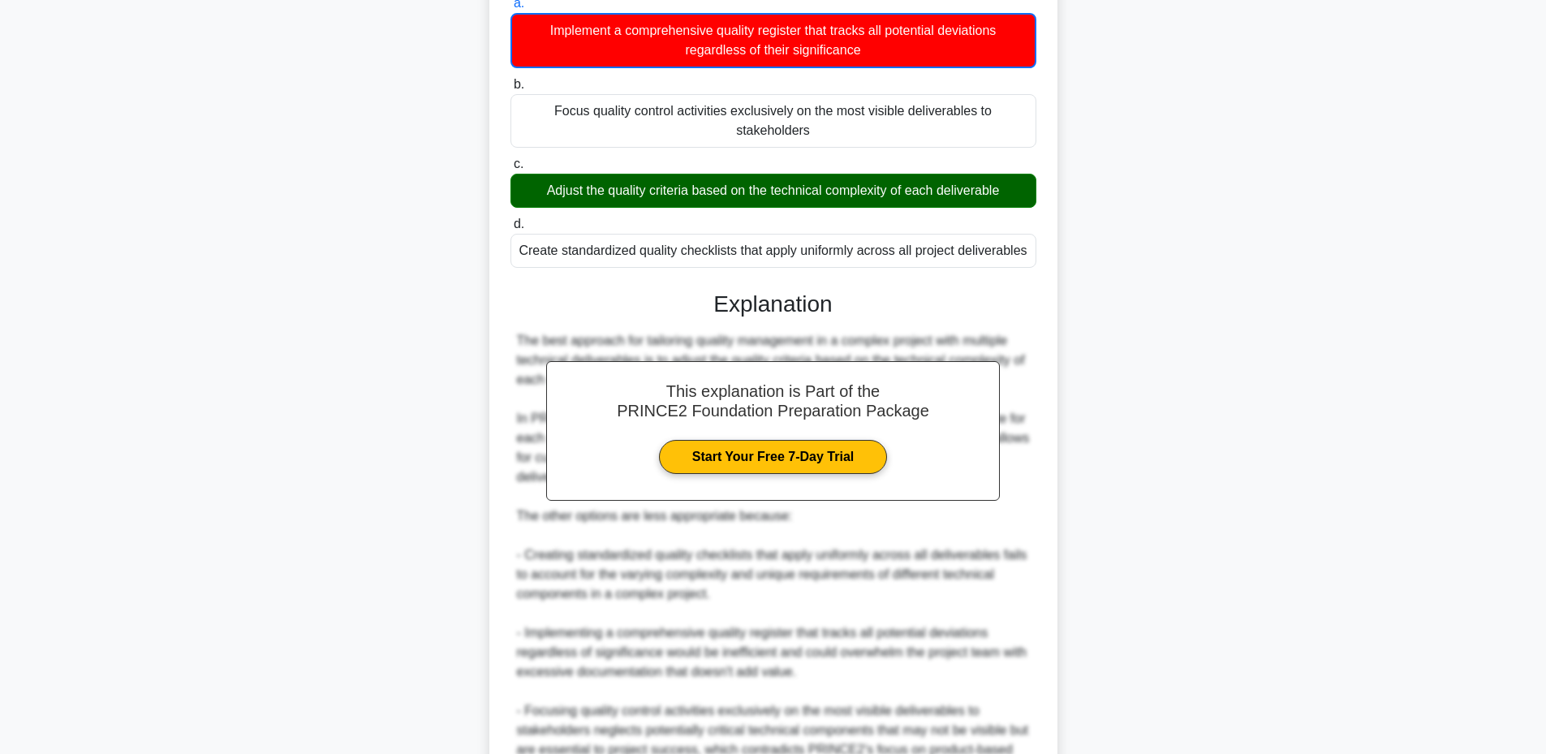
scroll to position [366, 0]
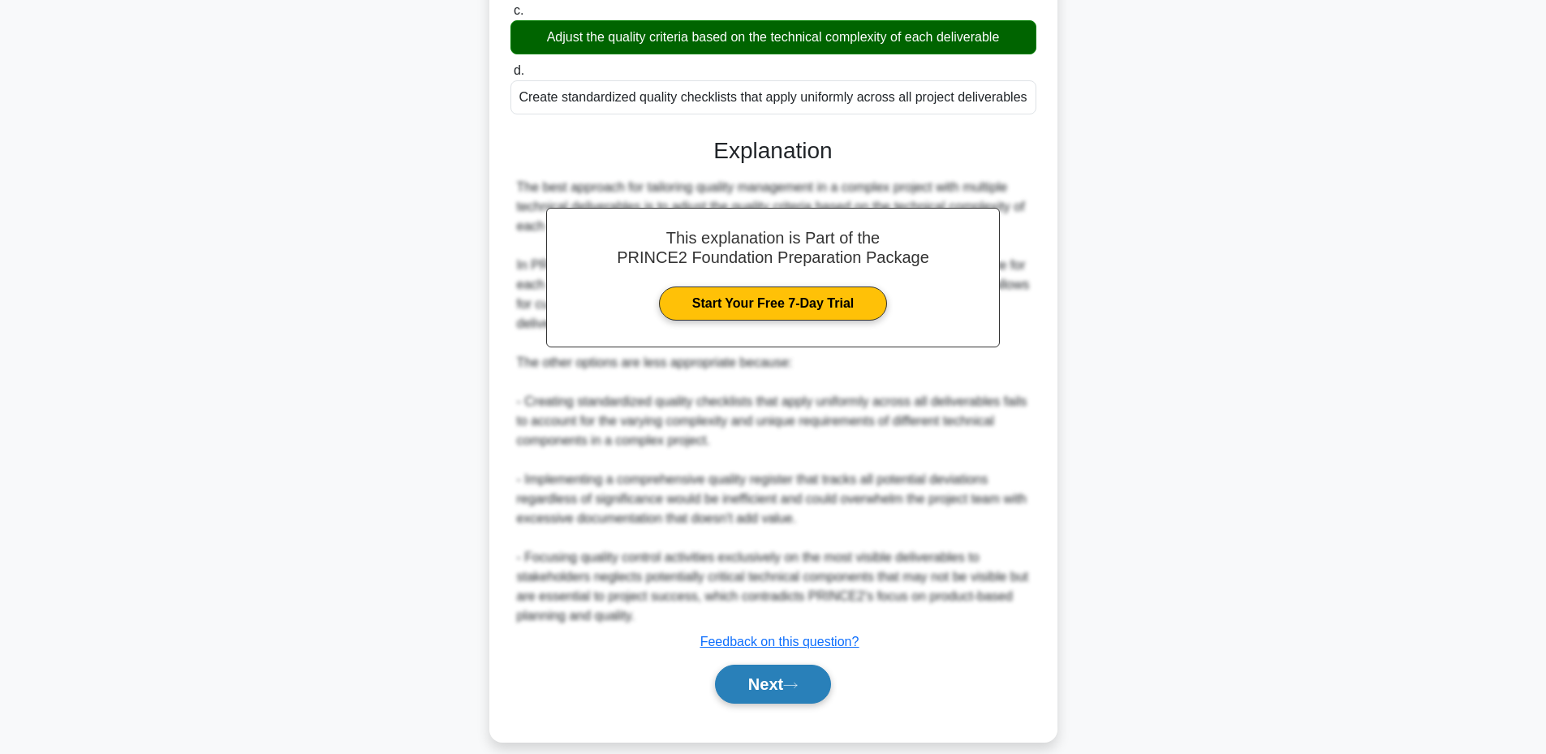
click at [762, 666] on button "Next" at bounding box center [773, 684] width 116 height 39
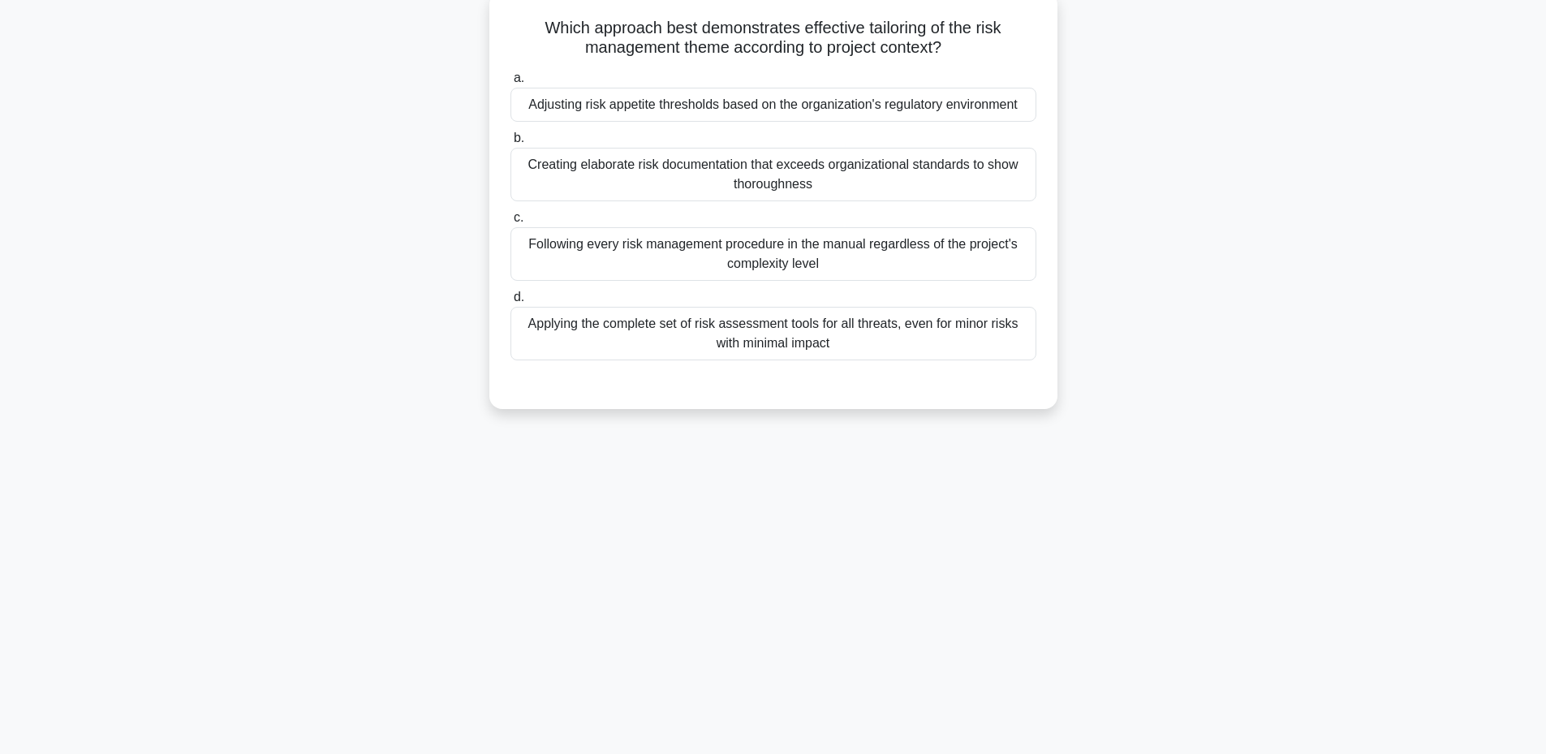
scroll to position [123, 0]
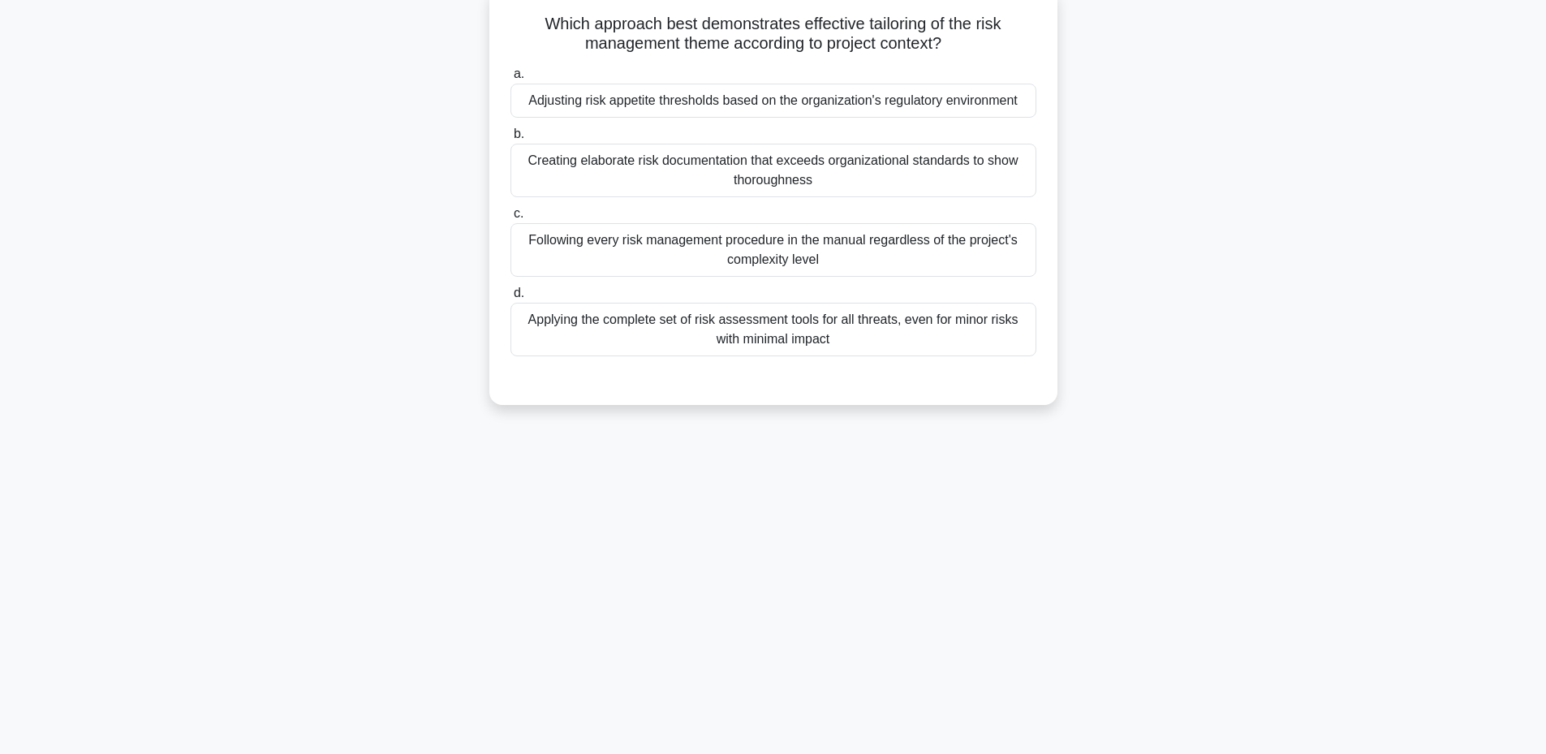
click at [808, 349] on div "Applying the complete set of risk assessment tools for all threats, even for mi…" at bounding box center [773, 330] width 526 height 54
click at [510, 299] on input "d. Applying the complete set of risk assessment tools for all threats, even for…" at bounding box center [510, 293] width 0 height 11
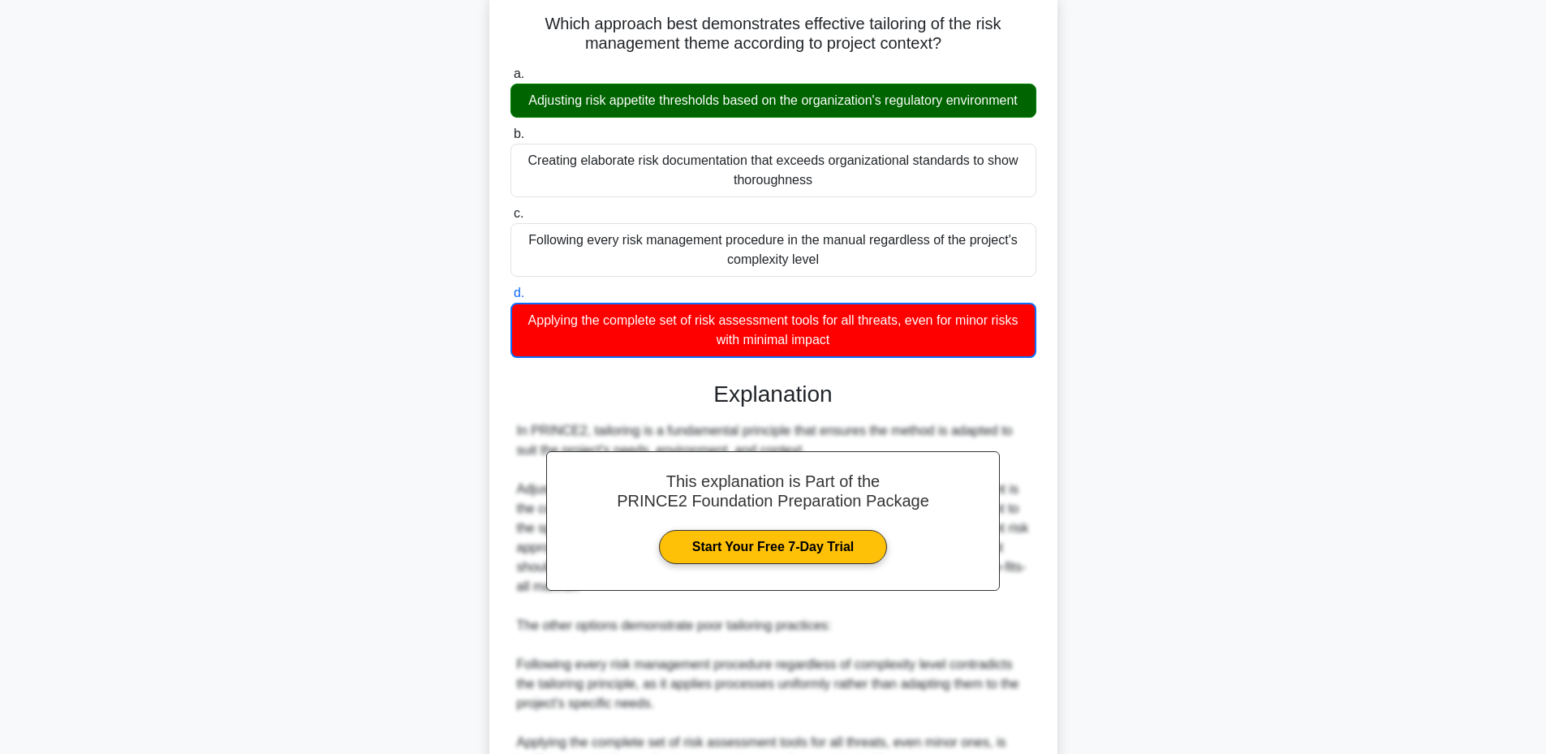
drag, startPoint x: 838, startPoint y: 340, endPoint x: 539, endPoint y: 21, distance: 437.0
click at [539, 21] on div "Which approach best demonstrates effective tailoring of the risk management the…" at bounding box center [773, 476] width 555 height 965
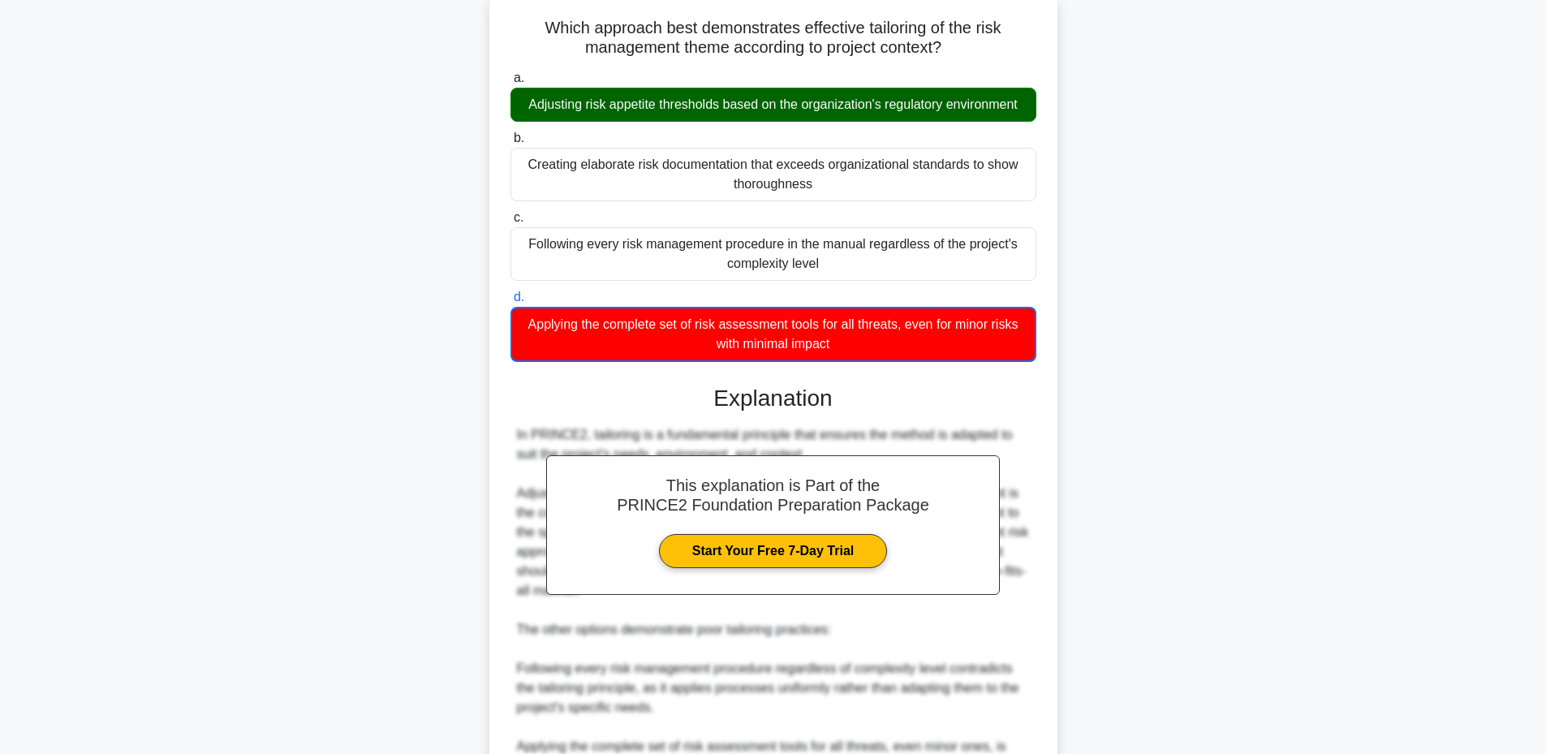
click at [1220, 396] on div "Which approach best demonstrates effective tailoring of the risk management the…" at bounding box center [773, 490] width 1071 height 997
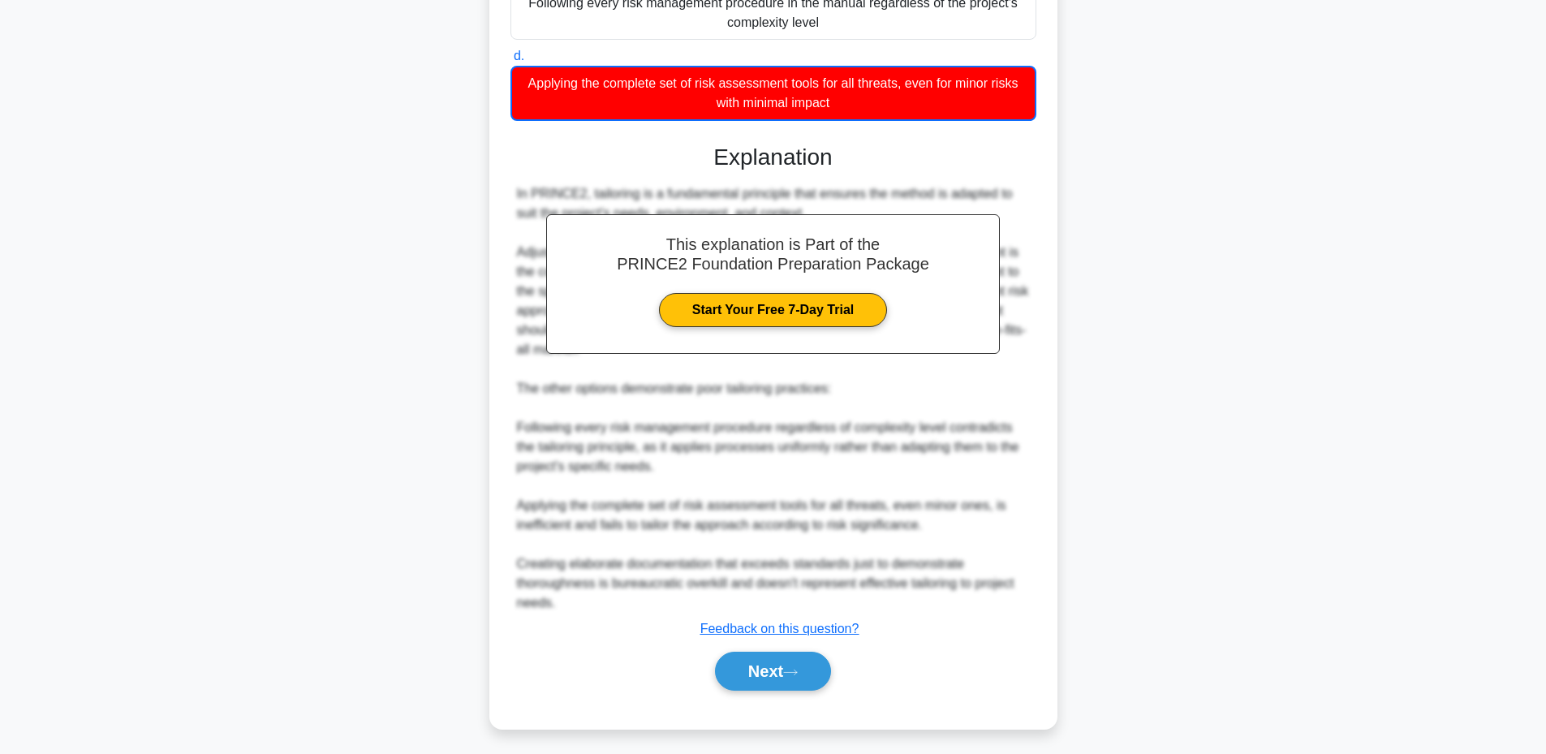
scroll to position [366, 0]
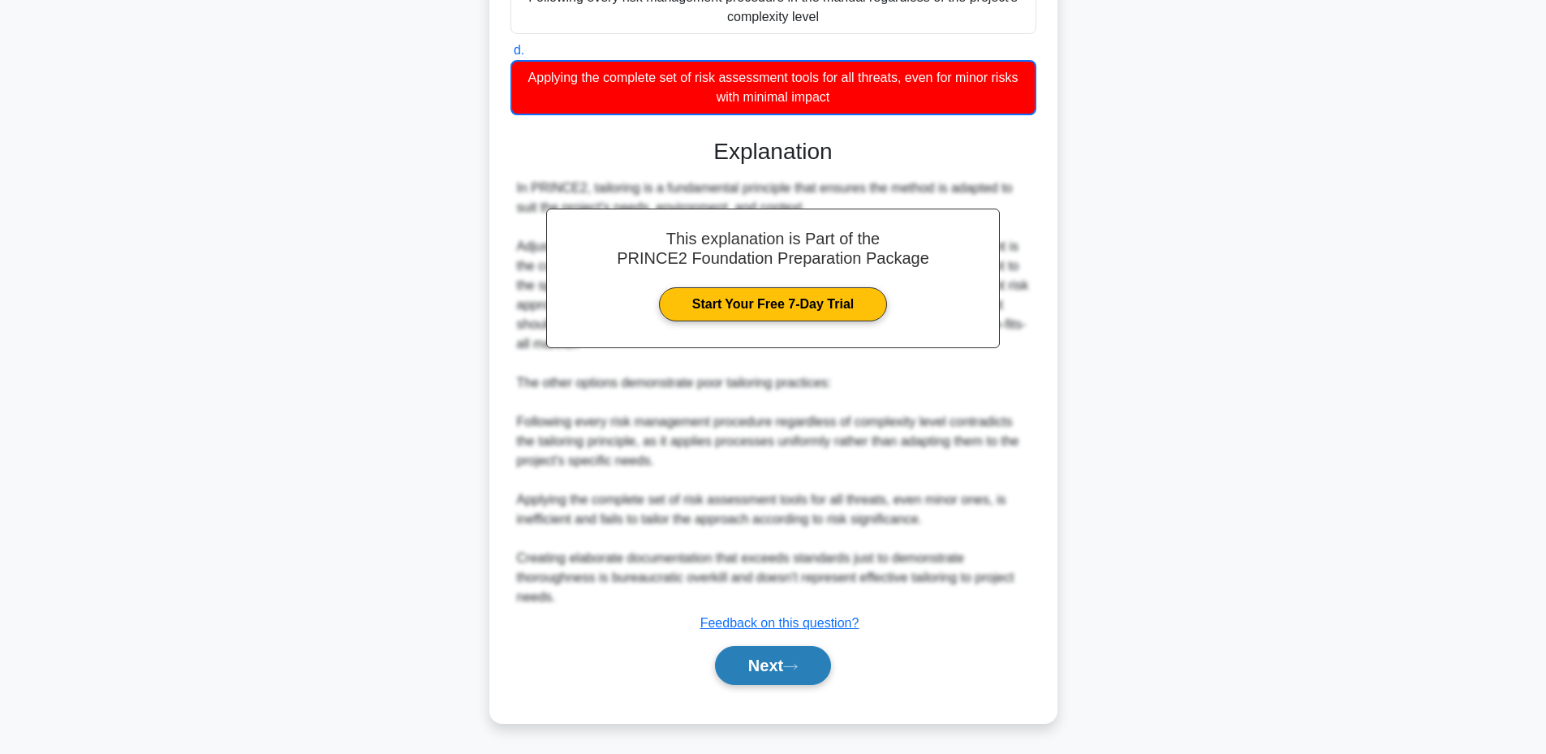
click at [751, 674] on button "Next" at bounding box center [773, 665] width 116 height 39
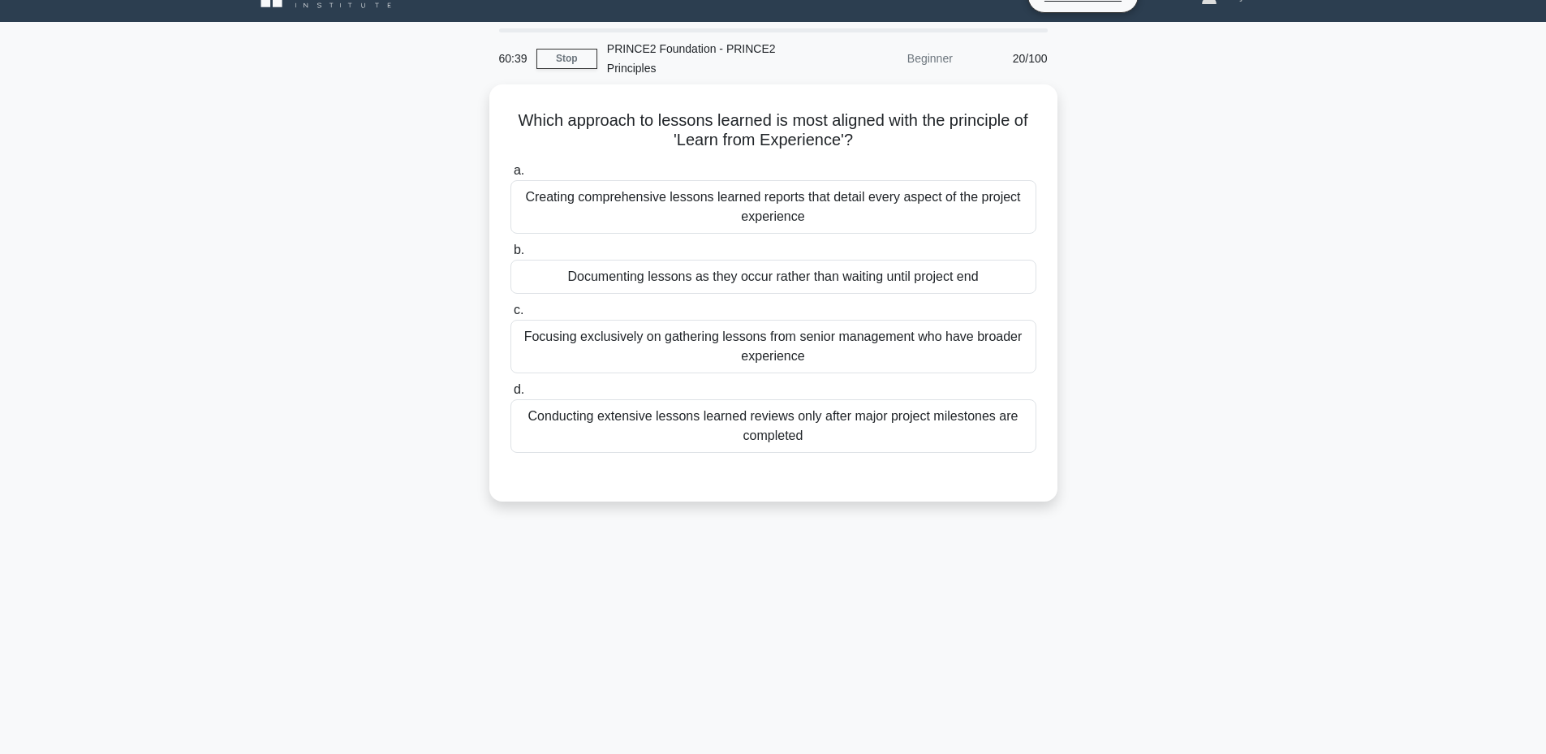
scroll to position [29, 0]
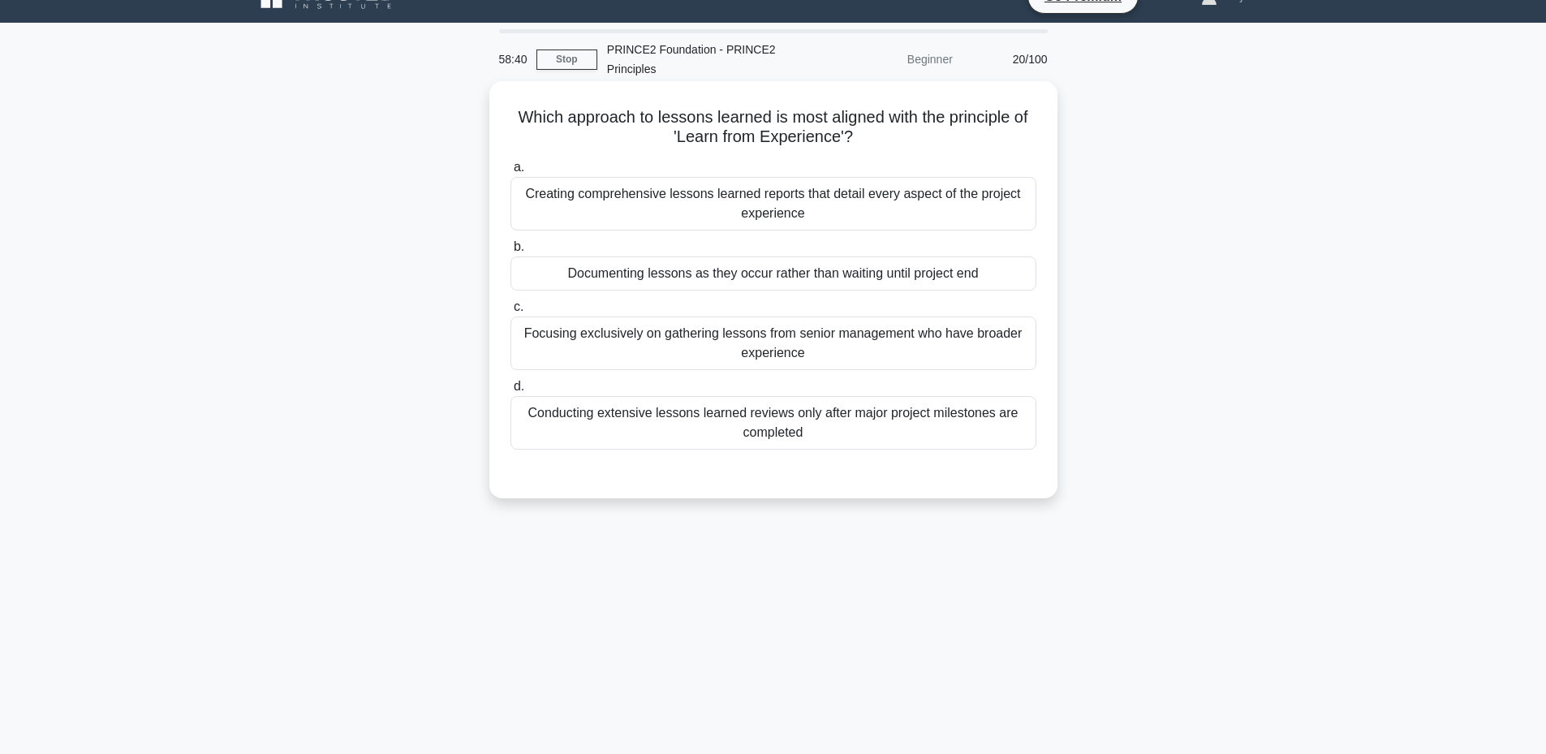
click at [690, 211] on div "Creating comprehensive lessons learned reports that detail every aspect of the …" at bounding box center [773, 204] width 526 height 54
click at [510, 173] on input "a. Creating comprehensive lessons learned reports that detail every aspect of t…" at bounding box center [510, 167] width 0 height 11
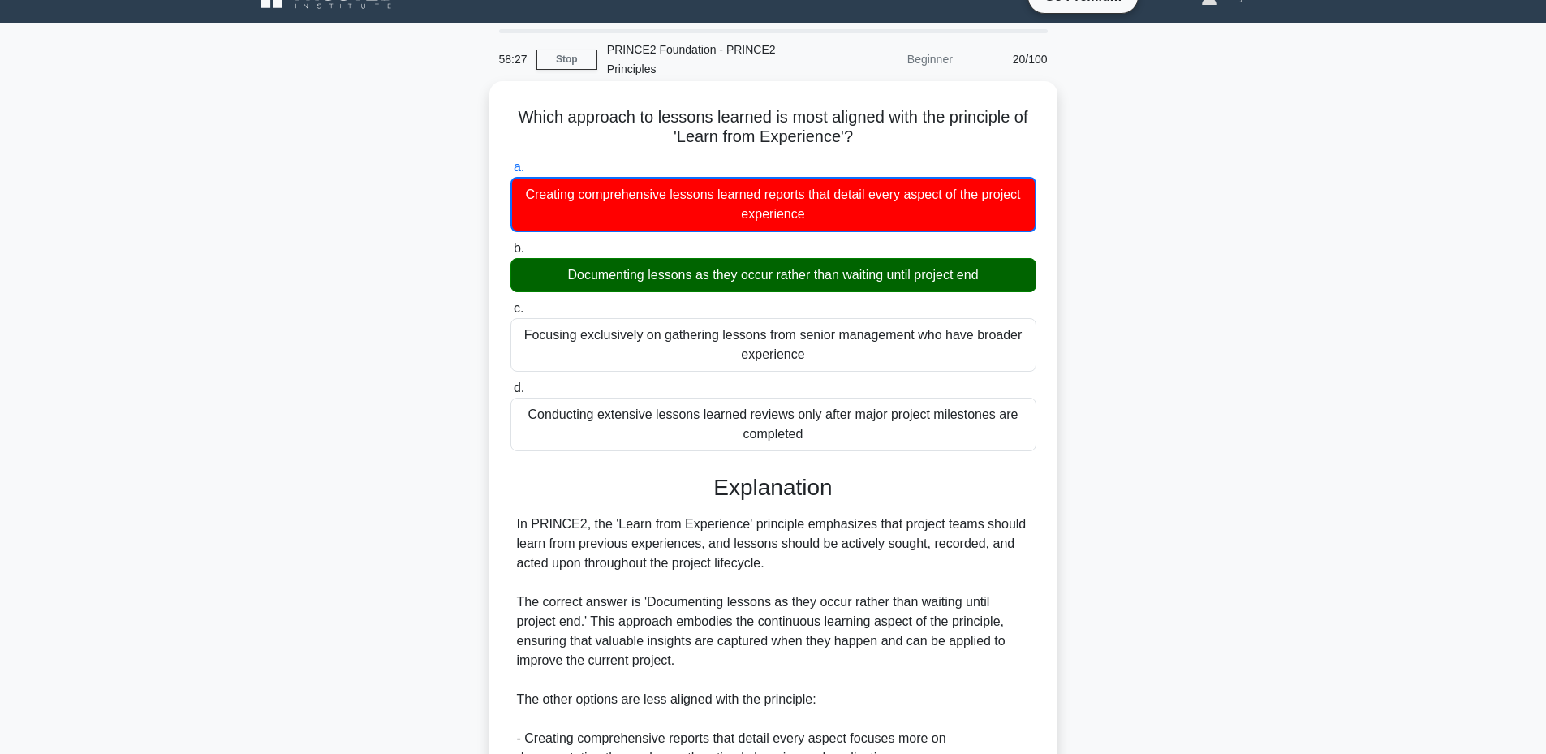
drag, startPoint x: 510, startPoint y: 114, endPoint x: 832, endPoint y: 435, distance: 454.5
click at [832, 435] on div "Which approach to lessons learned is most aligned with the principle of 'Learn …" at bounding box center [773, 561] width 555 height 946
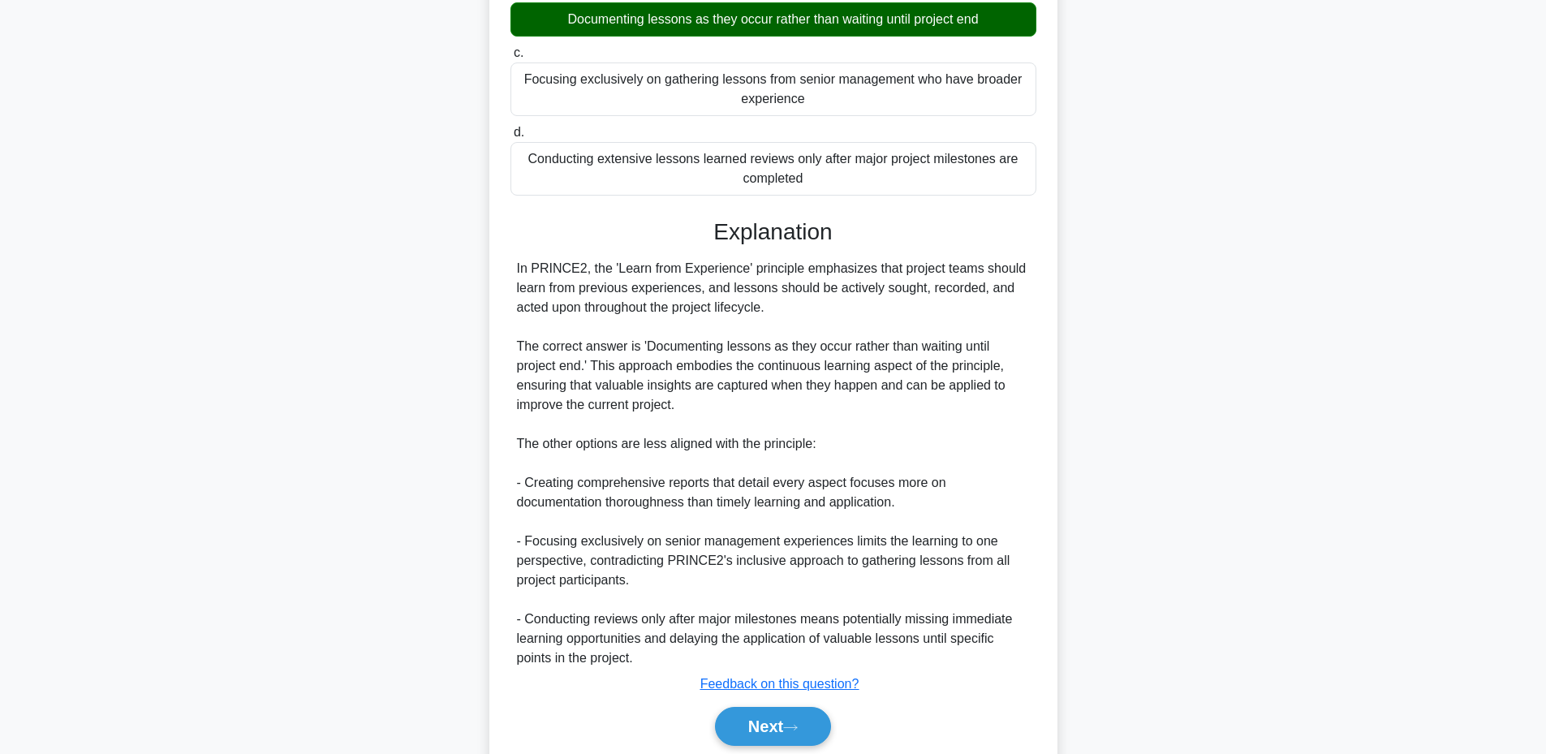
scroll to position [347, 0]
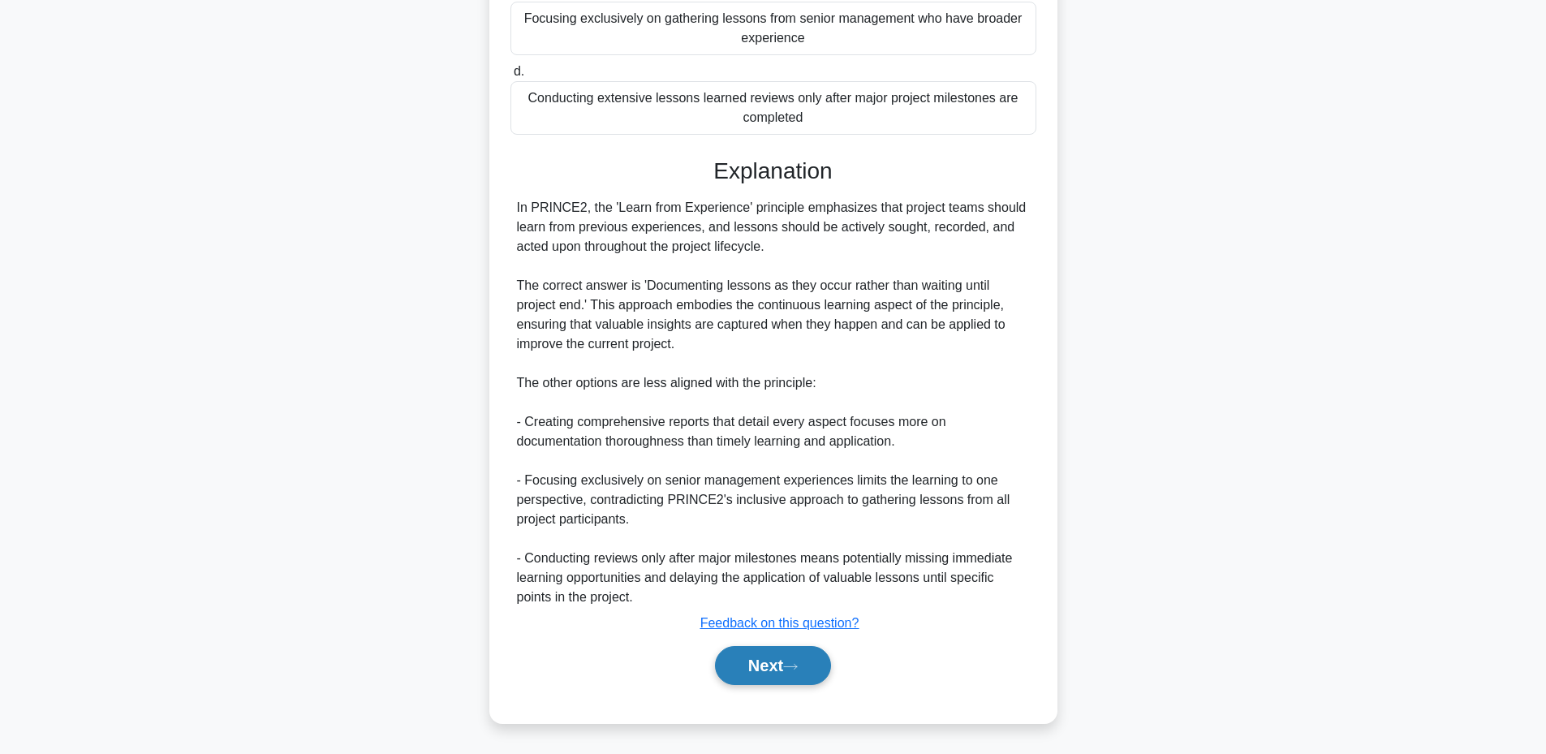
click at [740, 673] on button "Next" at bounding box center [773, 665] width 116 height 39
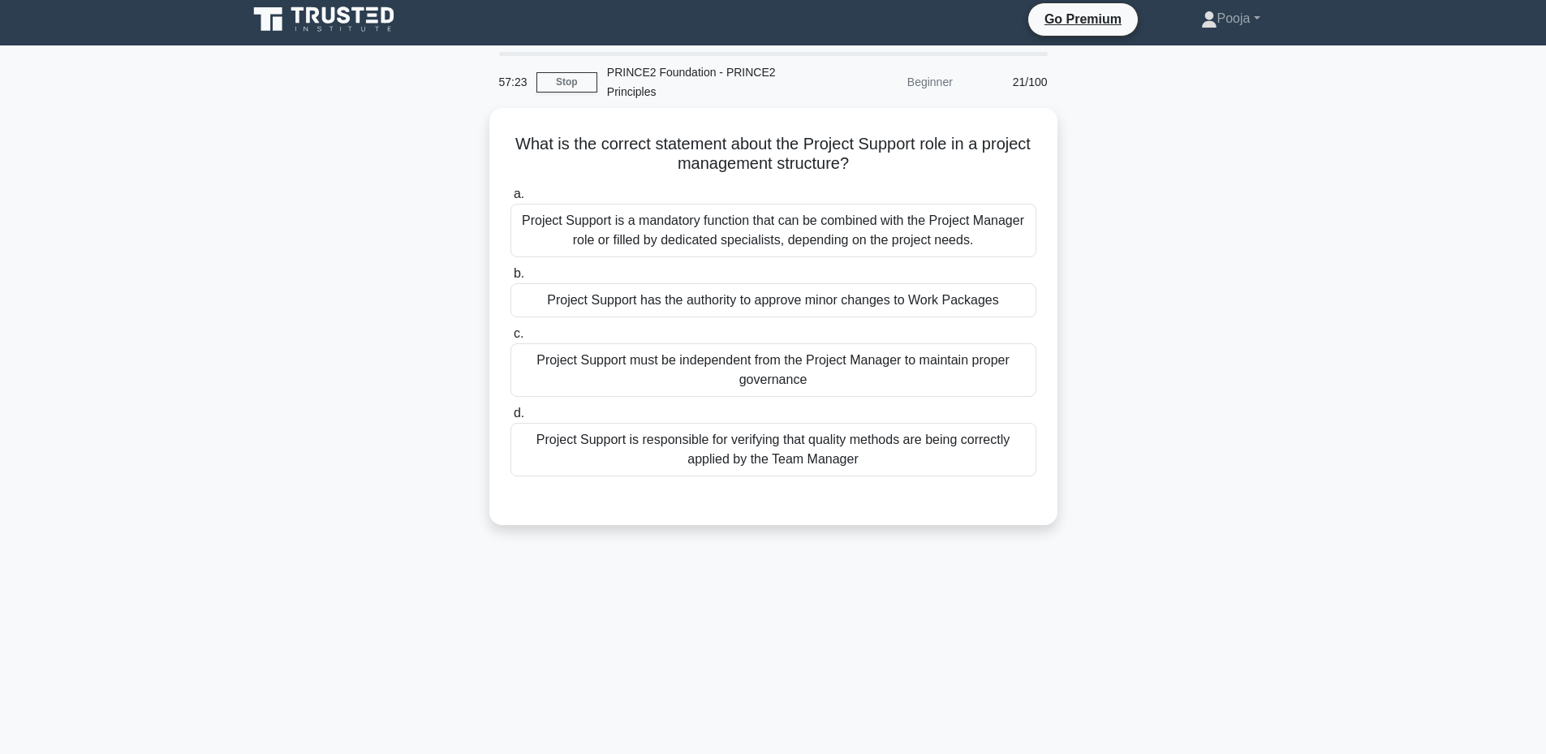
scroll to position [4, 0]
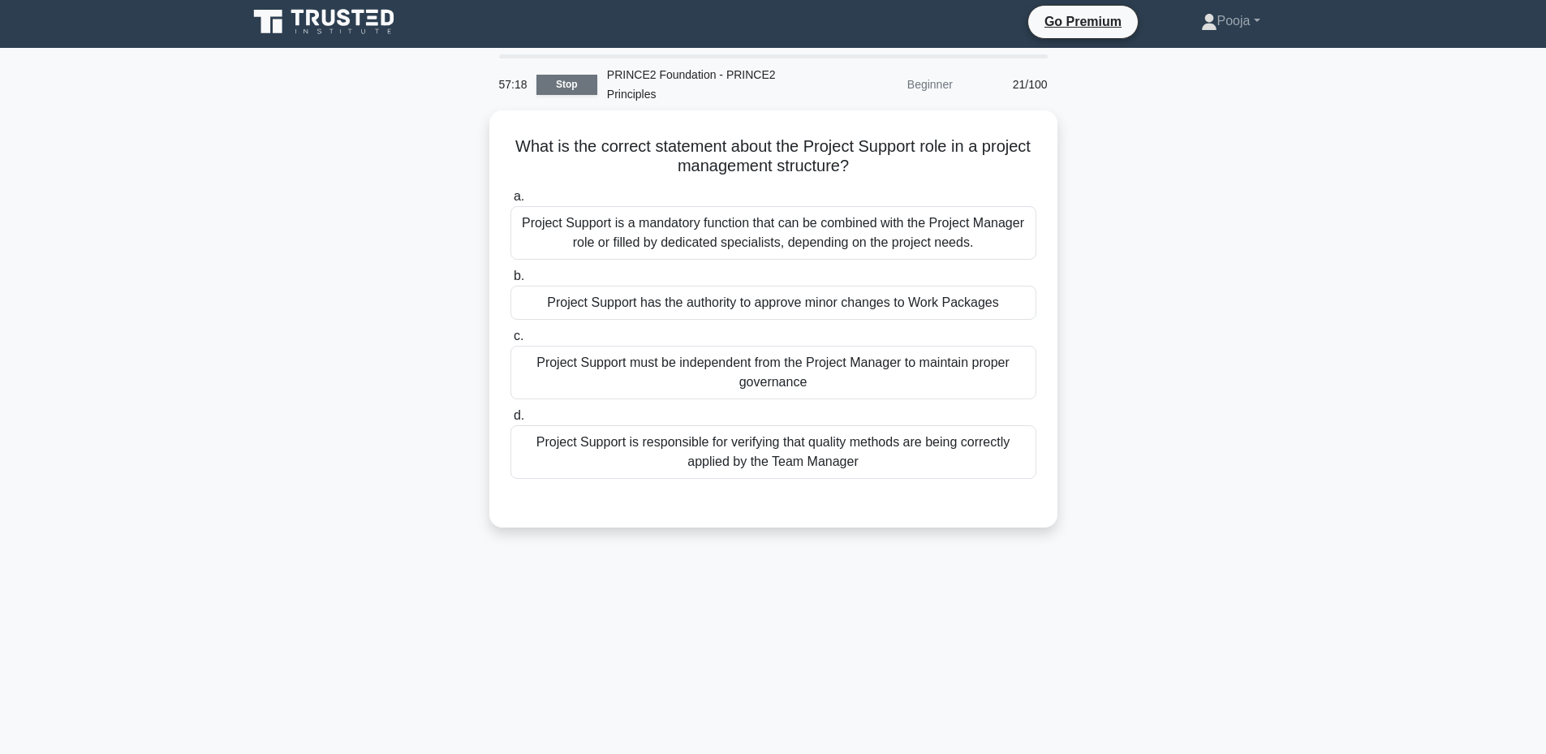
click at [571, 89] on link "Stop" at bounding box center [566, 85] width 61 height 20
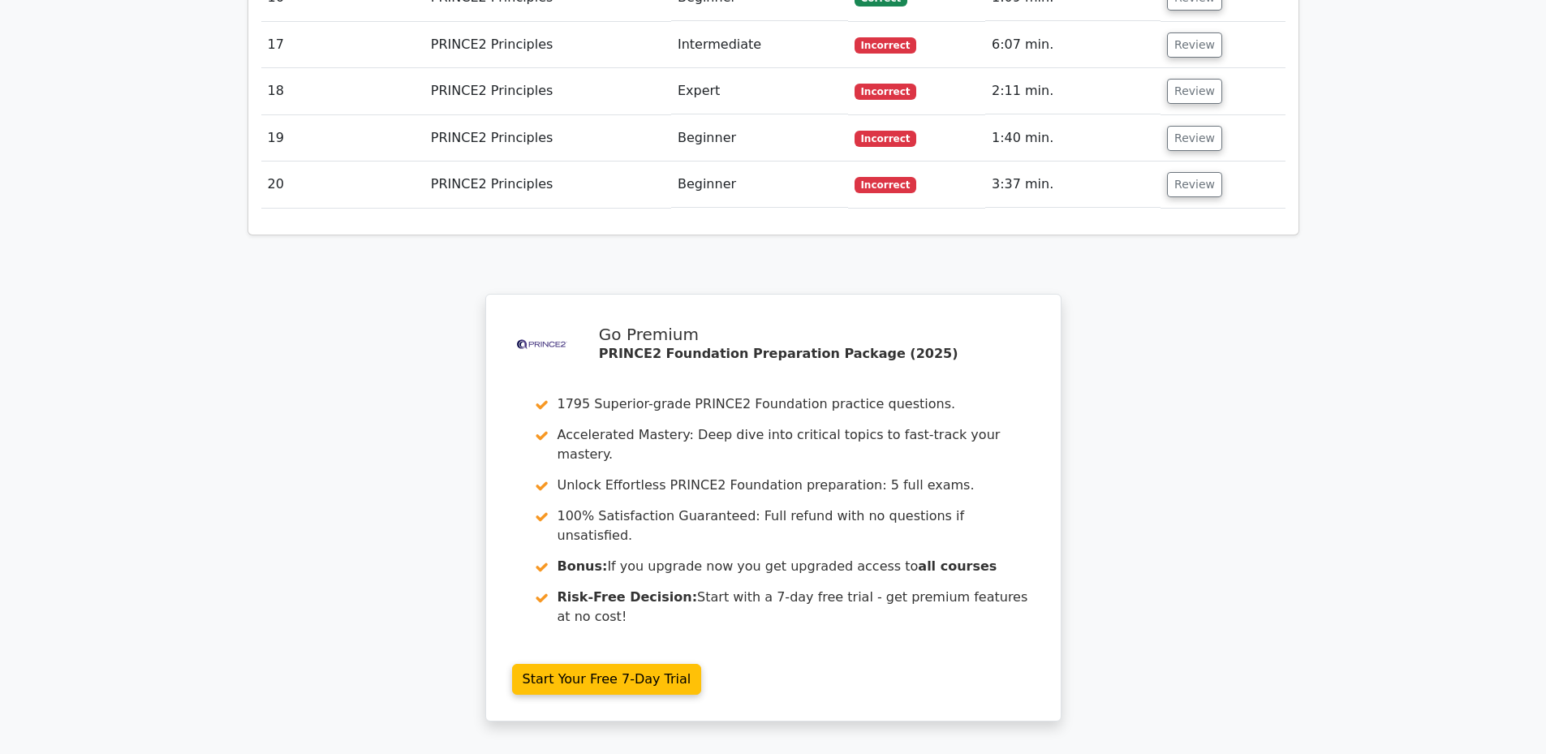
scroll to position [2850, 0]
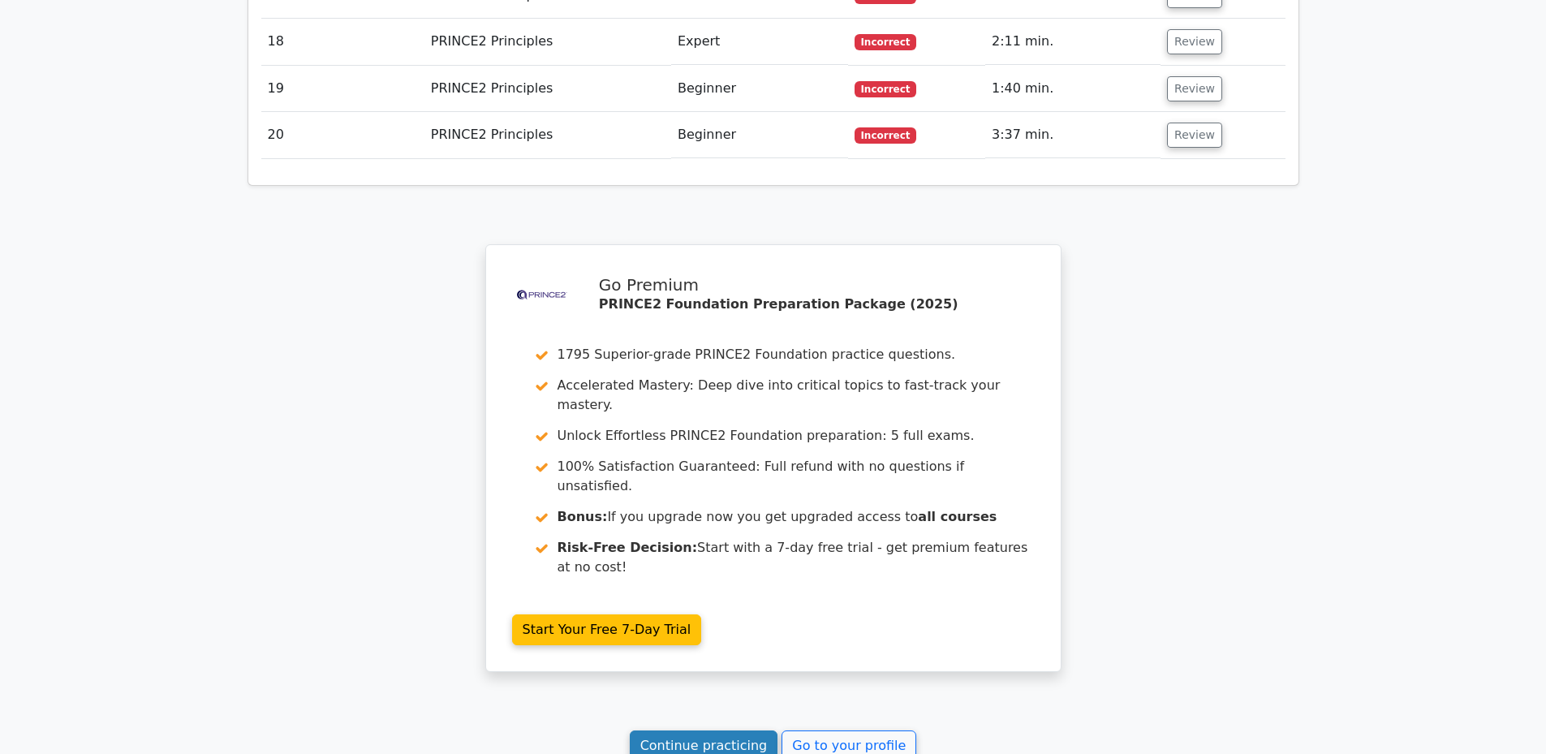
click at [679, 730] on link "Continue practicing" at bounding box center [704, 745] width 149 height 31
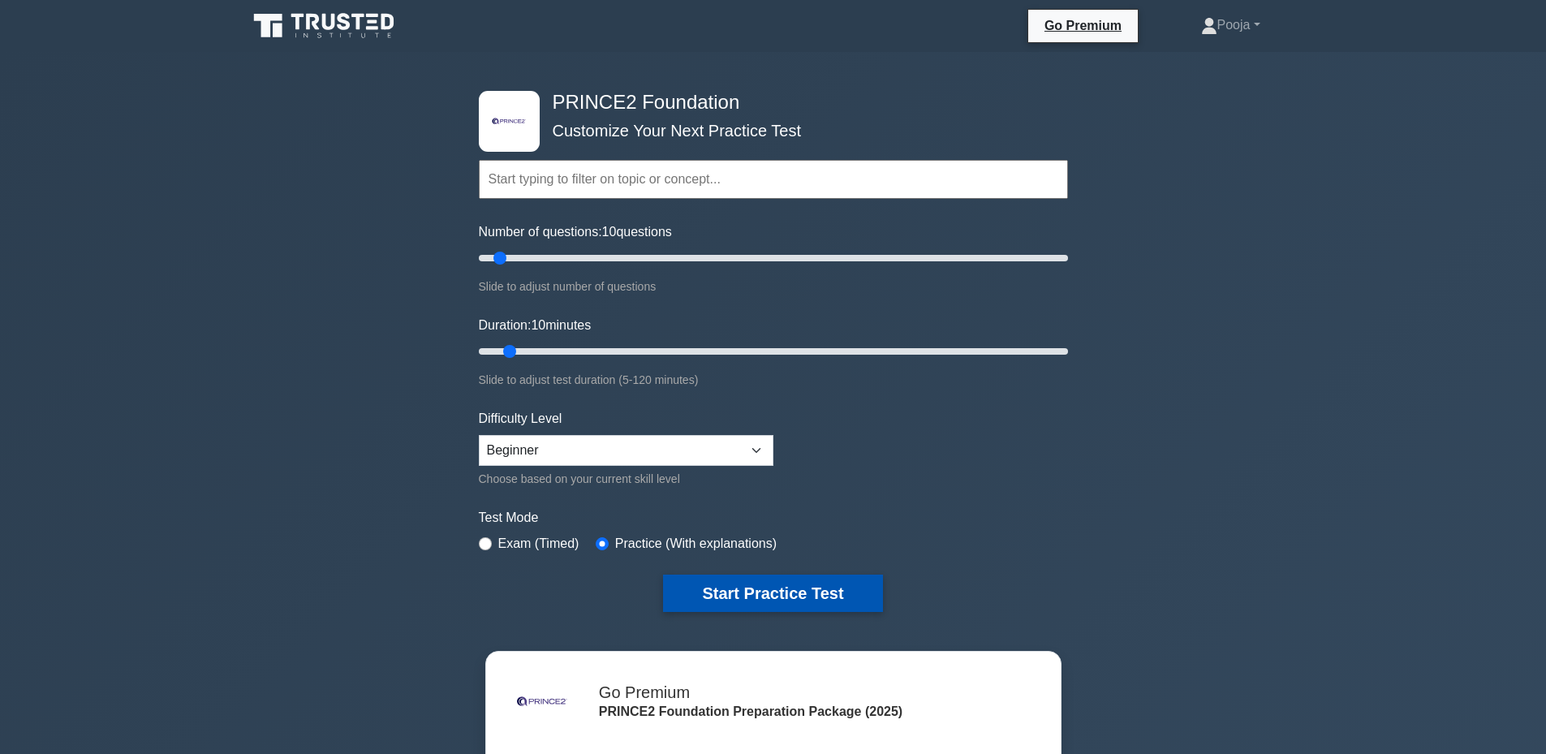
click at [778, 604] on button "Start Practice Test" at bounding box center [772, 593] width 219 height 37
click at [755, 450] on select "Beginner Intermediate Expert" at bounding box center [626, 450] width 295 height 31
select select "intermediate"
click at [479, 435] on select "Beginner Intermediate Expert" at bounding box center [626, 450] width 295 height 31
click at [714, 595] on button "Start Practice Test" at bounding box center [772, 593] width 219 height 37
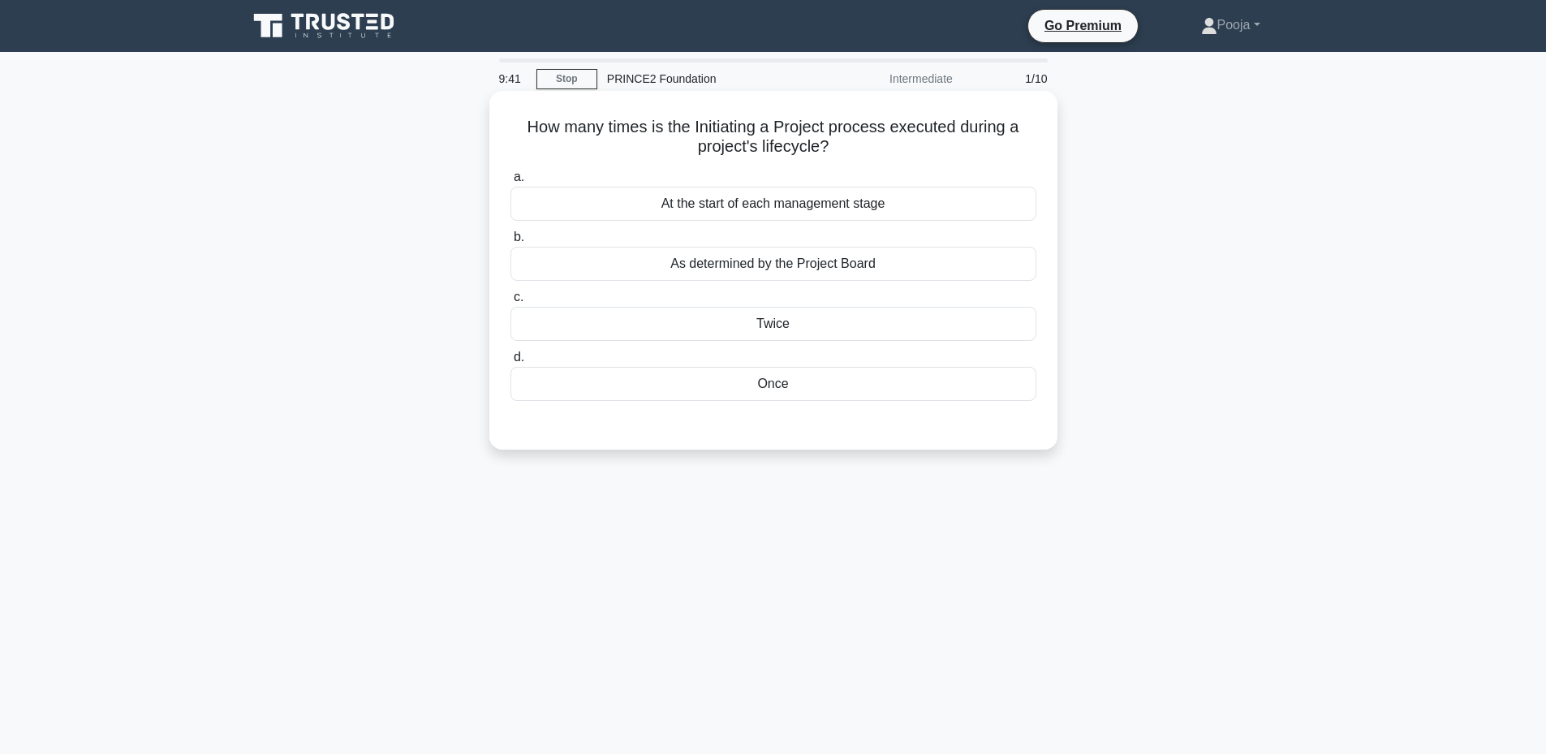
click at [714, 274] on div "As determined by the Project Board" at bounding box center [773, 264] width 526 height 34
click at [510, 243] on input "b. As determined by the Project Board" at bounding box center [510, 237] width 0 height 11
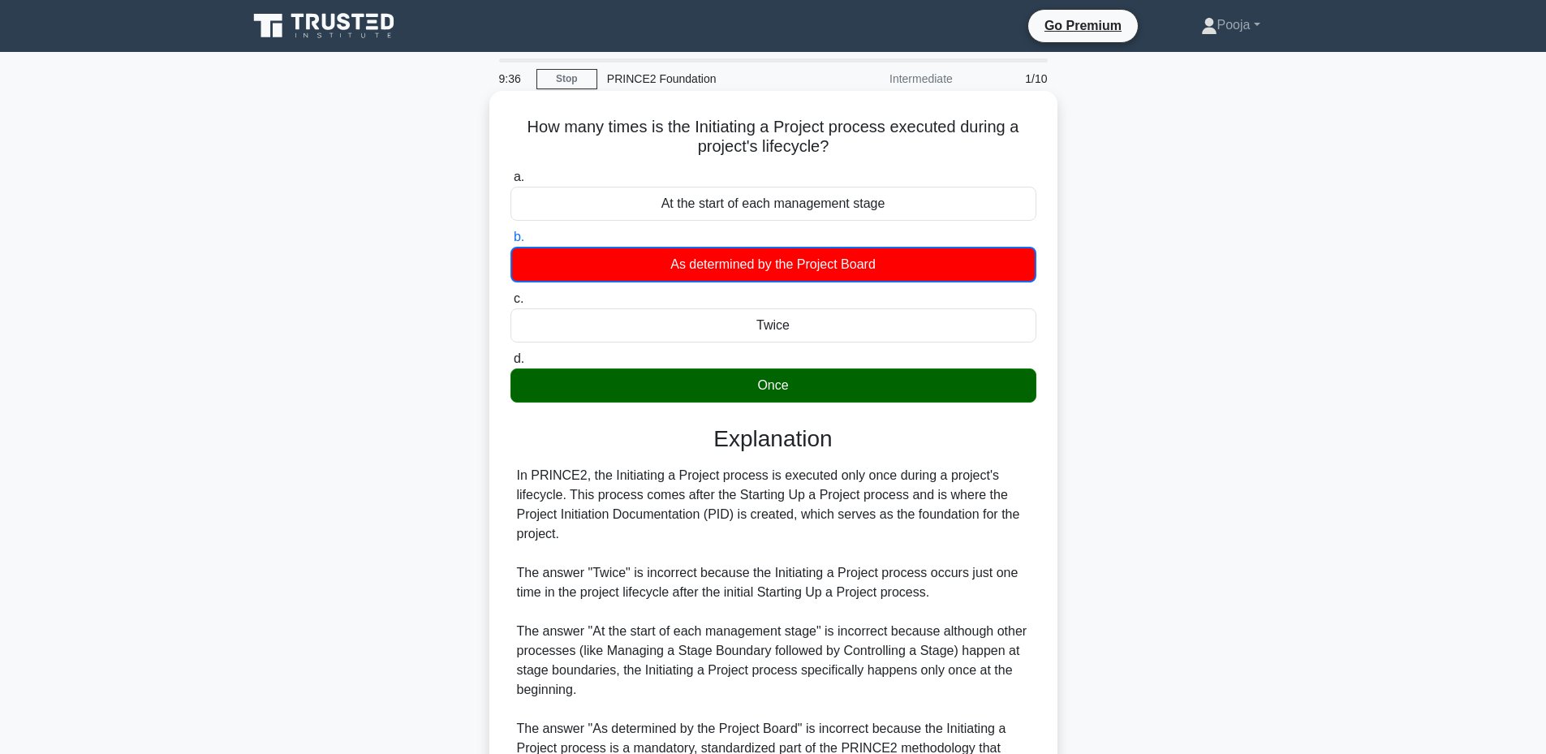
drag, startPoint x: 517, startPoint y: 127, endPoint x: 829, endPoint y: 395, distance: 411.5
click at [829, 395] on div "How many times is the Initiating a Project process executed during a project's …" at bounding box center [773, 492] width 555 height 790
copy div "How many times is the Initiating a Project process executed during a project's …"
drag, startPoint x: 517, startPoint y: 474, endPoint x: 592, endPoint y: 528, distance: 92.6
click at [592, 528] on div "In PRINCE2, the Initiating a Project process is executed only once during a pro…" at bounding box center [773, 622] width 513 height 312
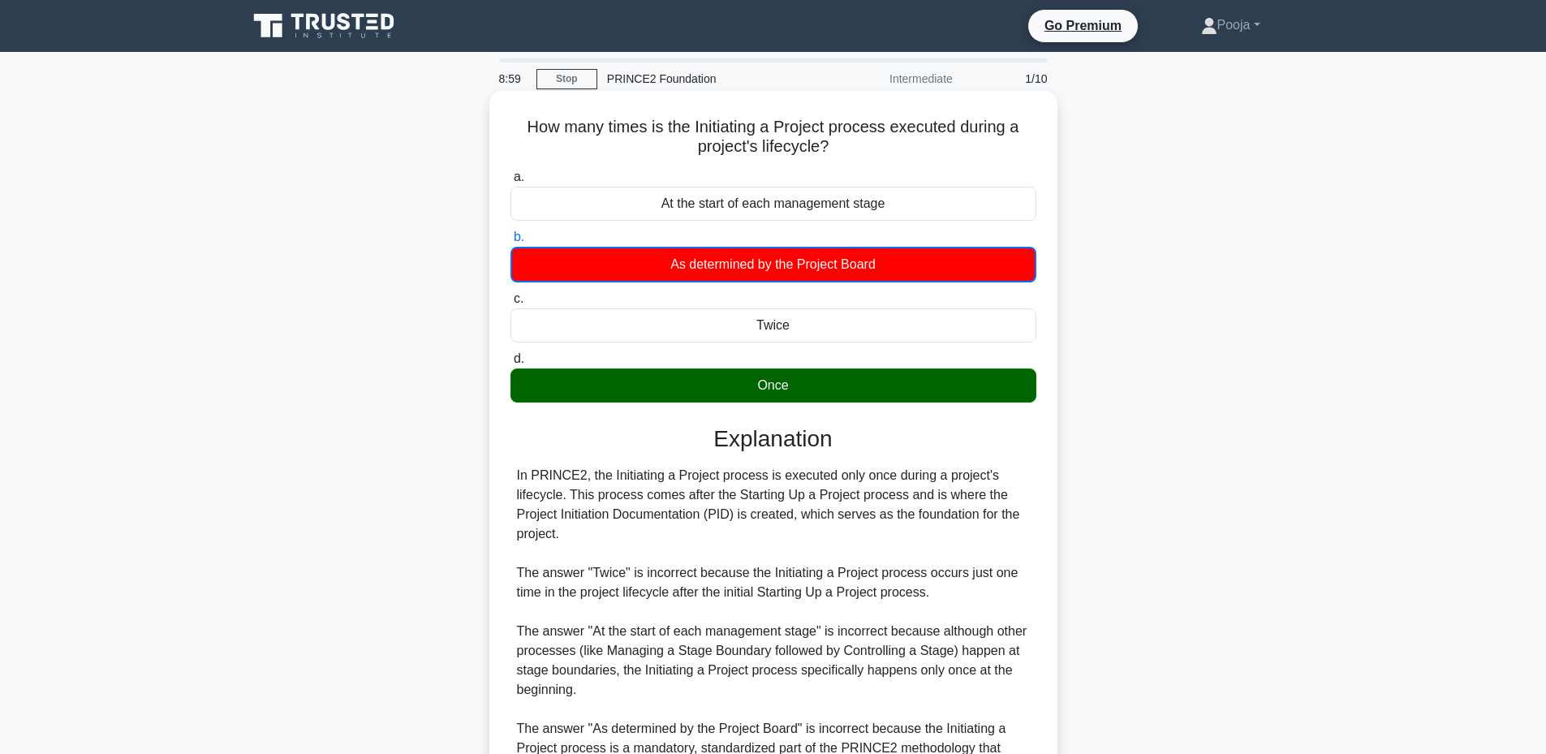
copy div "In PRINCE2, the Initiating a Project process is executed only once during a pro…"
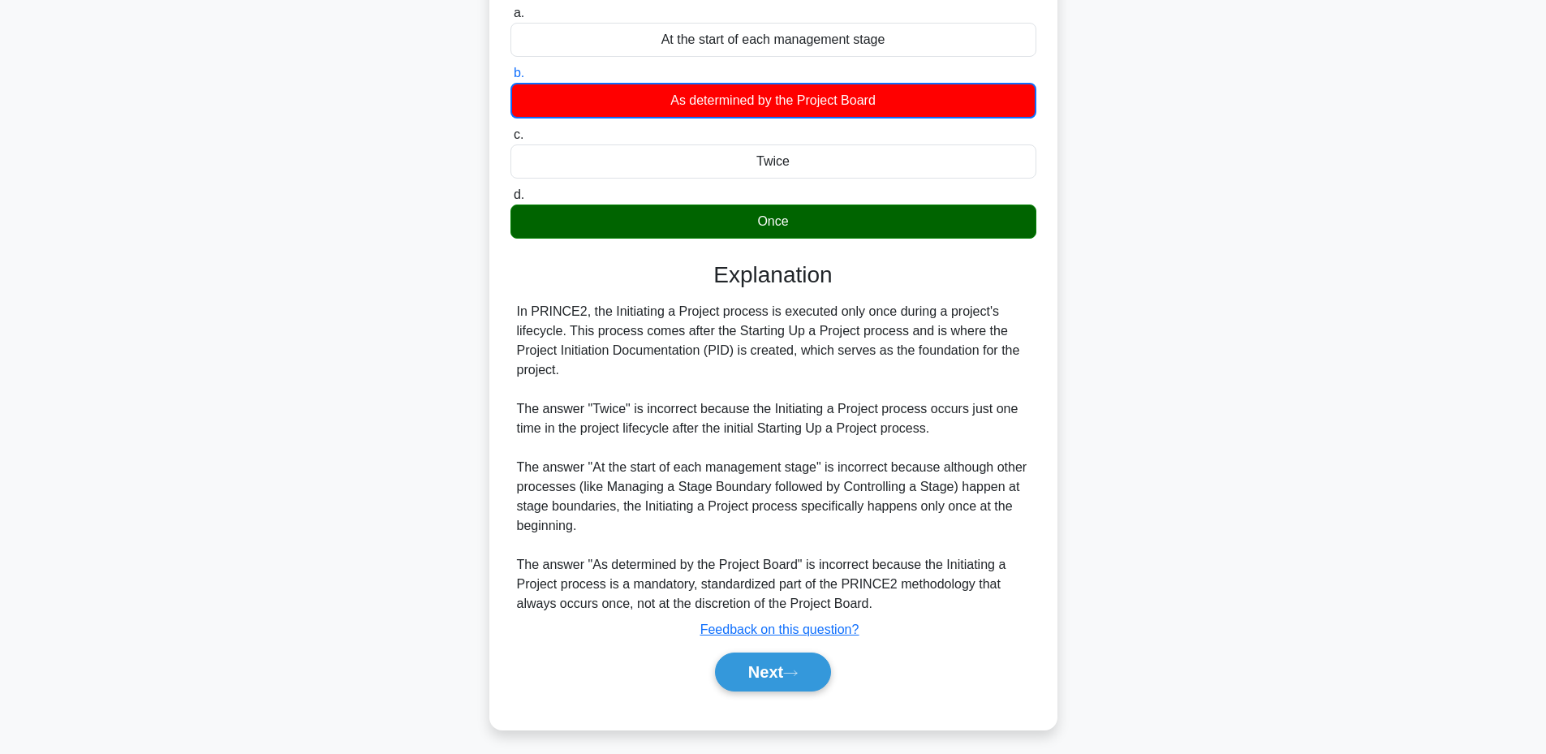
scroll to position [171, 0]
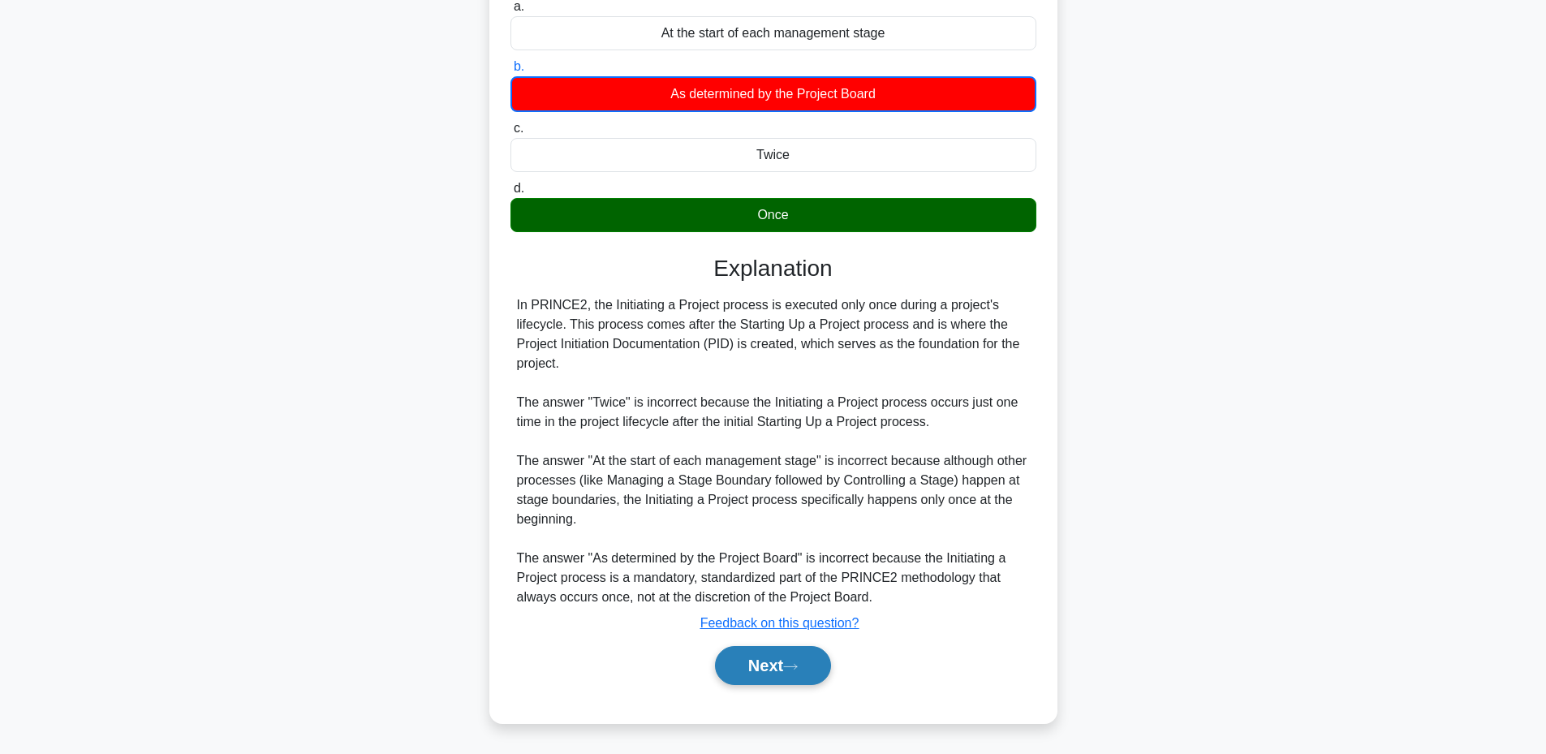
click at [740, 670] on button "Next" at bounding box center [773, 665] width 116 height 39
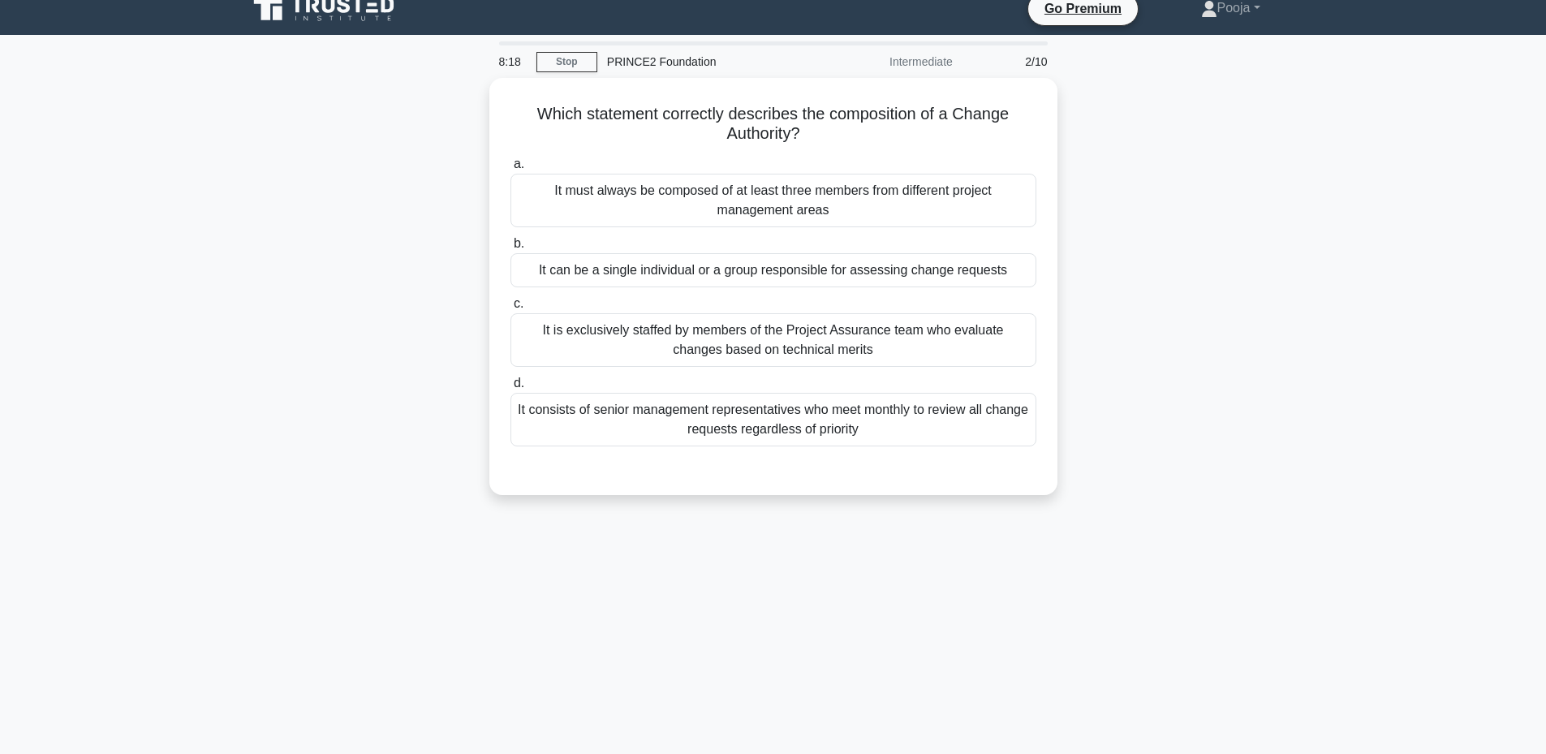
scroll to position [0, 0]
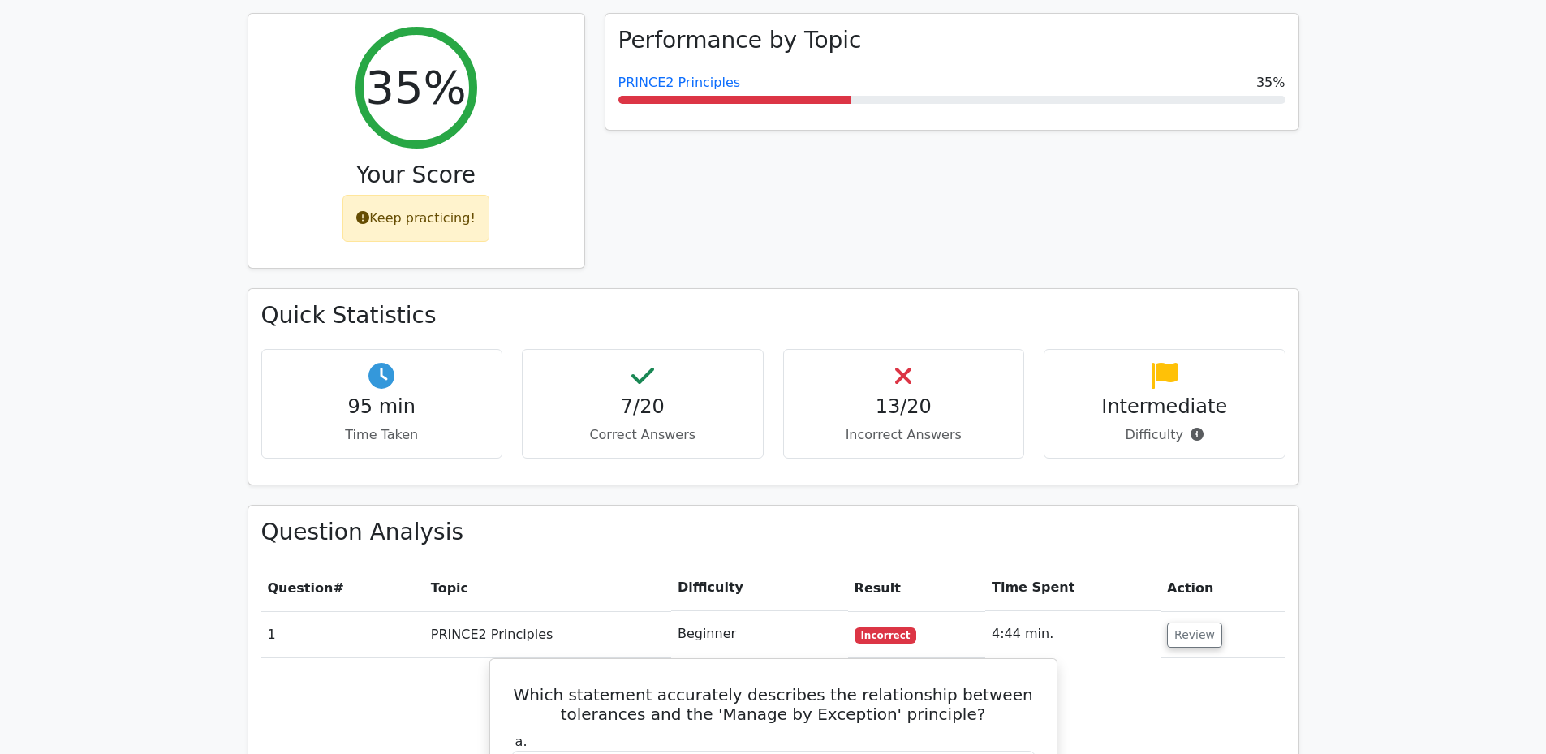
scroll to position [653, 0]
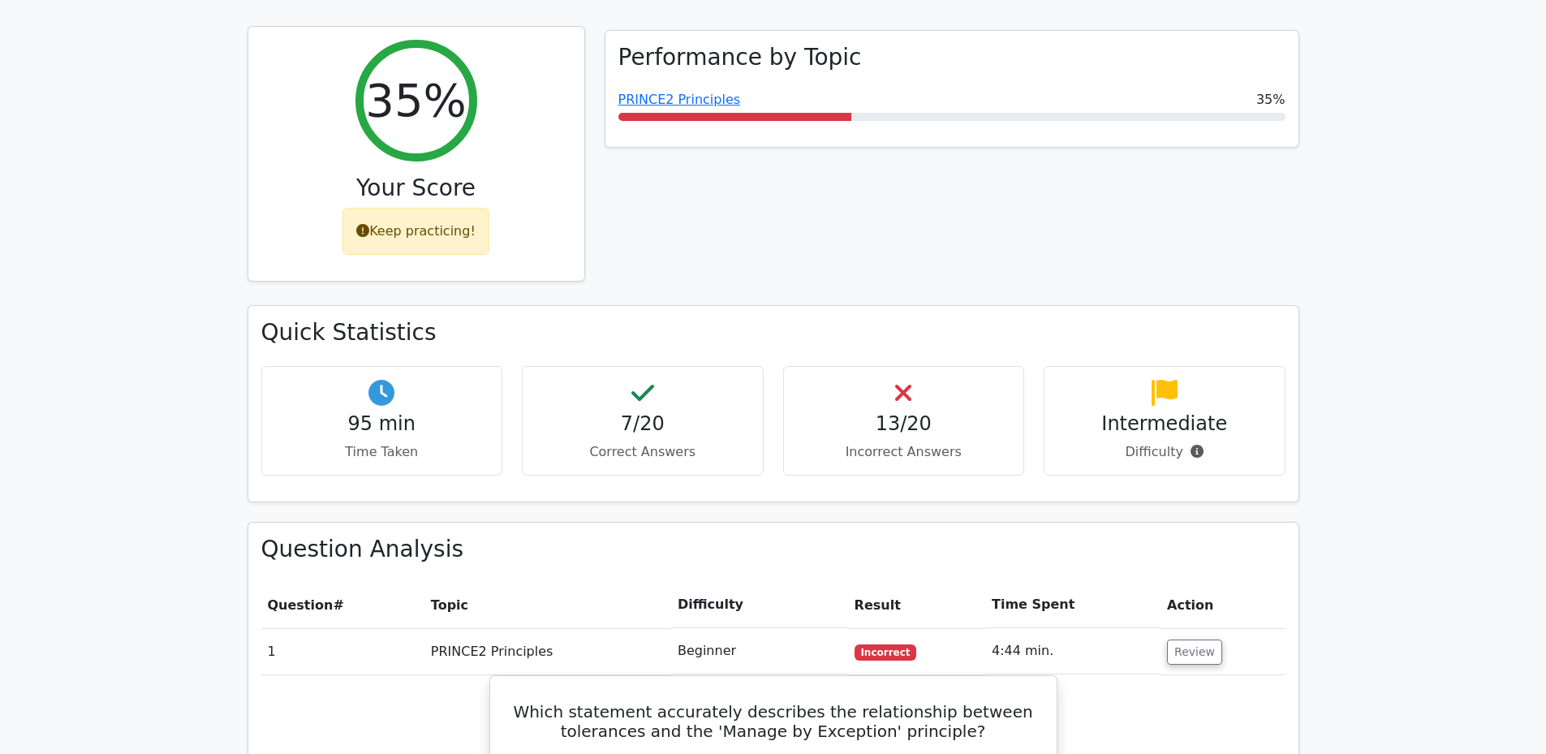
click at [434, 208] on div "Keep practicing!" at bounding box center [415, 231] width 147 height 47
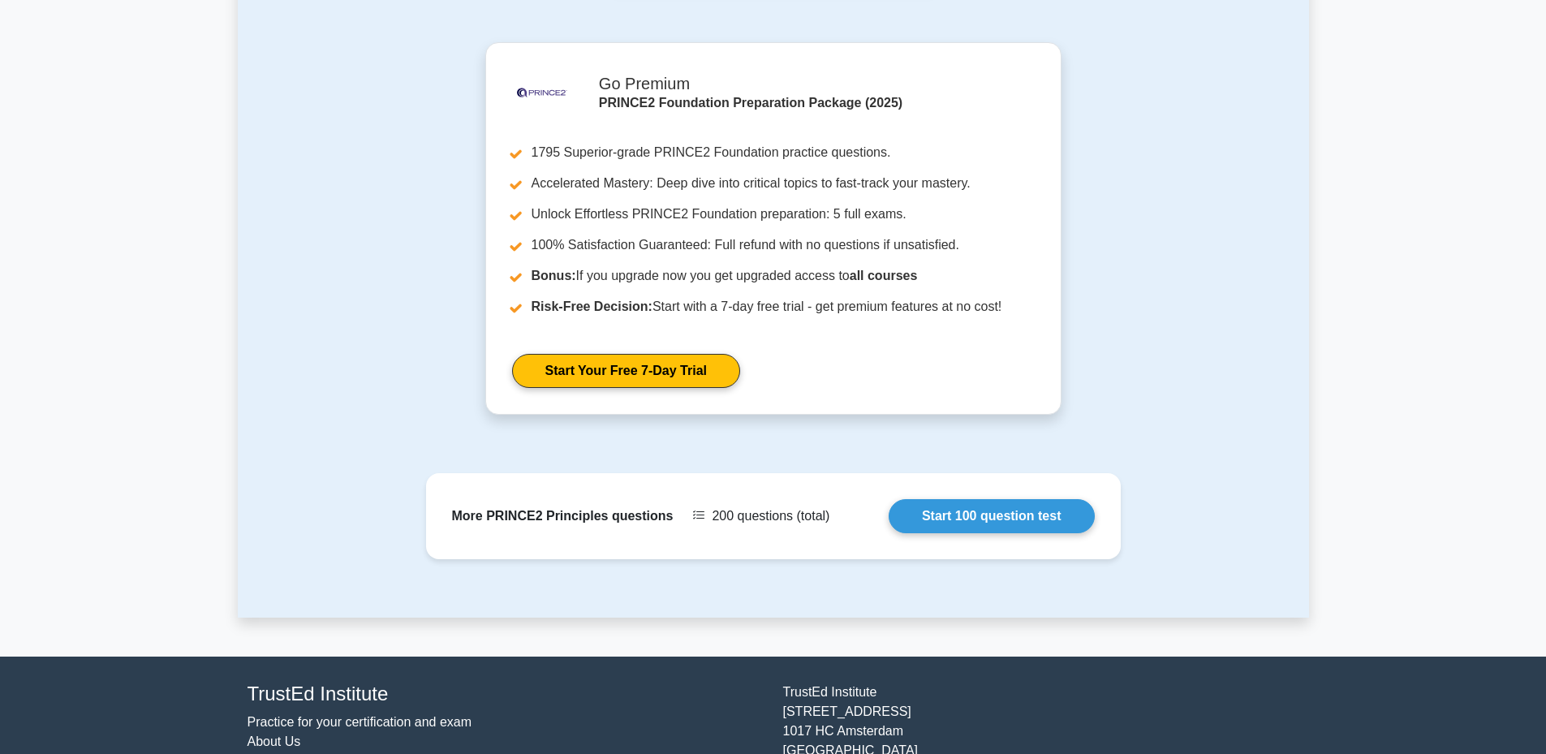
scroll to position [1765, 0]
